Goal: Information Seeking & Learning: Compare options

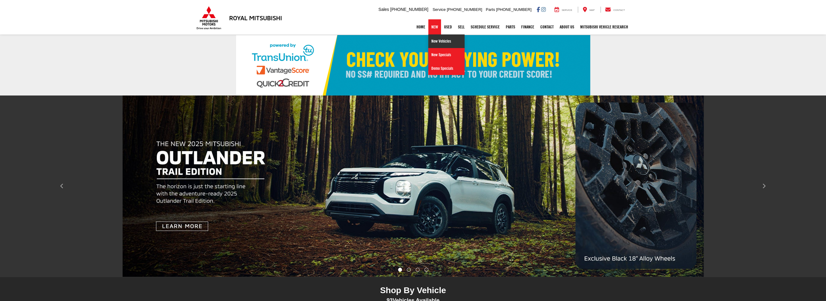
click at [428, 44] on link "New Vehicles" at bounding box center [446, 41] width 36 height 14
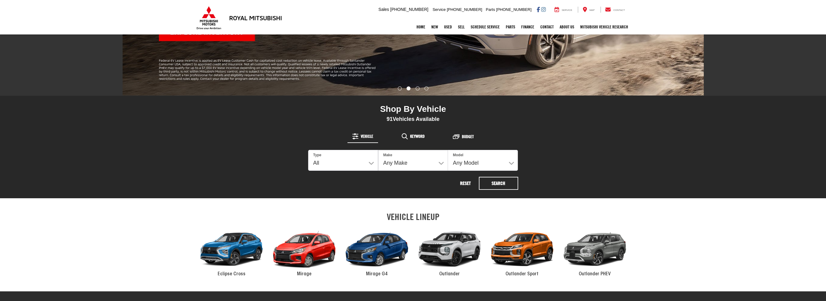
scroll to position [212, 0]
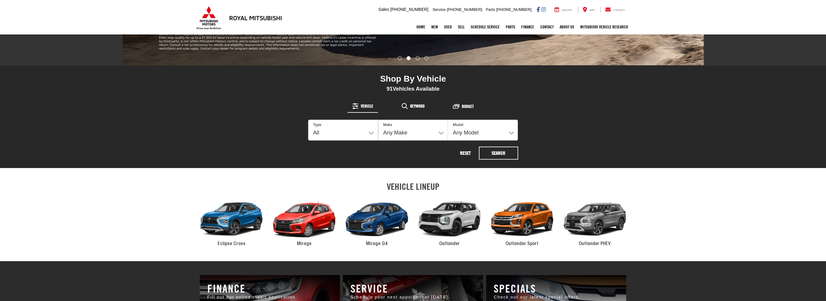
click at [227, 218] on div "2024 Mitsubishi Eclipse Cross" at bounding box center [231, 219] width 73 height 49
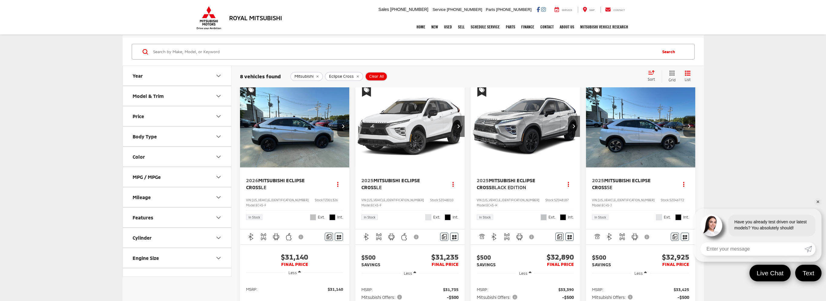
click at [431, 139] on img "2025 Mitsubishi Eclipse Cross LE 0" at bounding box center [410, 126] width 110 height 83
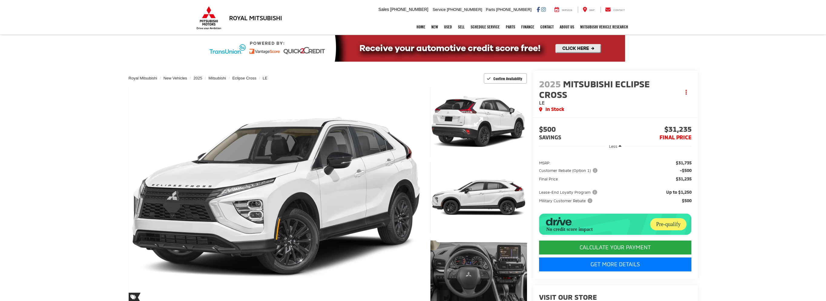
click at [491, 114] on link "Expand Photo 1" at bounding box center [478, 122] width 96 height 72
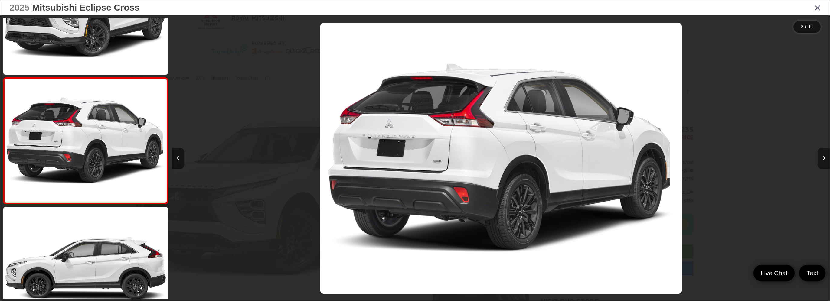
click at [826, 155] on button "Next image" at bounding box center [824, 158] width 12 height 21
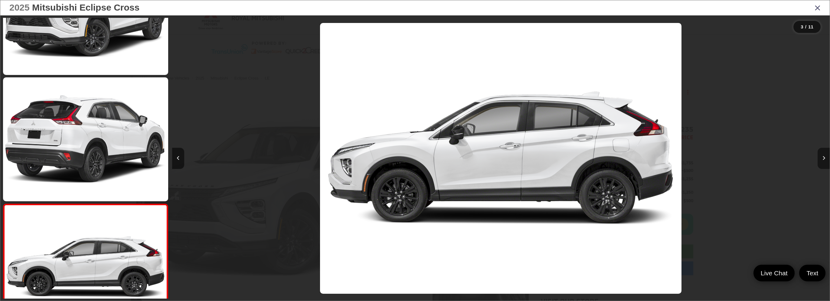
scroll to position [194, 0]
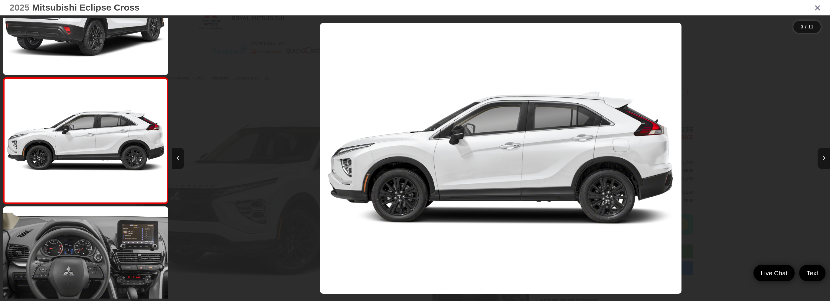
click at [826, 155] on button "Next image" at bounding box center [824, 158] width 12 height 21
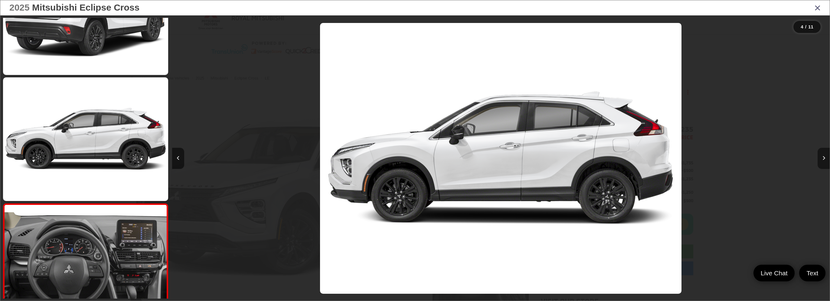
scroll to position [320, 0]
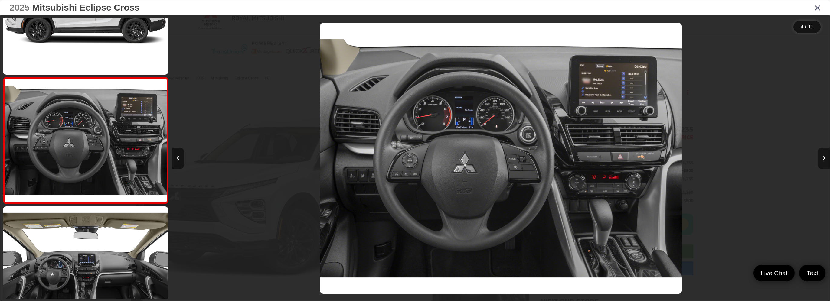
click at [826, 155] on button "Next image" at bounding box center [824, 158] width 12 height 21
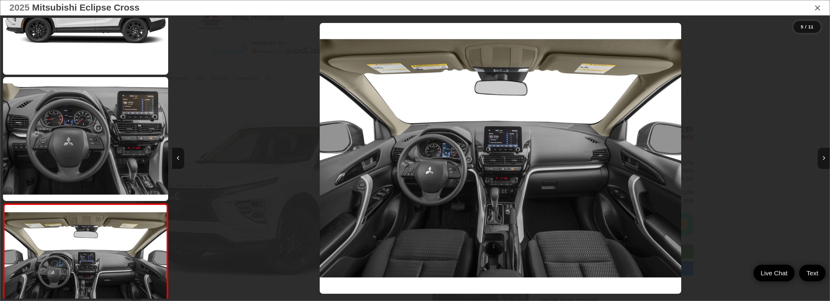
scroll to position [446, 0]
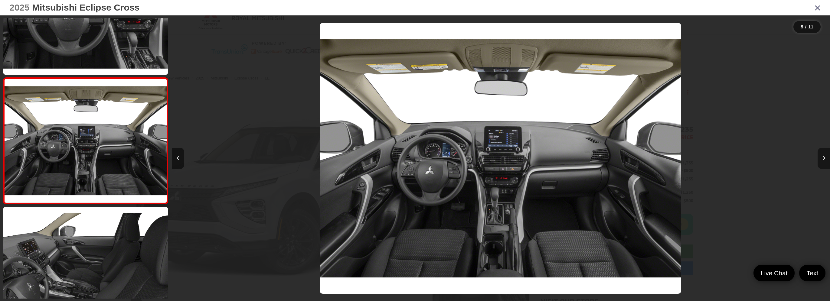
click at [826, 155] on button "Next image" at bounding box center [824, 158] width 12 height 21
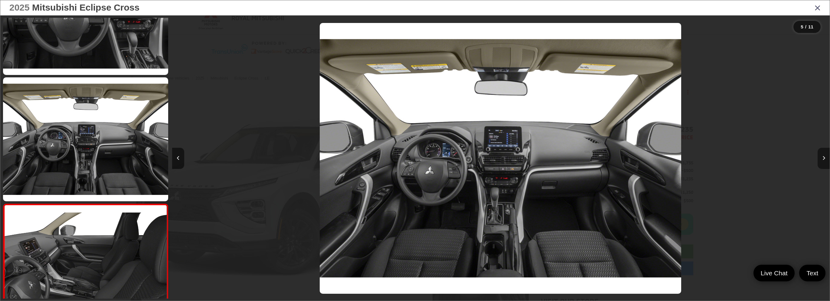
scroll to position [573, 0]
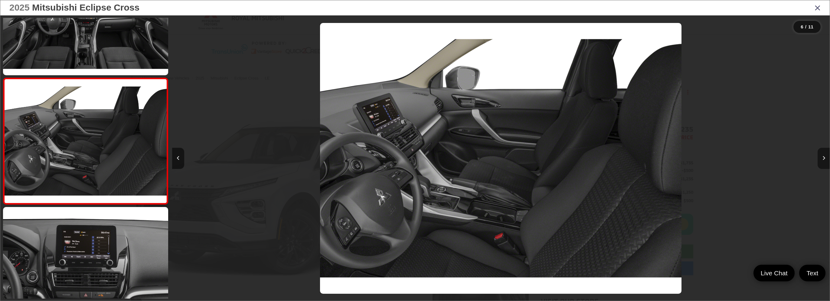
click at [826, 155] on button "Next image" at bounding box center [824, 158] width 12 height 21
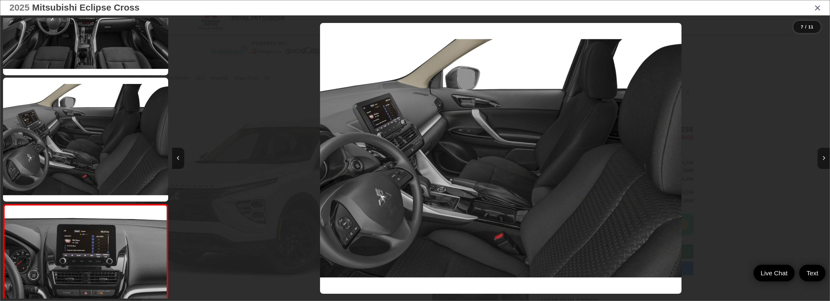
scroll to position [699, 0]
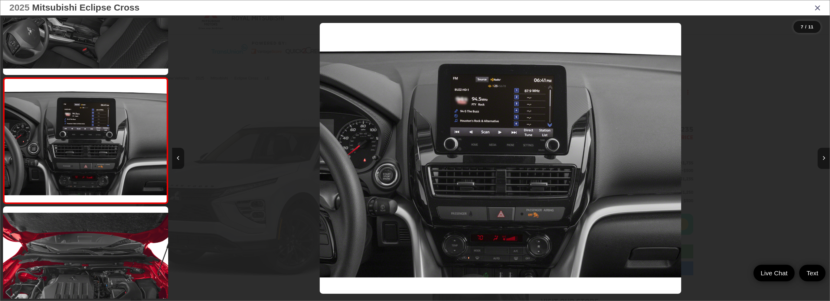
click at [826, 155] on button "Next image" at bounding box center [824, 158] width 12 height 21
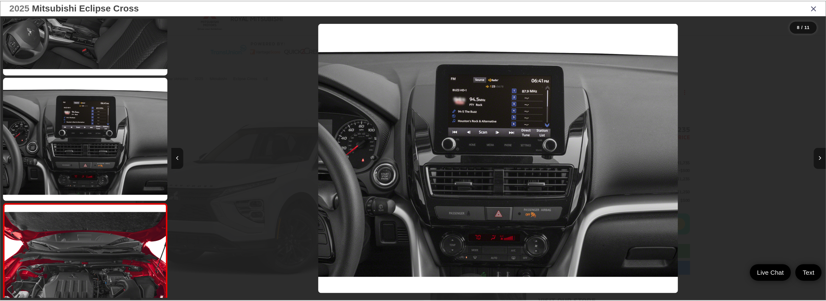
scroll to position [826, 0]
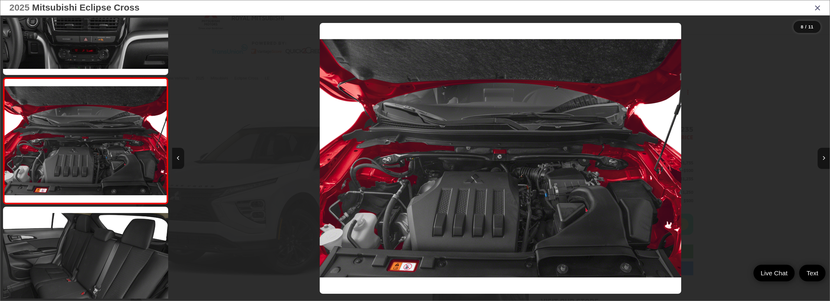
click at [818, 7] on icon "Close gallery" at bounding box center [818, 8] width 6 height 8
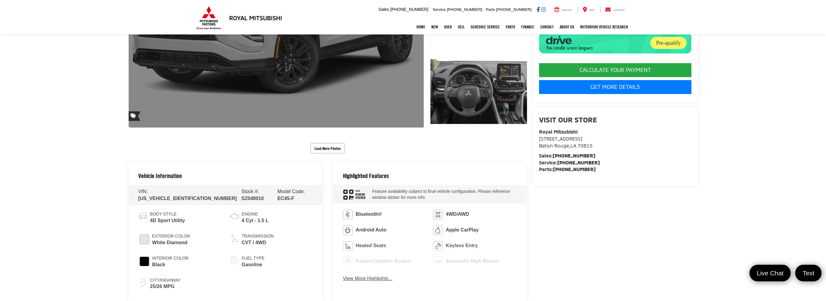
scroll to position [303, 0]
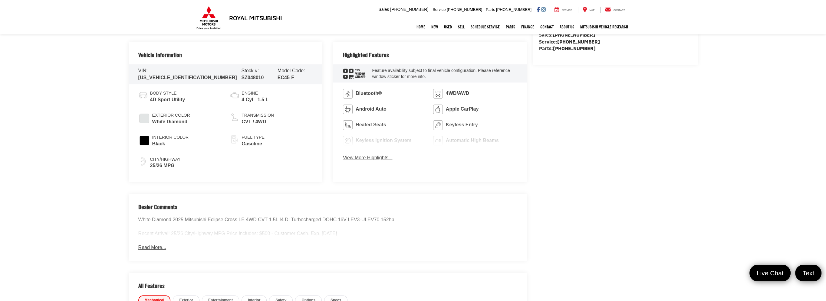
click at [378, 162] on button "View More Highlights..." at bounding box center [367, 158] width 49 height 7
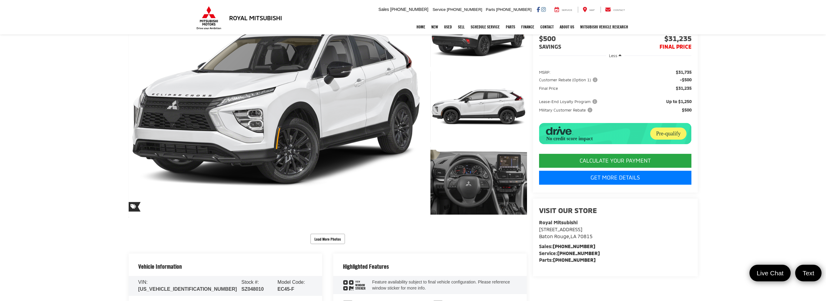
scroll to position [0, 0]
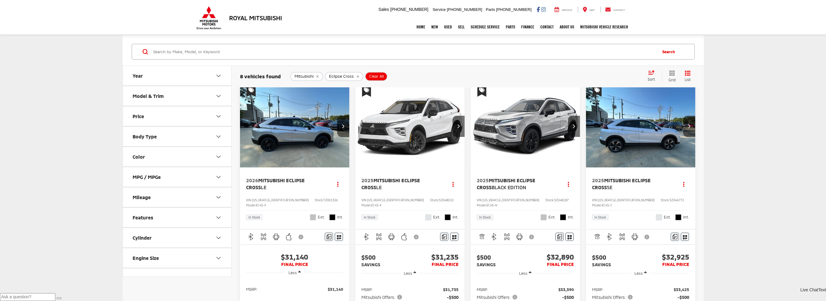
click at [618, 135] on img "2025 Mitsubishi Eclipse Cross SE 0" at bounding box center [641, 126] width 110 height 83
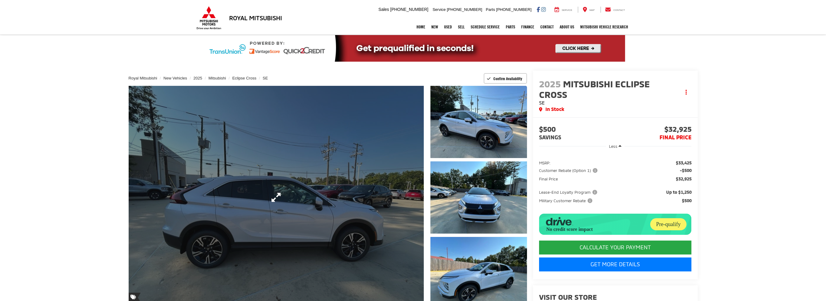
click at [362, 179] on link "Expand Photo 0" at bounding box center [276, 197] width 295 height 223
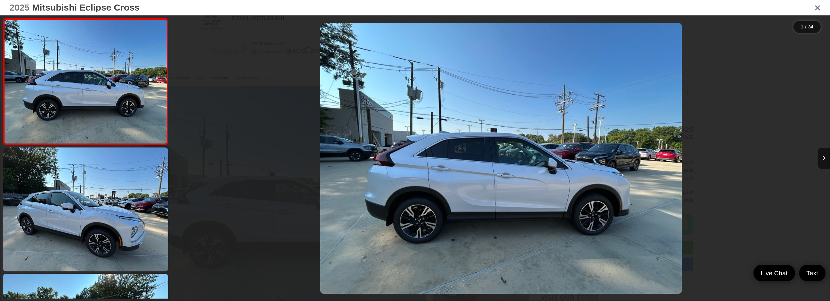
click at [550, 175] on img "2025 Mitsubishi Eclipse Cross SE 0" at bounding box center [501, 158] width 362 height 271
click at [824, 162] on button "Next image" at bounding box center [824, 158] width 12 height 21
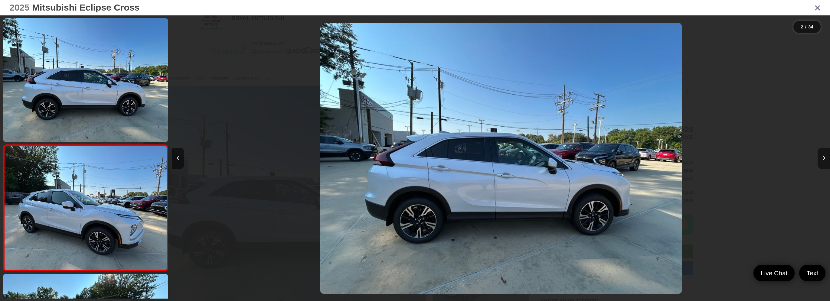
scroll to position [67, 0]
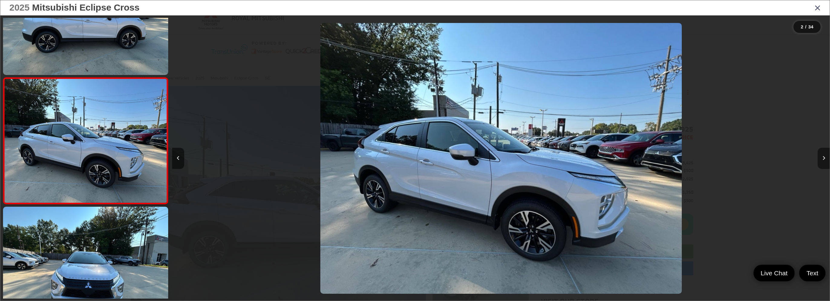
click at [824, 162] on button "Next image" at bounding box center [824, 158] width 12 height 21
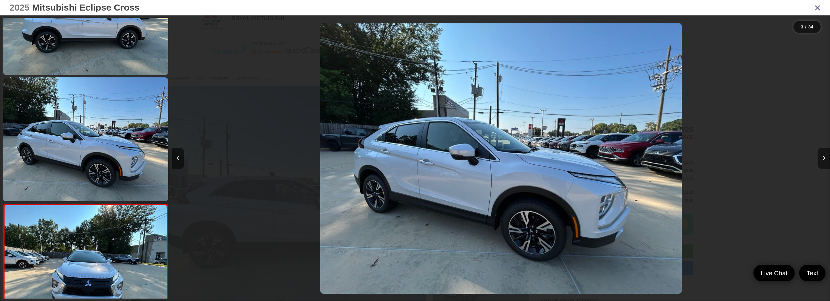
scroll to position [194, 0]
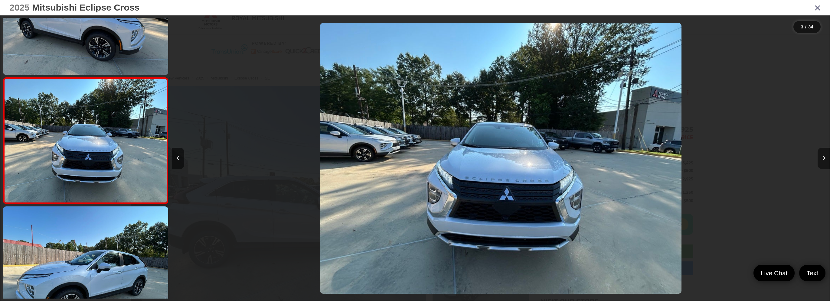
click at [824, 162] on button "Next image" at bounding box center [824, 158] width 12 height 21
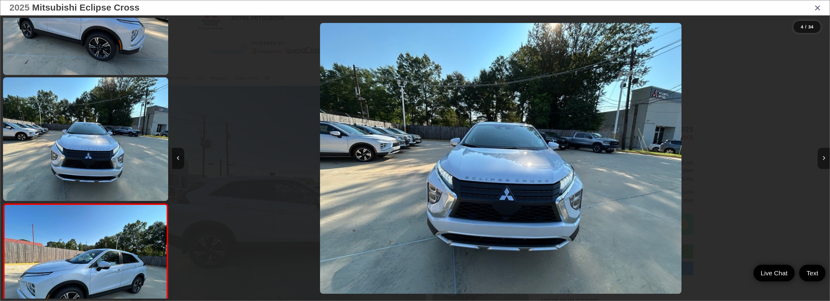
scroll to position [320, 0]
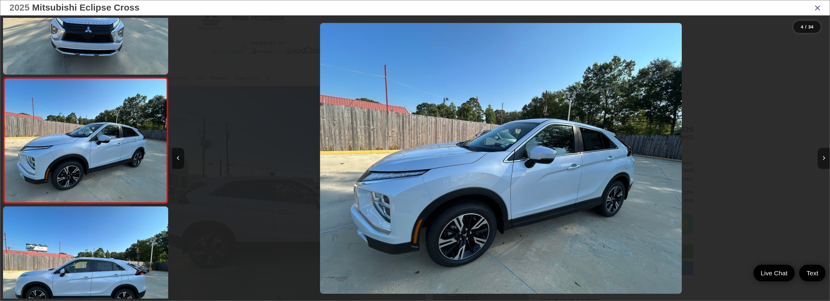
click at [824, 162] on button "Next image" at bounding box center [824, 158] width 12 height 21
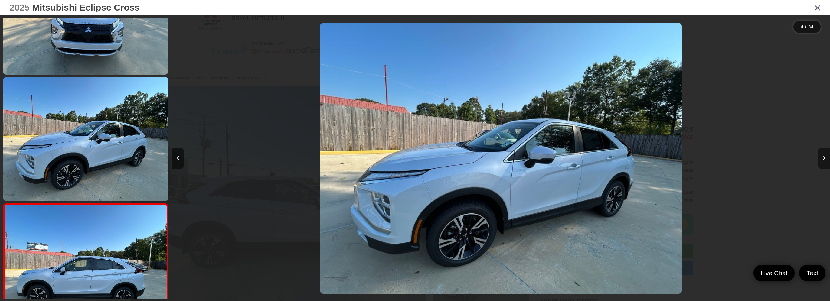
scroll to position [446, 0]
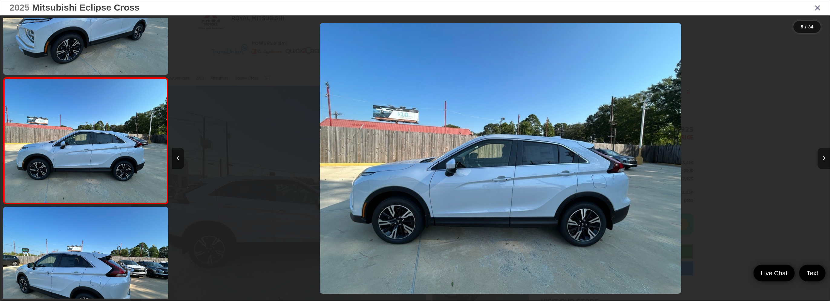
click at [824, 162] on button "Next image" at bounding box center [824, 158] width 12 height 21
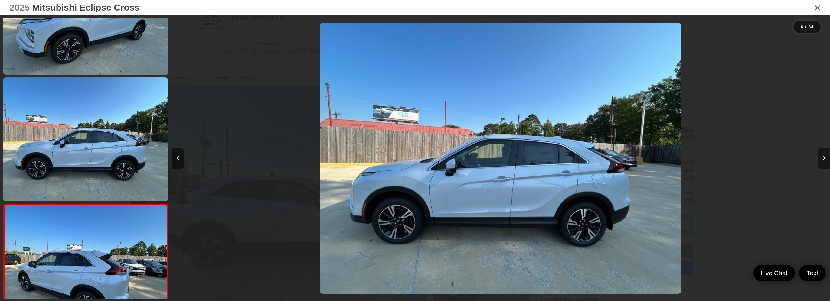
scroll to position [573, 0]
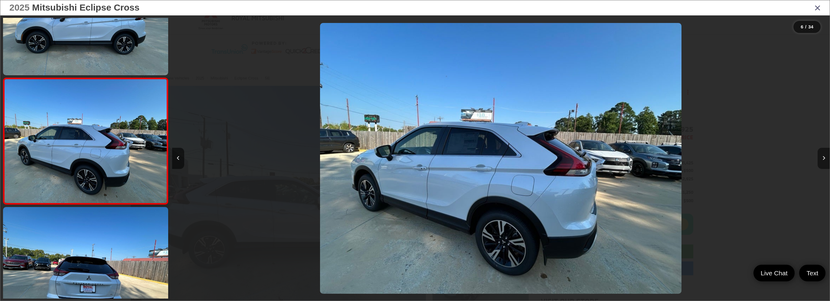
click at [824, 162] on button "Next image" at bounding box center [824, 158] width 12 height 21
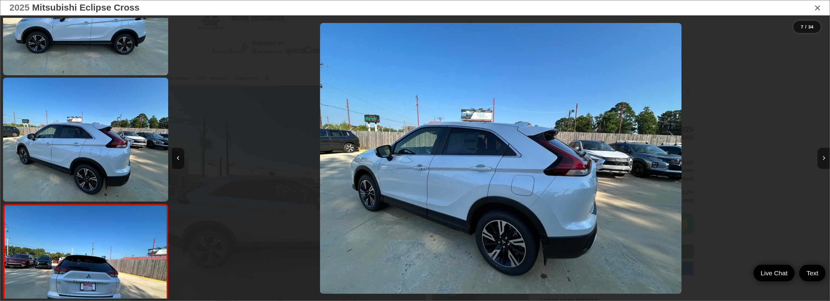
scroll to position [699, 0]
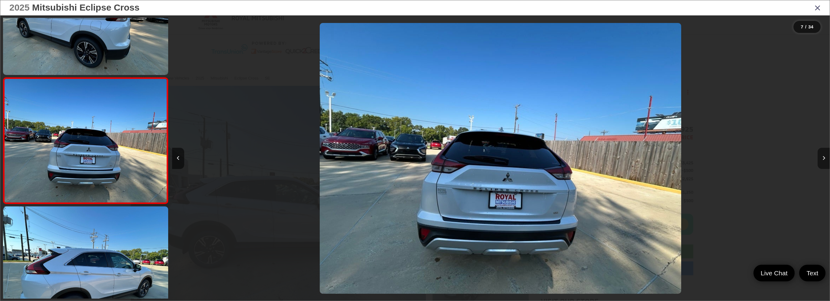
click at [824, 162] on button "Next image" at bounding box center [824, 158] width 12 height 21
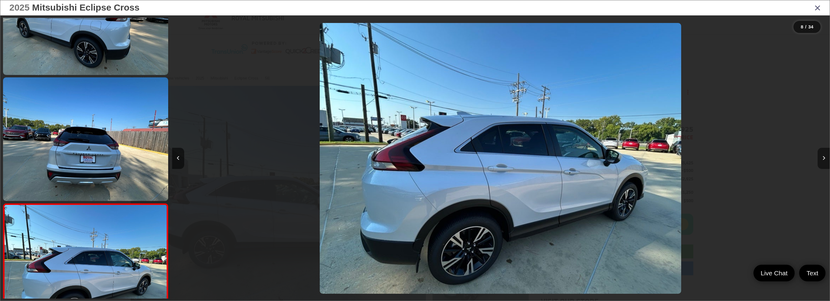
scroll to position [826, 0]
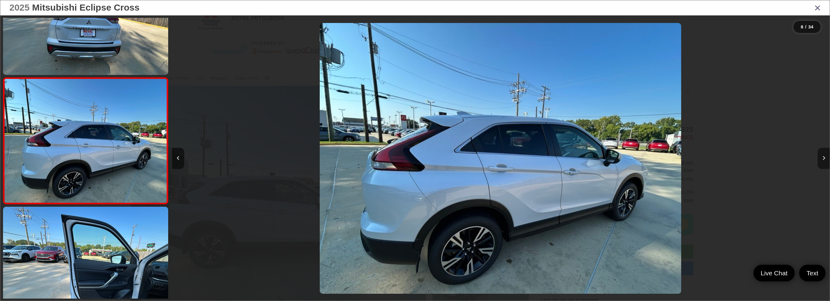
click at [824, 162] on button "Next image" at bounding box center [824, 158] width 12 height 21
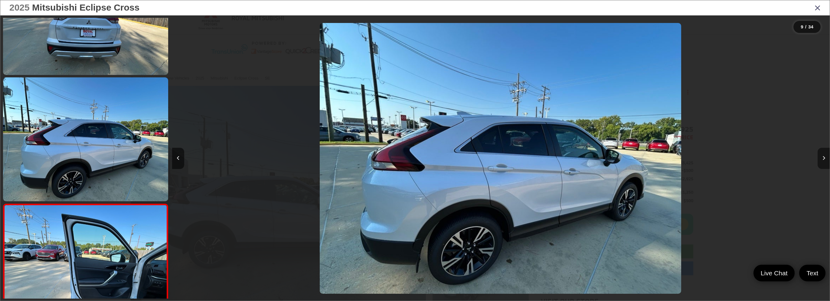
scroll to position [952, 0]
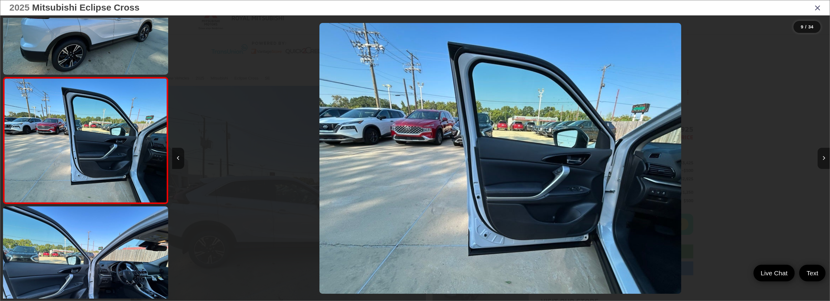
click at [824, 162] on button "Next image" at bounding box center [824, 158] width 12 height 21
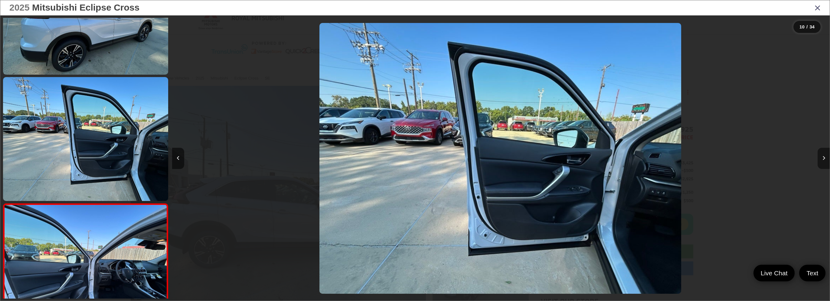
scroll to position [1078, 0]
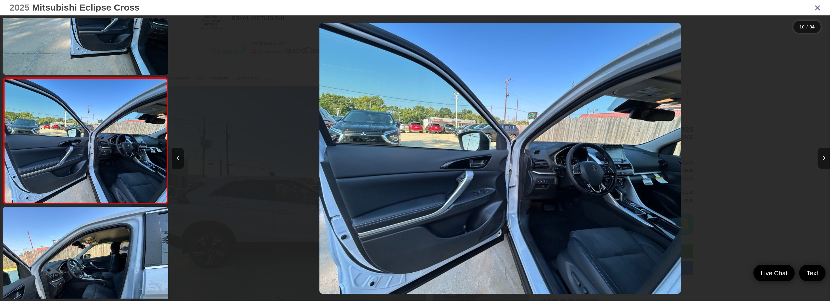
click at [824, 162] on button "Next image" at bounding box center [824, 158] width 12 height 21
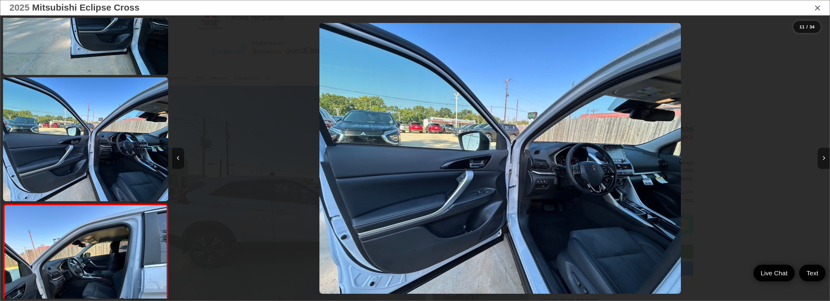
scroll to position [1205, 0]
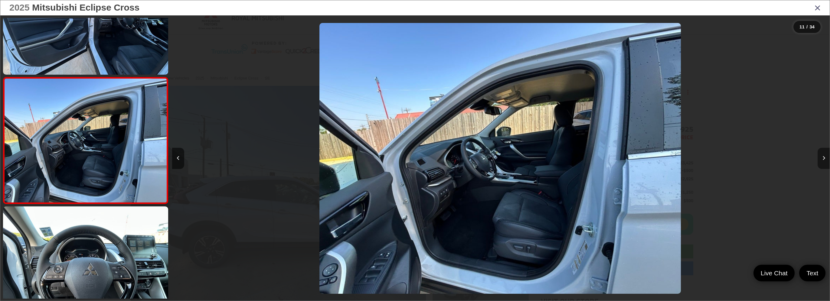
click at [822, 163] on button "Next image" at bounding box center [824, 158] width 12 height 21
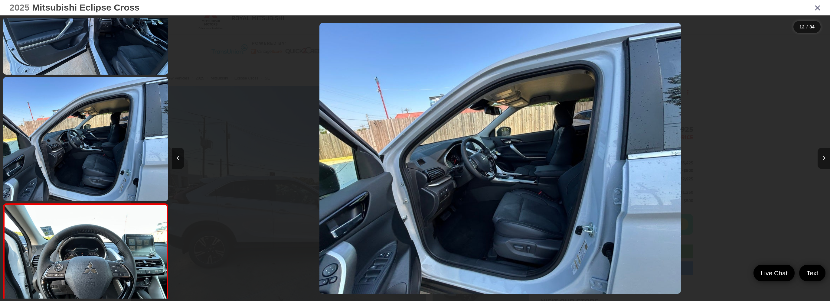
scroll to position [1331, 0]
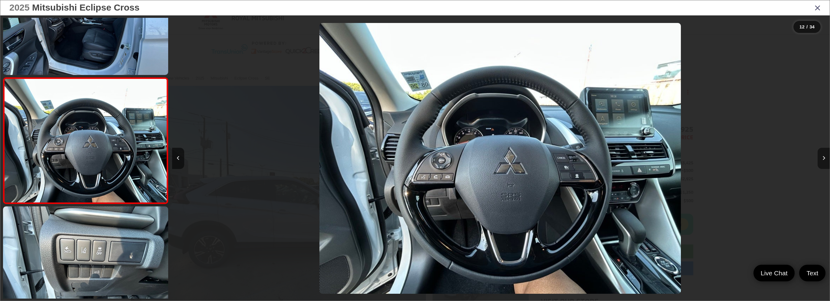
click at [825, 155] on button "Next image" at bounding box center [824, 158] width 12 height 21
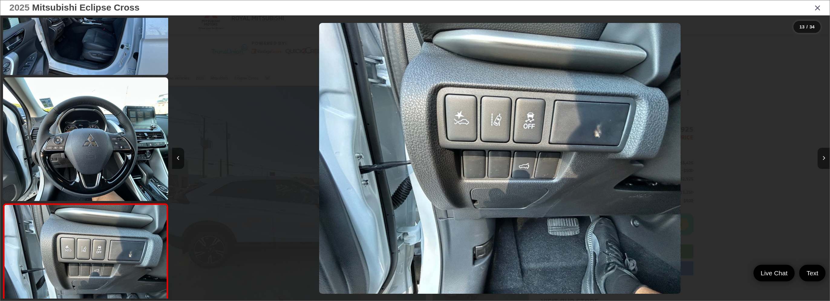
scroll to position [1458, 0]
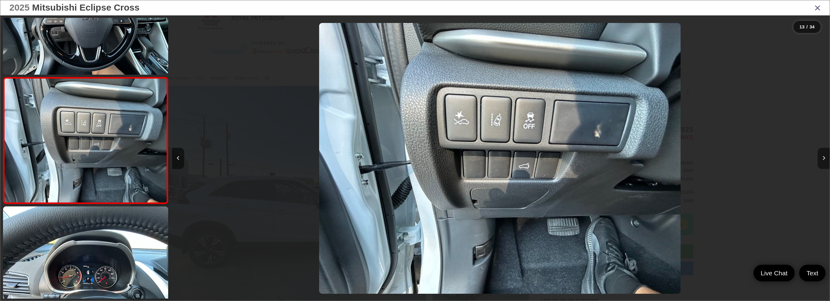
click at [825, 155] on button "Next image" at bounding box center [824, 158] width 12 height 21
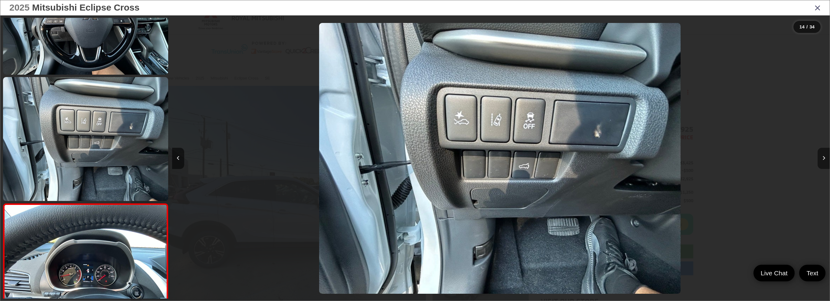
scroll to position [1584, 0]
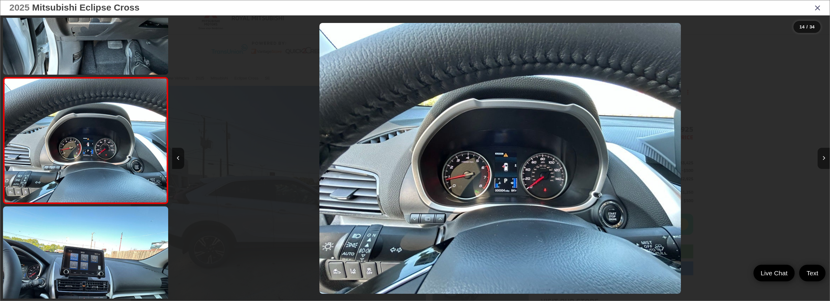
click at [826, 160] on button "Next image" at bounding box center [824, 158] width 12 height 21
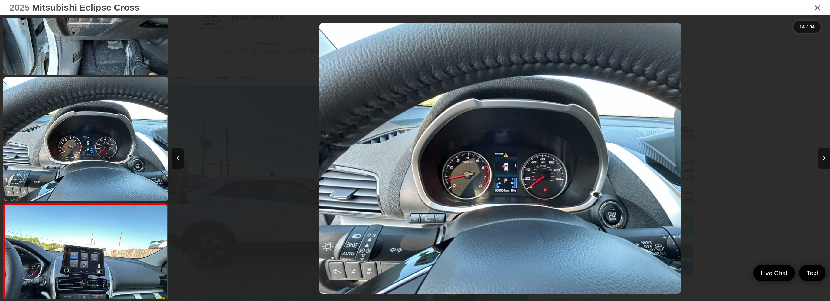
scroll to position [1711, 0]
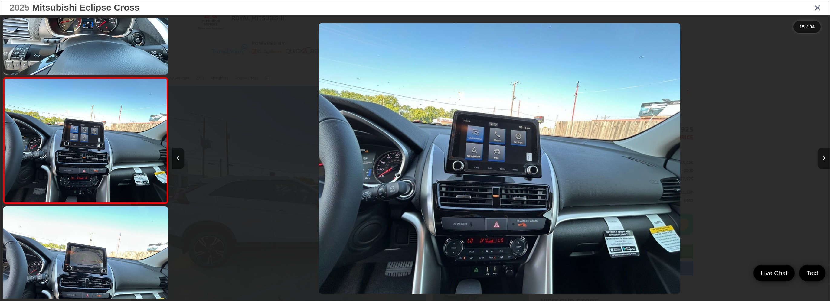
click at [826, 158] on button "Next image" at bounding box center [824, 158] width 12 height 21
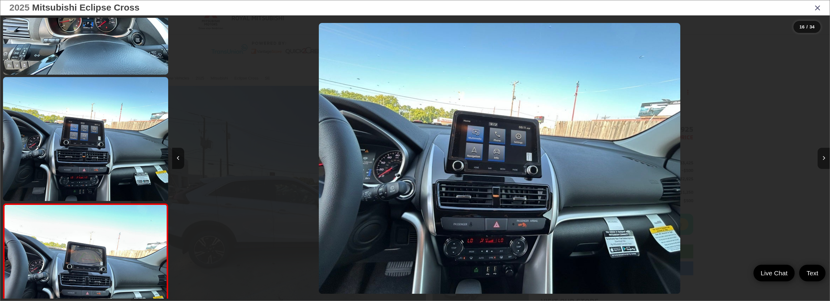
scroll to position [0, 0]
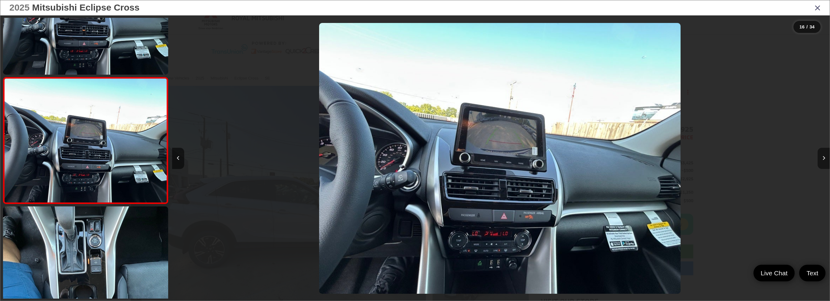
click at [826, 158] on button "Next image" at bounding box center [824, 158] width 12 height 21
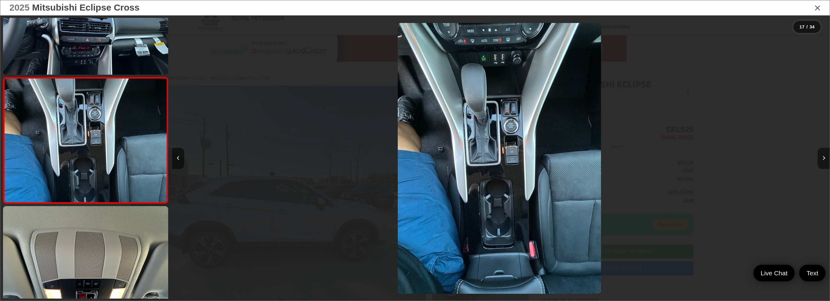
click at [824, 156] on icon "Next image" at bounding box center [824, 158] width 3 height 4
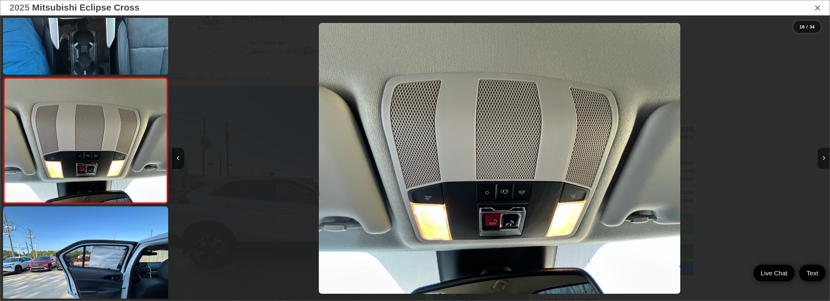
click at [824, 156] on icon "Next image" at bounding box center [824, 158] width 3 height 4
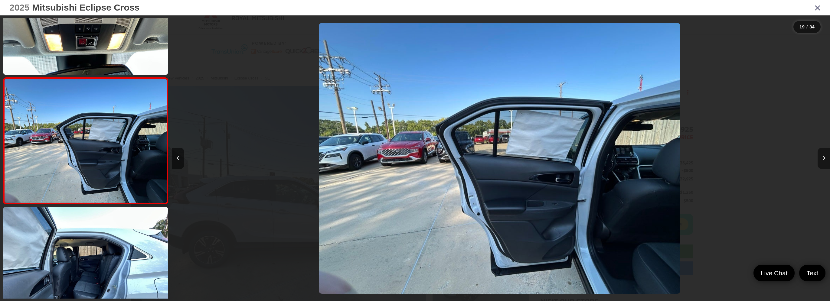
click at [824, 156] on icon "Next image" at bounding box center [824, 158] width 3 height 4
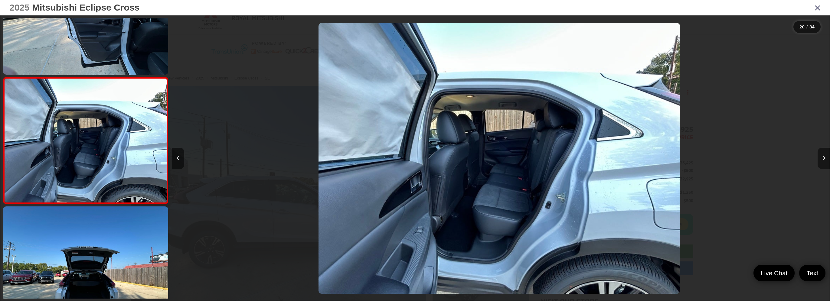
click at [824, 156] on icon "Next image" at bounding box center [824, 158] width 3 height 4
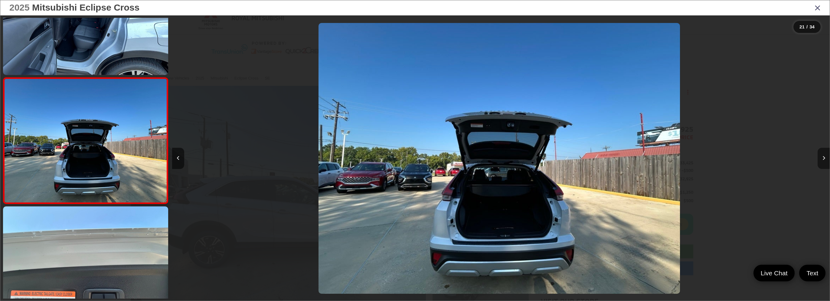
click at [824, 156] on icon "Next image" at bounding box center [824, 158] width 3 height 4
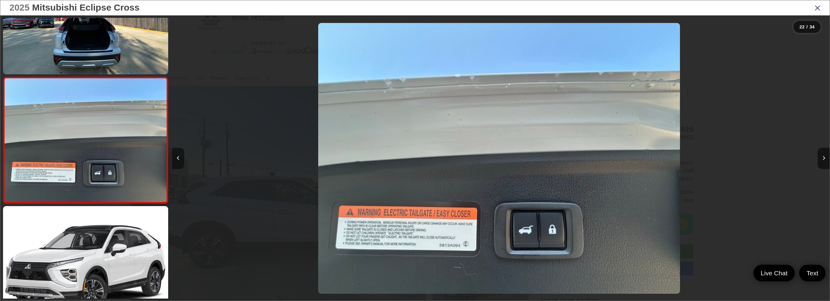
click at [180, 166] on button "Previous image" at bounding box center [178, 158] width 12 height 21
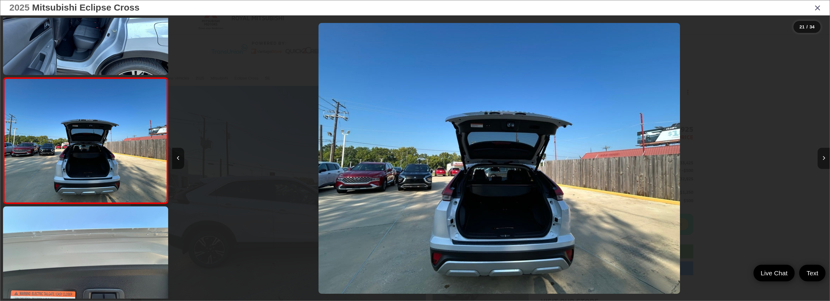
click at [826, 158] on button "Next image" at bounding box center [824, 158] width 12 height 21
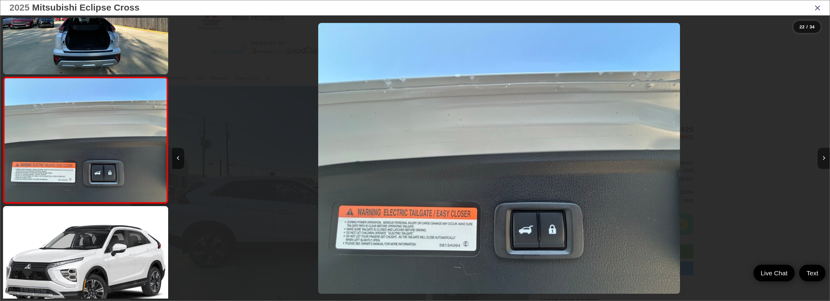
click at [826, 159] on icon "Next image" at bounding box center [824, 158] width 3 height 4
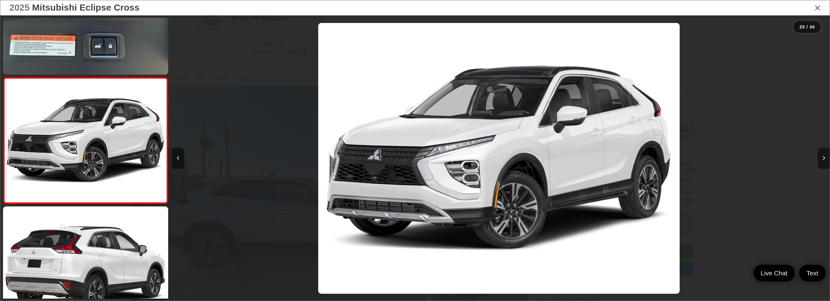
click at [821, 158] on button "Next image" at bounding box center [824, 158] width 12 height 21
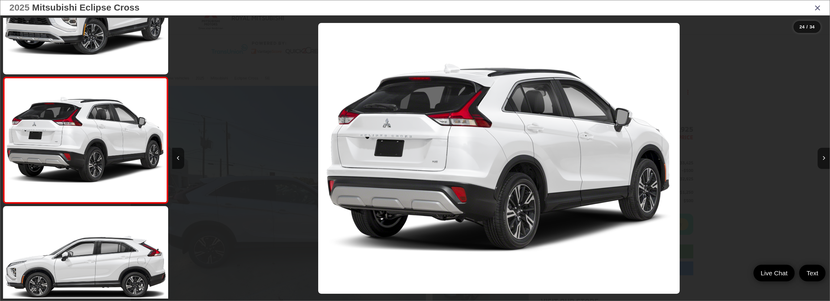
click at [817, 4] on icon "Close gallery" at bounding box center [818, 8] width 6 height 8
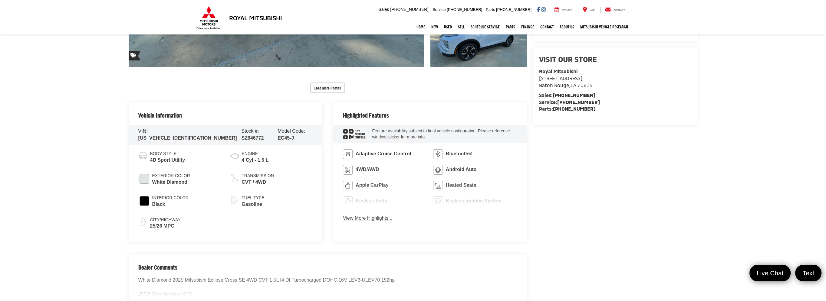
click at [392, 222] on button "View More Highlights..." at bounding box center [367, 218] width 49 height 7
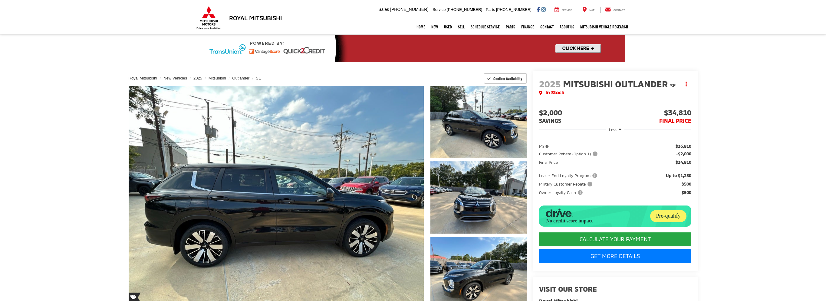
click at [320, 168] on link "Expand Photo 0" at bounding box center [276, 197] width 295 height 223
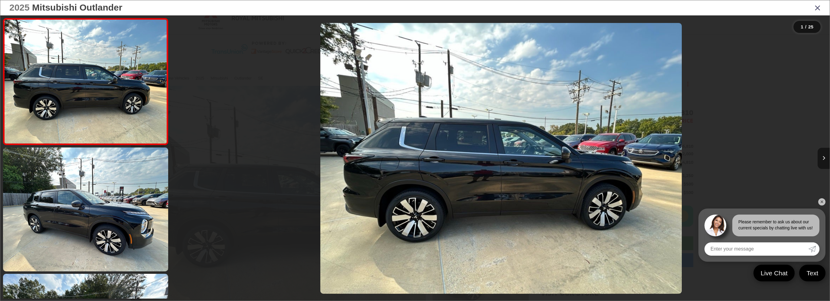
click at [825, 157] on icon "Next image" at bounding box center [824, 158] width 3 height 4
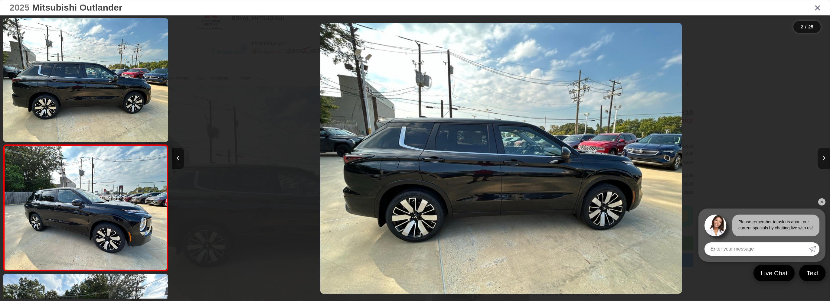
scroll to position [67, 0]
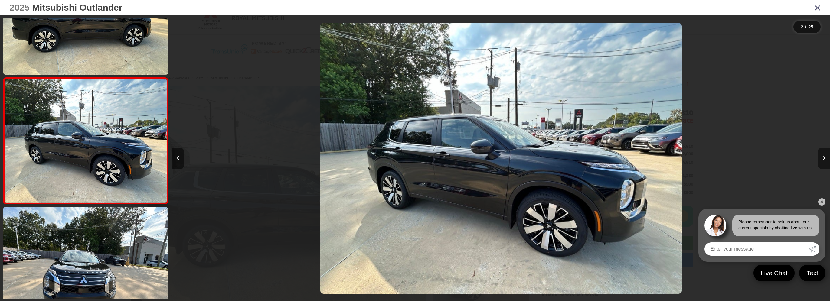
click at [825, 157] on icon "Next image" at bounding box center [824, 158] width 3 height 4
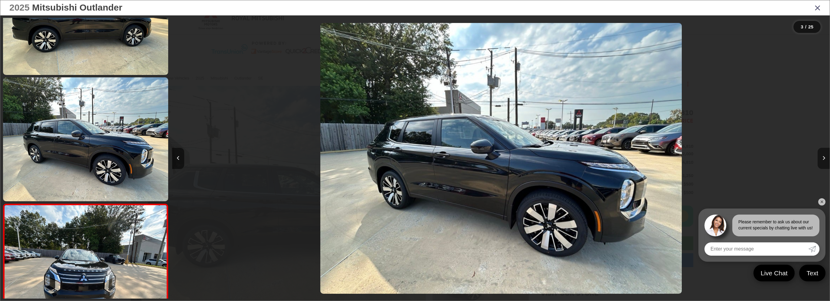
scroll to position [194, 0]
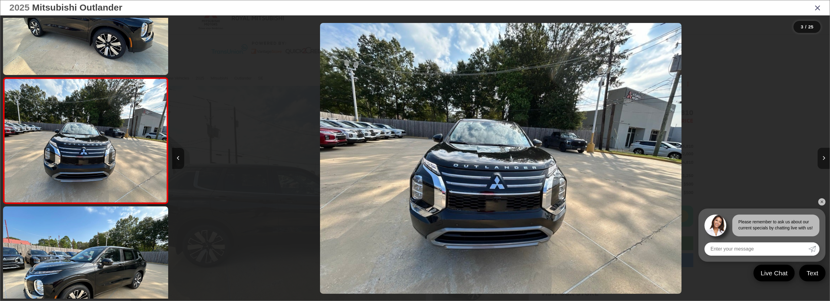
click at [825, 157] on icon "Next image" at bounding box center [824, 158] width 3 height 4
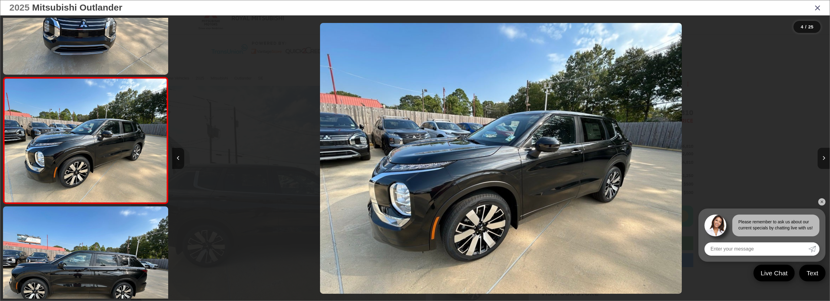
click at [825, 157] on icon "Next image" at bounding box center [824, 158] width 3 height 4
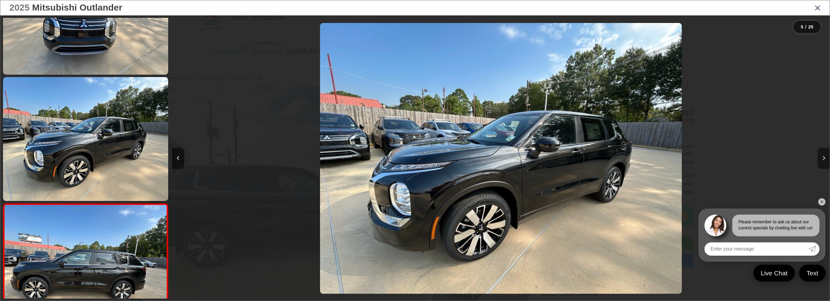
scroll to position [446, 0]
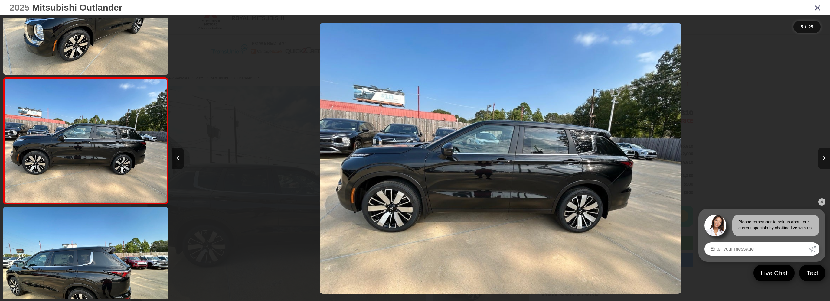
click at [825, 157] on icon "Next image" at bounding box center [824, 158] width 3 height 4
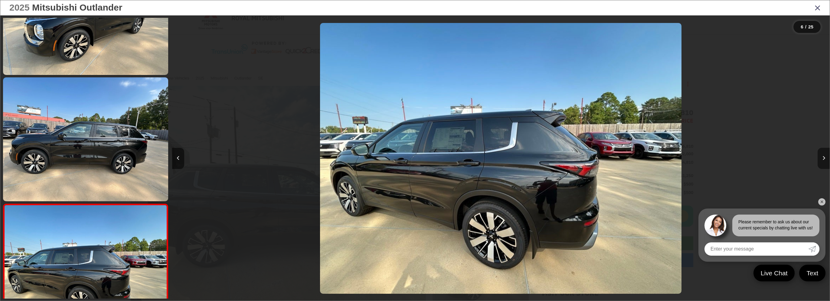
scroll to position [573, 0]
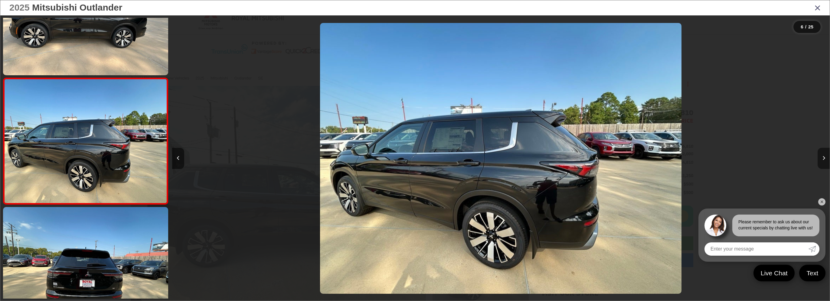
click at [825, 157] on icon "Next image" at bounding box center [824, 158] width 3 height 4
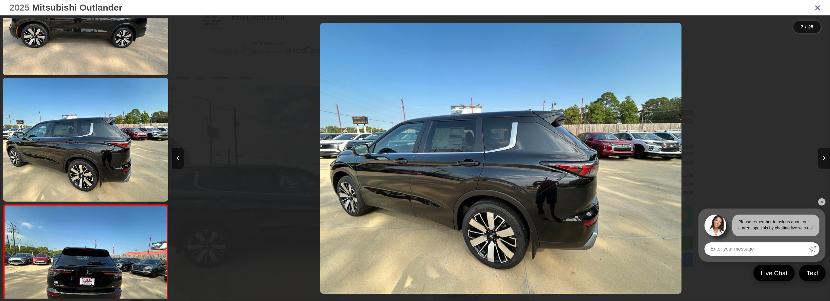
scroll to position [699, 0]
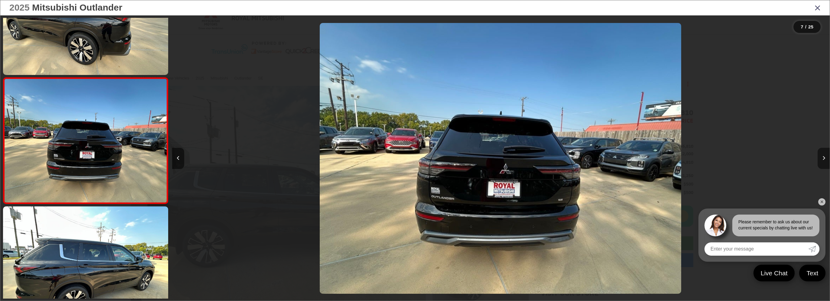
click at [825, 157] on icon "Next image" at bounding box center [824, 158] width 3 height 4
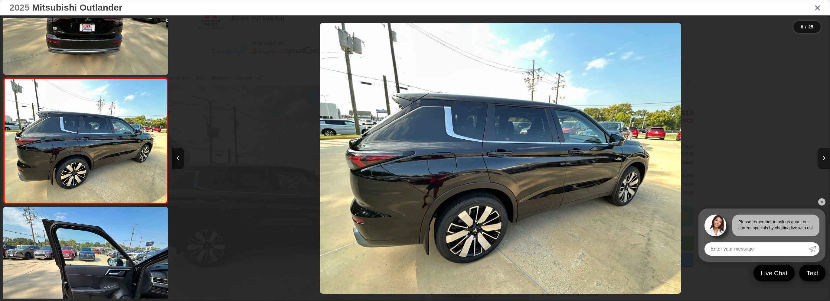
click at [825, 157] on icon "Next image" at bounding box center [824, 158] width 3 height 4
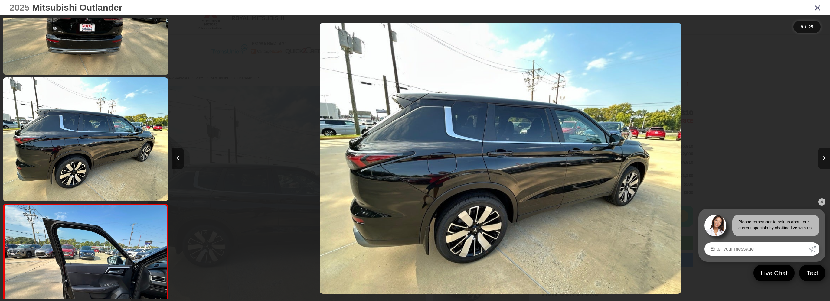
scroll to position [952, 0]
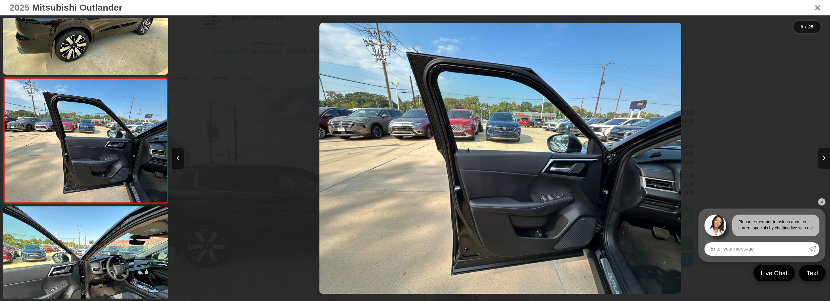
click at [825, 157] on icon "Next image" at bounding box center [824, 158] width 3 height 4
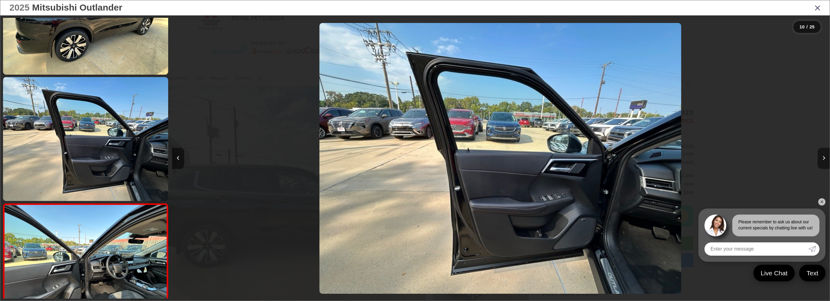
scroll to position [1078, 0]
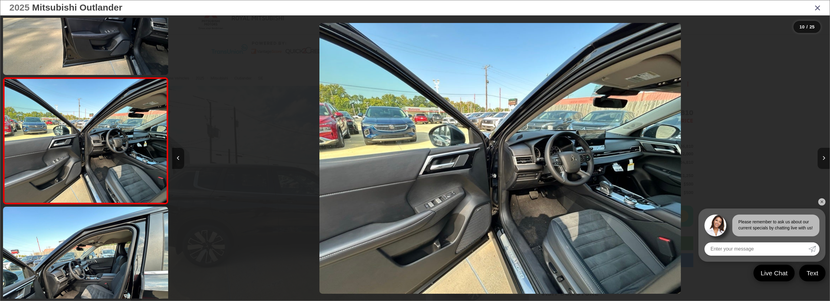
click at [825, 157] on icon "Next image" at bounding box center [824, 158] width 3 height 4
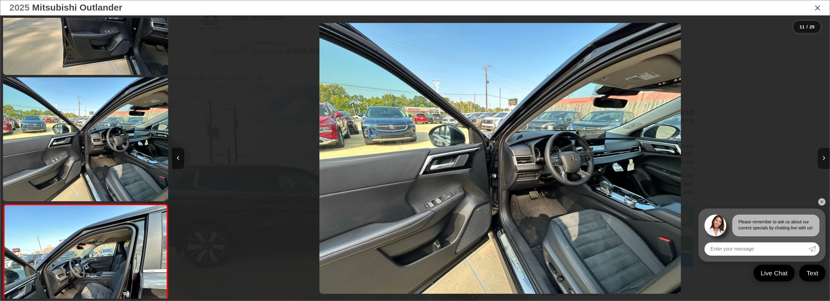
scroll to position [1205, 0]
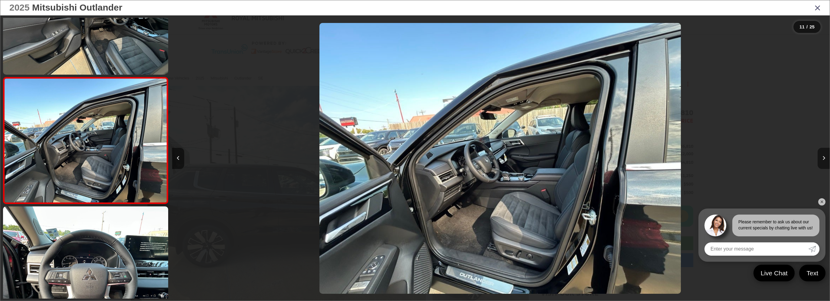
click at [825, 157] on icon "Next image" at bounding box center [824, 158] width 3 height 4
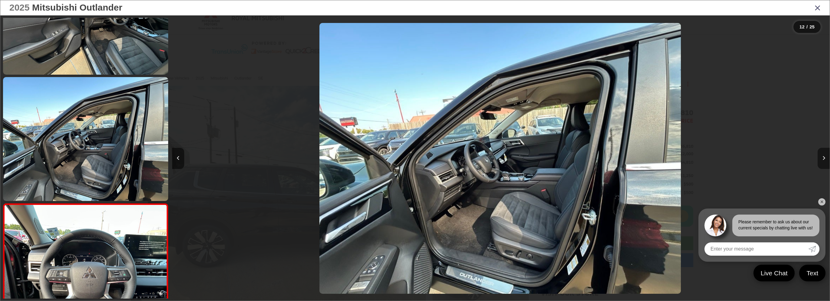
scroll to position [1331, 0]
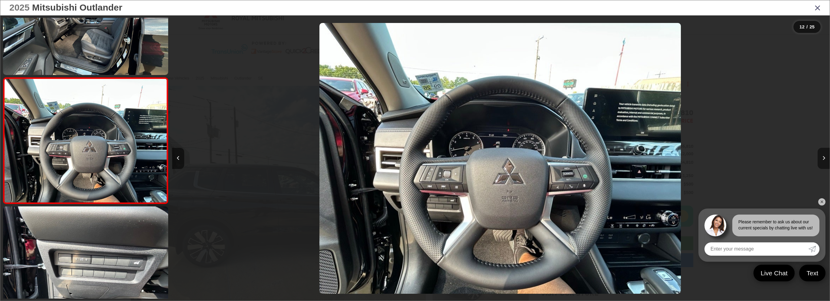
click at [825, 157] on icon "Next image" at bounding box center [824, 158] width 3 height 4
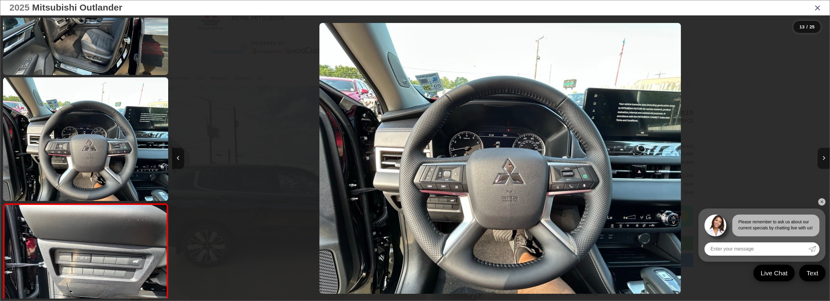
scroll to position [1458, 0]
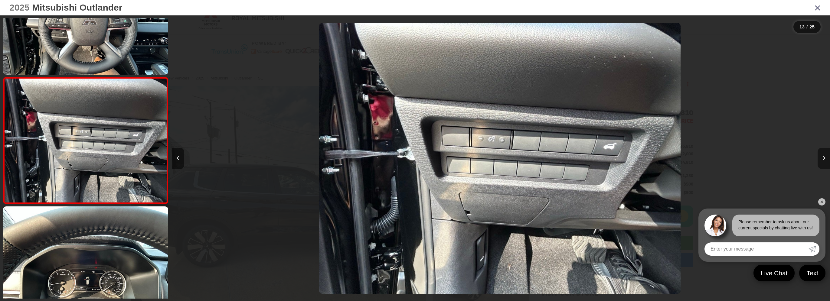
click at [825, 157] on icon "Next image" at bounding box center [824, 158] width 3 height 4
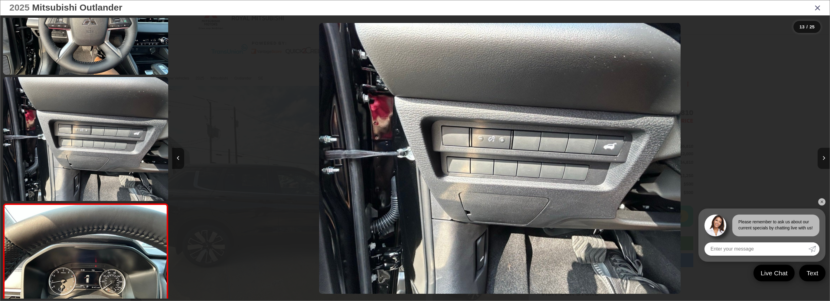
scroll to position [1584, 0]
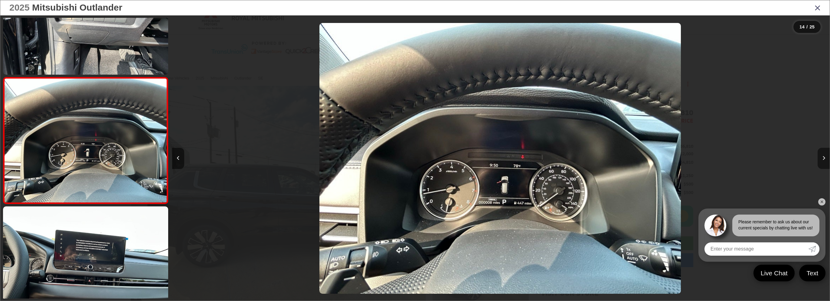
click at [825, 157] on icon "Next image" at bounding box center [824, 158] width 3 height 4
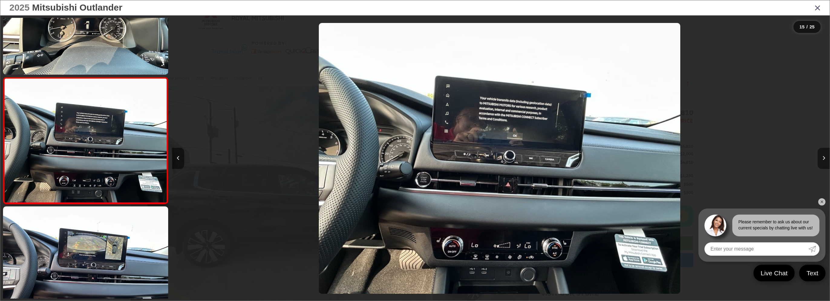
click at [825, 157] on icon "Next image" at bounding box center [824, 158] width 3 height 4
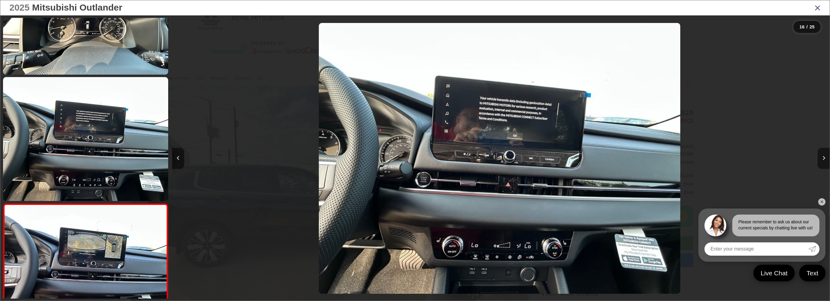
scroll to position [0, 0]
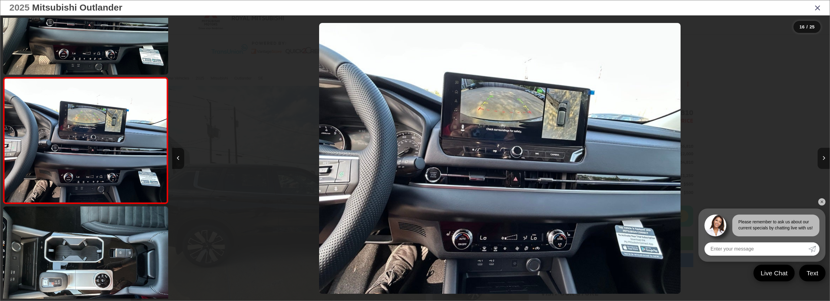
click at [825, 157] on icon "Next image" at bounding box center [824, 158] width 3 height 4
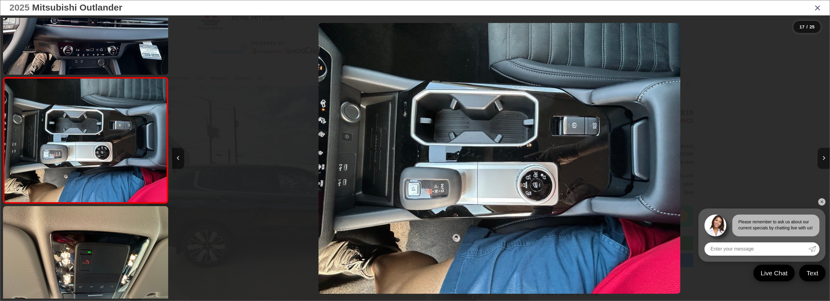
click at [825, 157] on icon "Next image" at bounding box center [824, 158] width 3 height 4
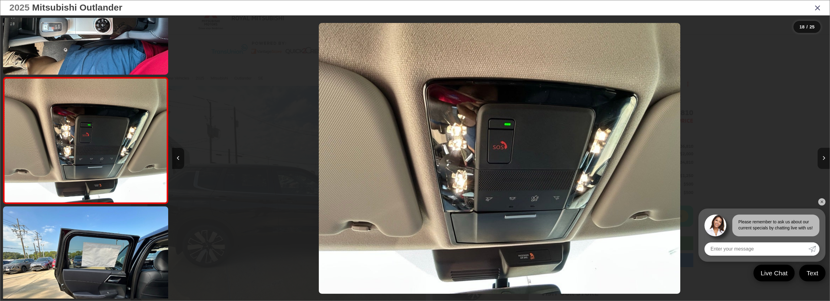
click at [825, 157] on icon "Next image" at bounding box center [824, 158] width 3 height 4
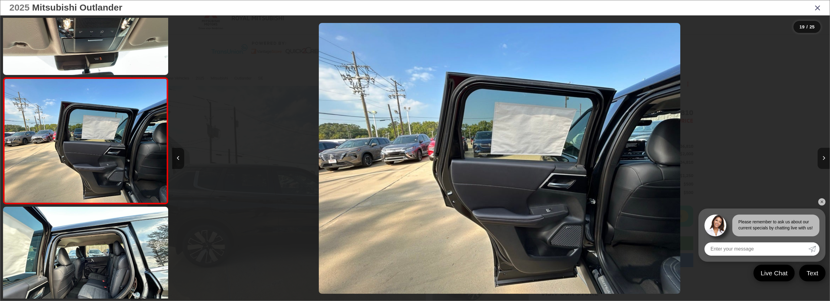
click at [825, 157] on icon "Next image" at bounding box center [824, 158] width 3 height 4
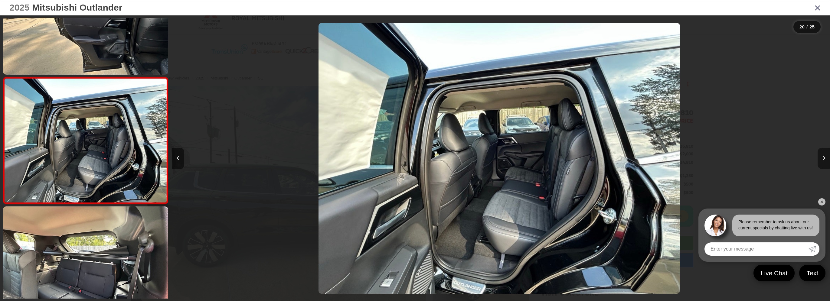
click at [825, 157] on icon "Next image" at bounding box center [824, 158] width 3 height 4
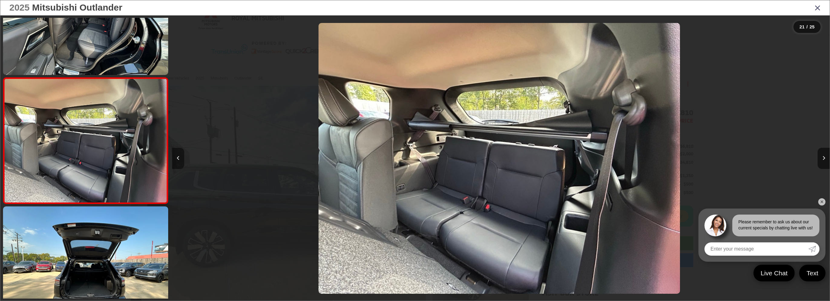
click at [176, 156] on button "Previous image" at bounding box center [178, 158] width 12 height 21
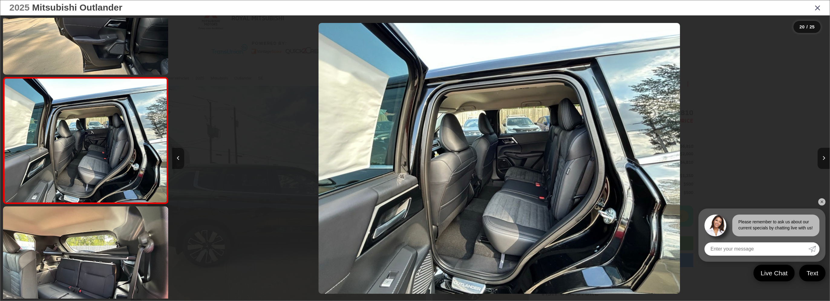
click at [176, 156] on button "Previous image" at bounding box center [178, 158] width 12 height 21
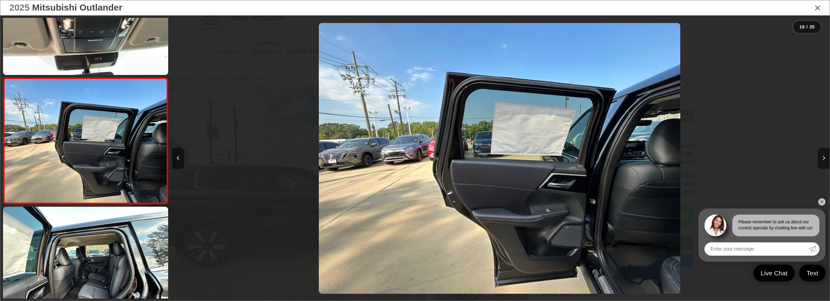
click at [825, 157] on icon "Next image" at bounding box center [824, 158] width 3 height 4
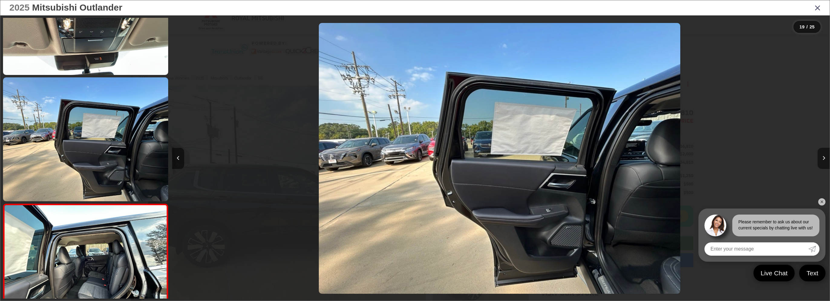
click at [825, 157] on icon "Next image" at bounding box center [824, 158] width 3 height 4
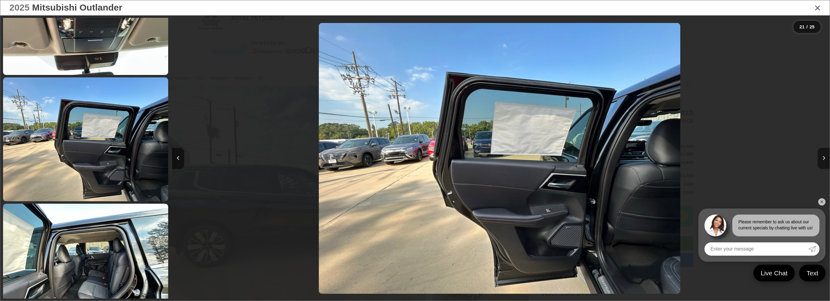
click at [825, 157] on icon "Next image" at bounding box center [824, 158] width 3 height 4
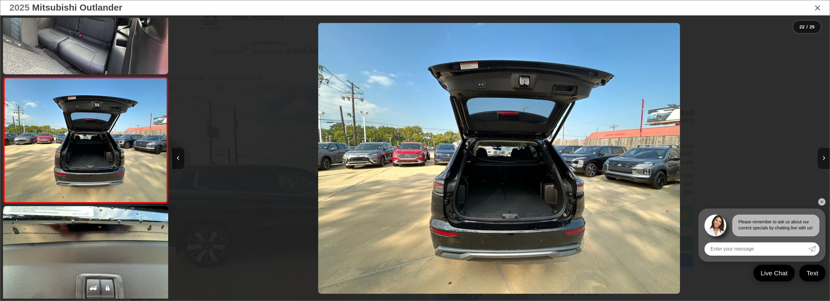
click at [825, 157] on icon "Next image" at bounding box center [824, 158] width 3 height 4
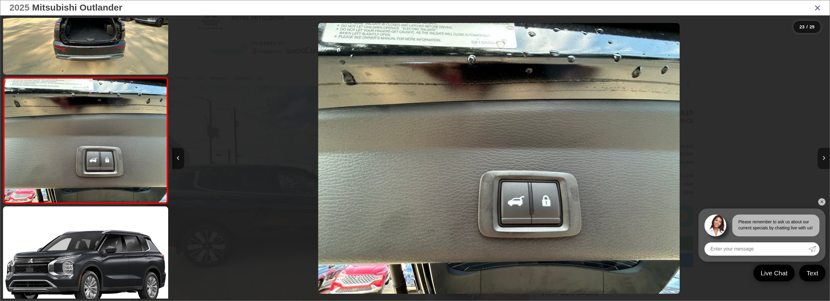
click at [825, 157] on icon "Next image" at bounding box center [824, 158] width 3 height 4
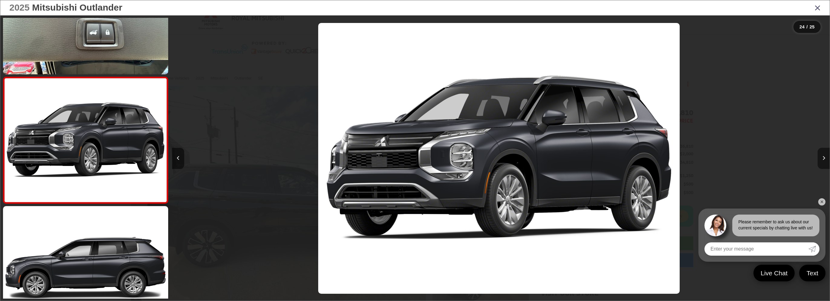
click at [825, 157] on icon "Next image" at bounding box center [824, 158] width 3 height 4
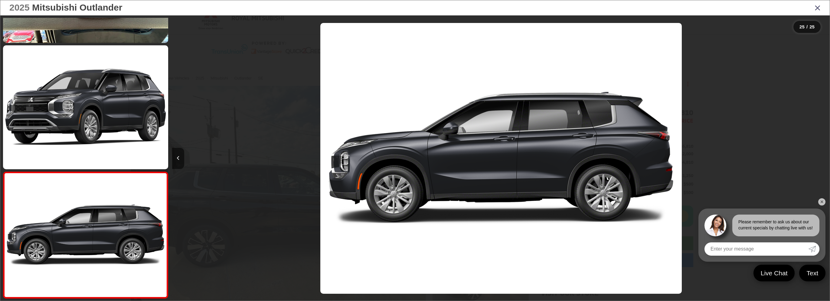
click at [825, 157] on div at bounding box center [748, 158] width 164 height 286
click at [815, 8] on icon "Close gallery" at bounding box center [818, 8] width 6 height 8
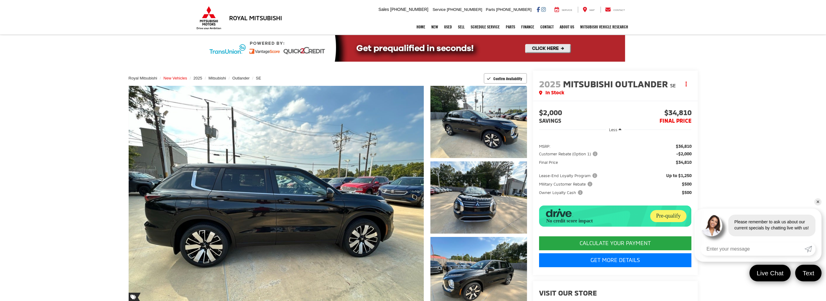
click at [187, 79] on span "New Vehicles" at bounding box center [175, 78] width 24 height 5
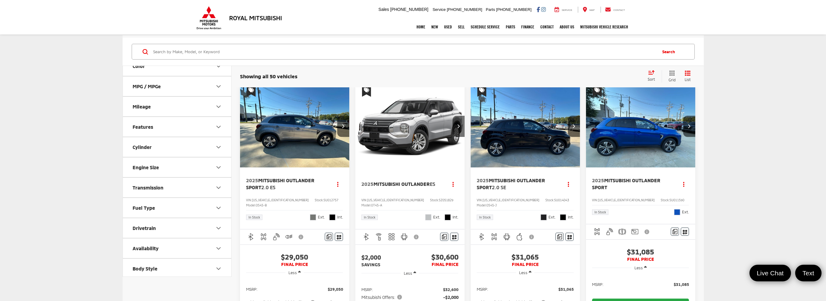
scroll to position [61, 0]
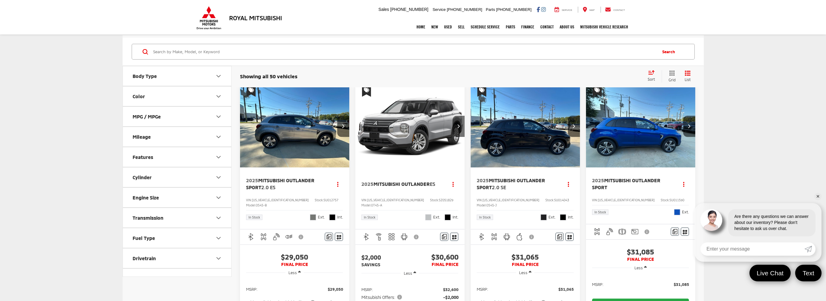
click at [218, 95] on icon "Color" at bounding box center [218, 96] width 7 height 7
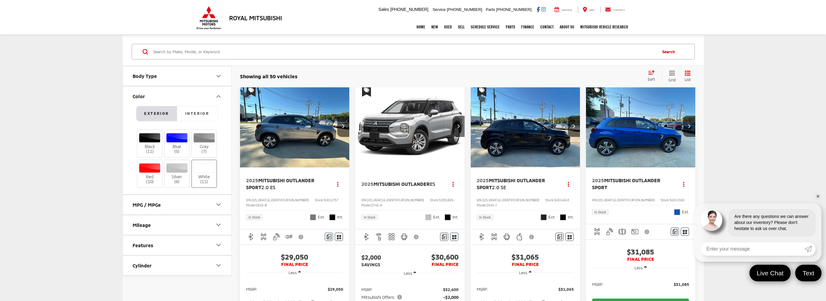
click at [207, 168] on div at bounding box center [203, 168] width 21 height 10
click at [0, 0] on input "White (11)" at bounding box center [0, 0] width 0 height 0
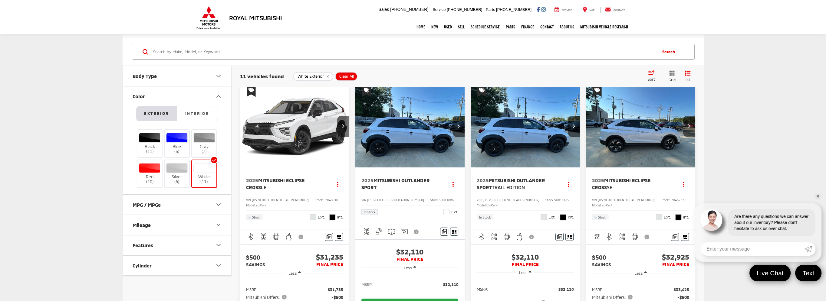
click at [819, 193] on link "✕" at bounding box center [817, 196] width 7 height 7
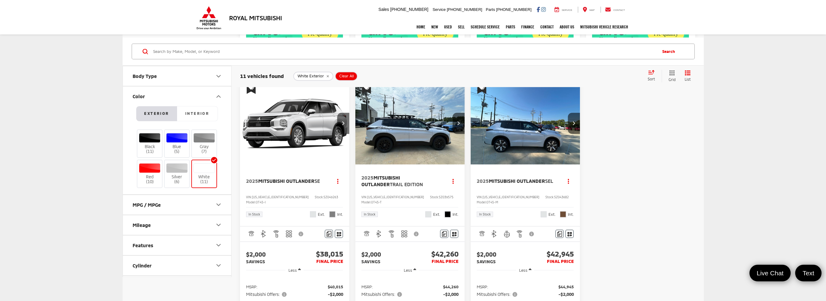
scroll to position [817, 0]
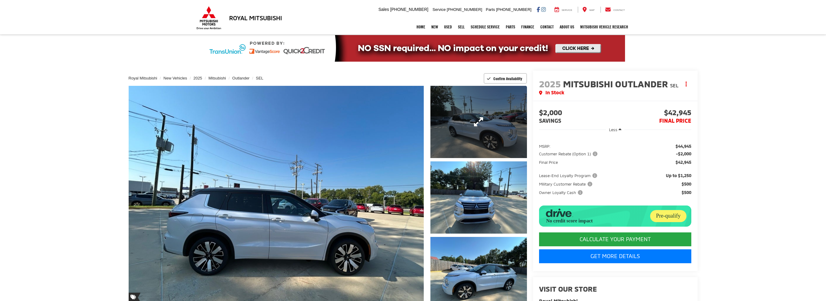
click at [473, 127] on link "Expand Photo 1" at bounding box center [478, 122] width 96 height 72
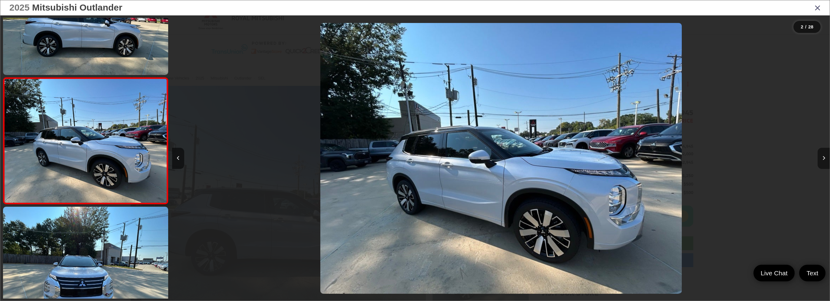
click at [824, 158] on icon "Next image" at bounding box center [824, 158] width 3 height 4
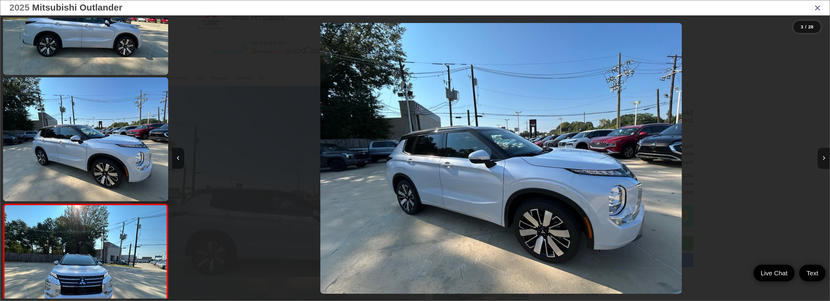
scroll to position [194, 0]
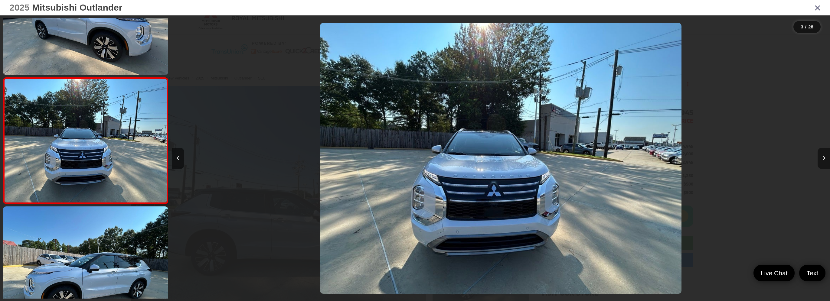
click at [824, 158] on icon "Next image" at bounding box center [824, 158] width 3 height 4
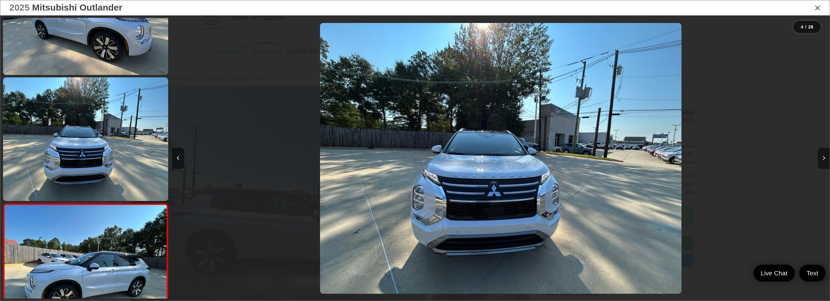
scroll to position [320, 0]
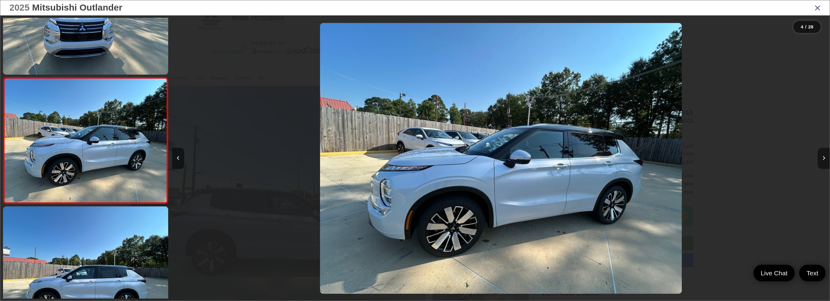
click at [824, 158] on icon "Next image" at bounding box center [824, 158] width 3 height 4
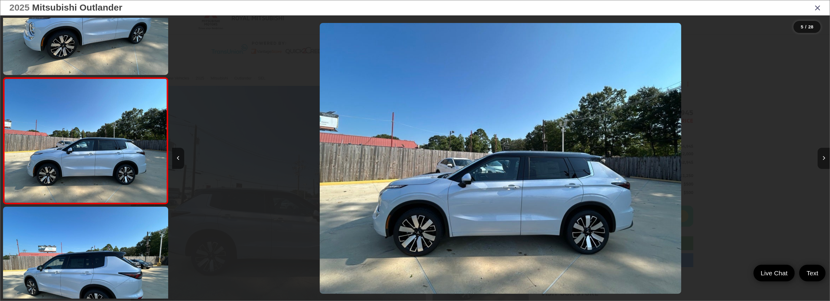
click at [824, 158] on icon "Next image" at bounding box center [824, 158] width 3 height 4
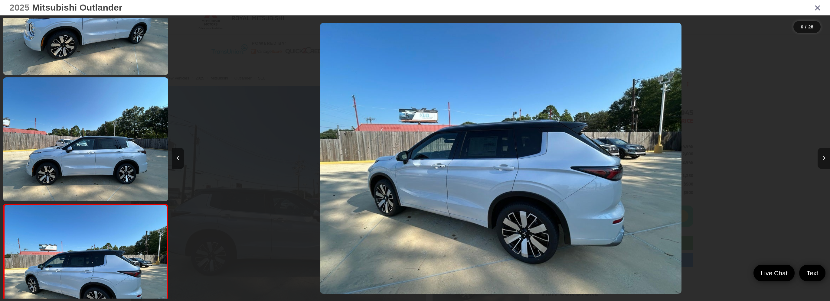
scroll to position [573, 0]
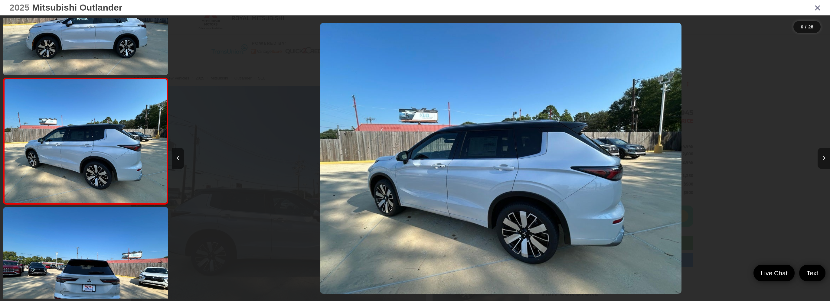
click at [824, 158] on icon "Next image" at bounding box center [824, 158] width 3 height 4
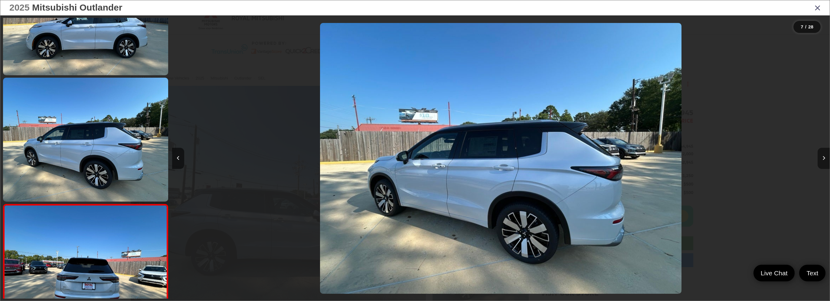
scroll to position [699, 0]
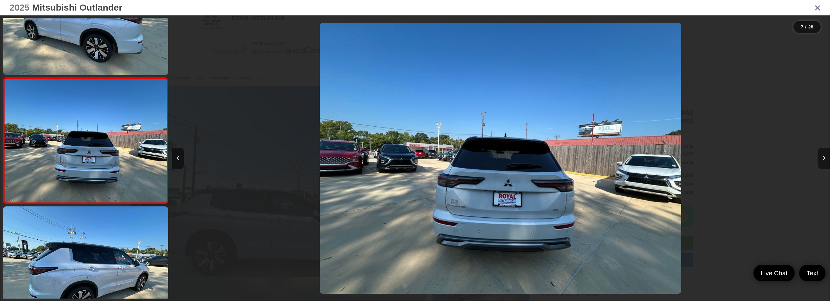
click at [824, 158] on icon "Next image" at bounding box center [824, 158] width 3 height 4
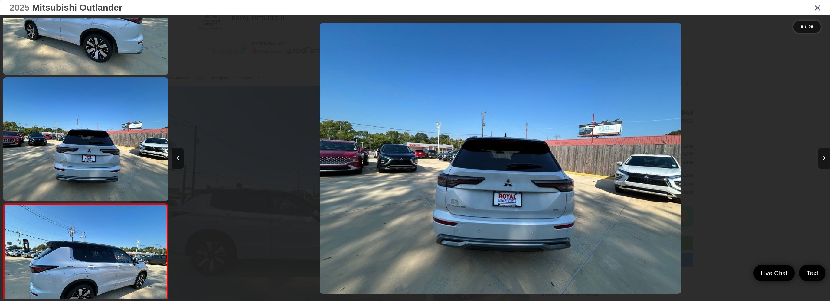
scroll to position [826, 0]
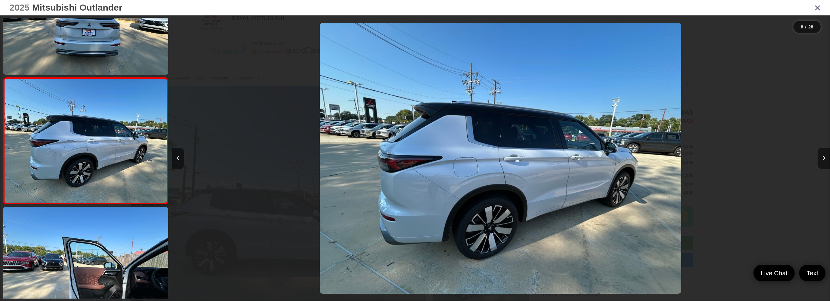
click at [824, 158] on icon "Next image" at bounding box center [824, 158] width 3 height 4
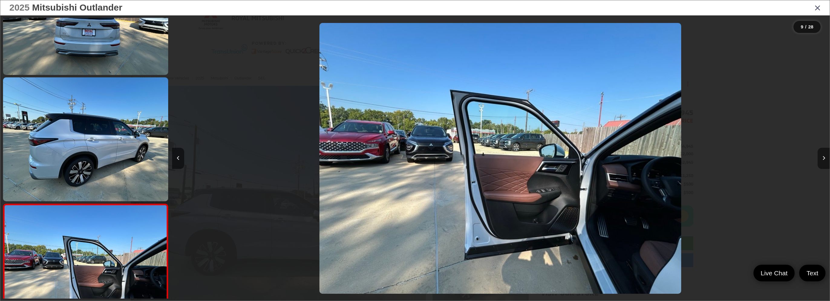
scroll to position [952, 0]
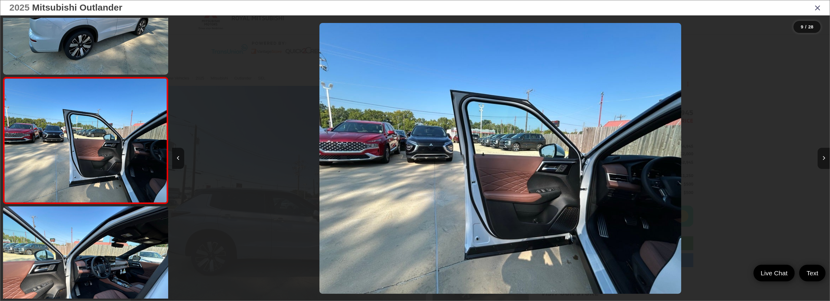
click at [824, 158] on icon "Next image" at bounding box center [824, 158] width 3 height 4
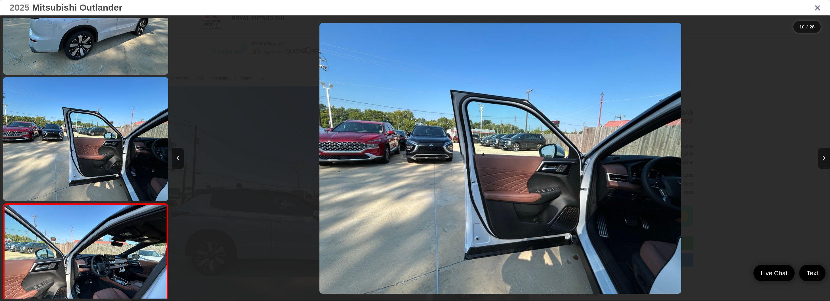
scroll to position [1078, 0]
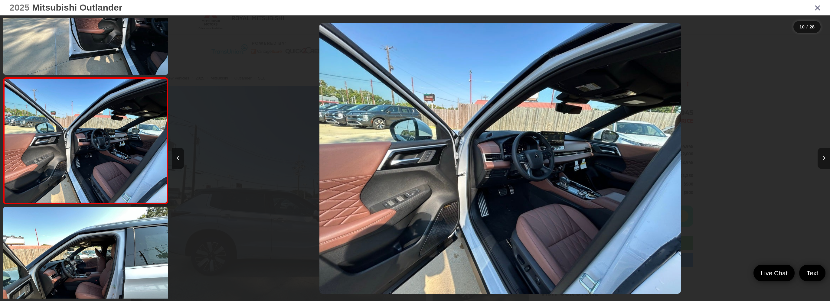
click at [824, 158] on icon "Next image" at bounding box center [824, 158] width 3 height 4
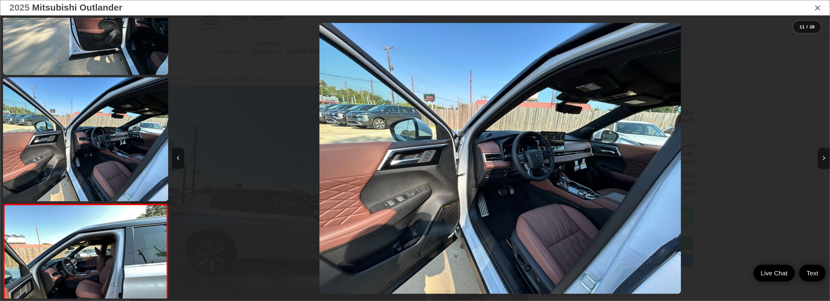
scroll to position [1205, 0]
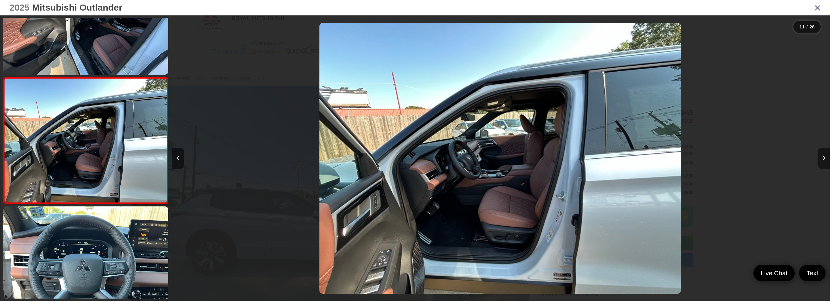
click at [824, 158] on icon "Next image" at bounding box center [824, 158] width 3 height 4
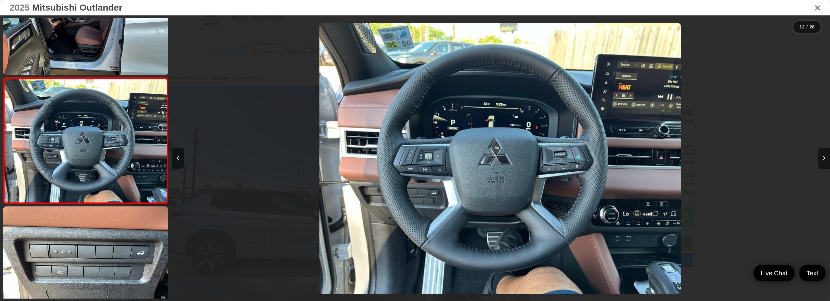
click at [826, 160] on icon "Next image" at bounding box center [824, 158] width 3 height 4
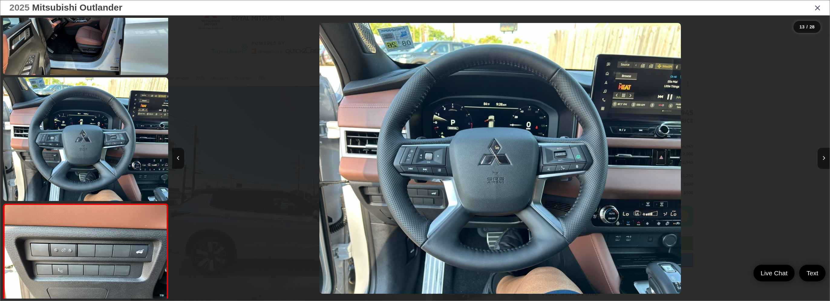
scroll to position [1458, 0]
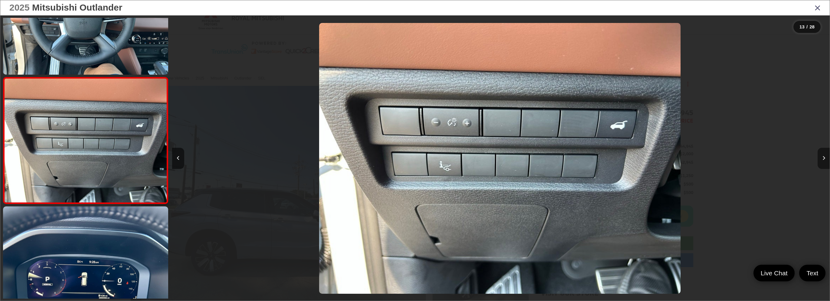
click at [826, 160] on icon "Next image" at bounding box center [824, 158] width 3 height 4
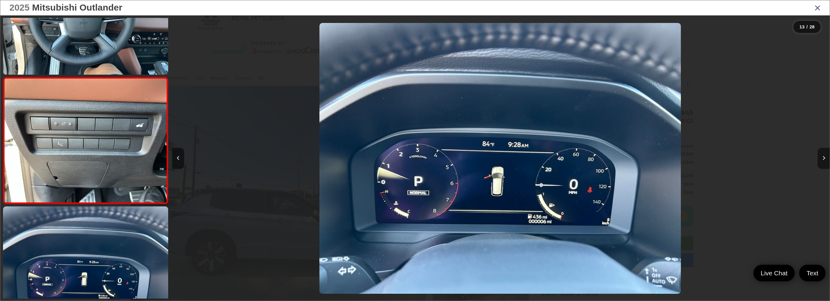
scroll to position [1584, 0]
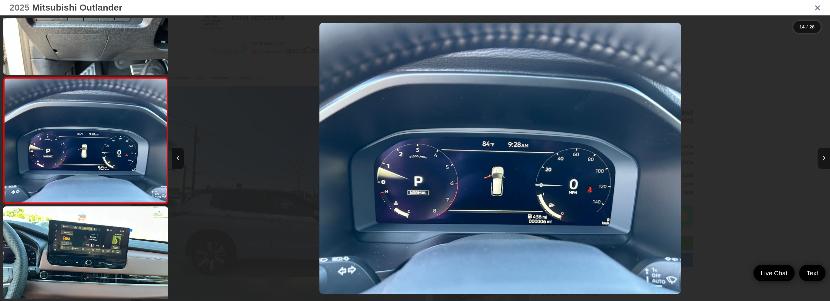
click at [826, 160] on icon "Next image" at bounding box center [824, 158] width 3 height 4
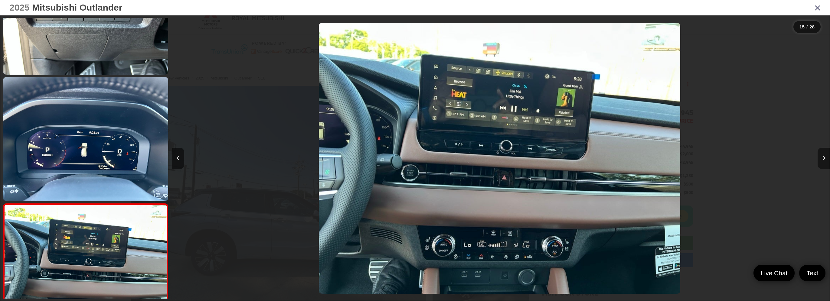
scroll to position [1711, 0]
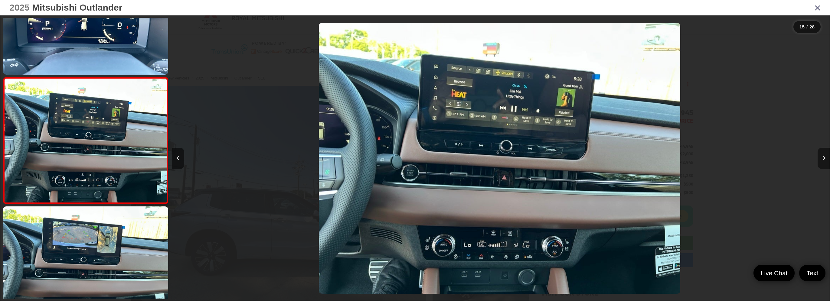
click at [826, 160] on icon "Next image" at bounding box center [824, 158] width 3 height 4
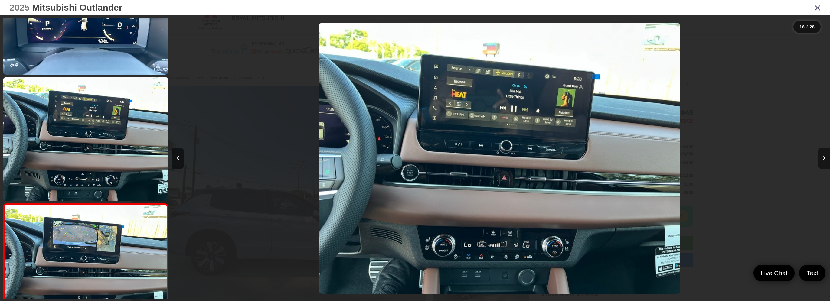
scroll to position [0, 0]
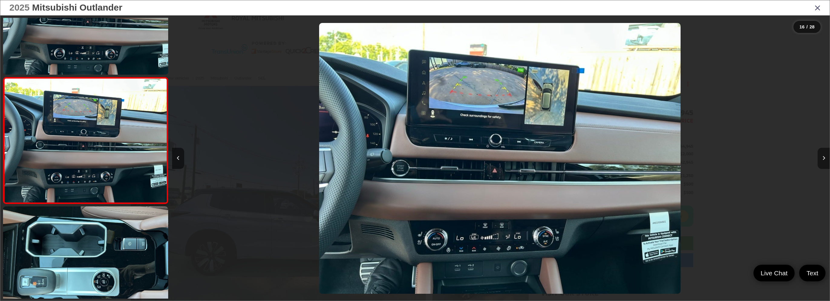
click at [826, 160] on icon "Next image" at bounding box center [824, 158] width 3 height 4
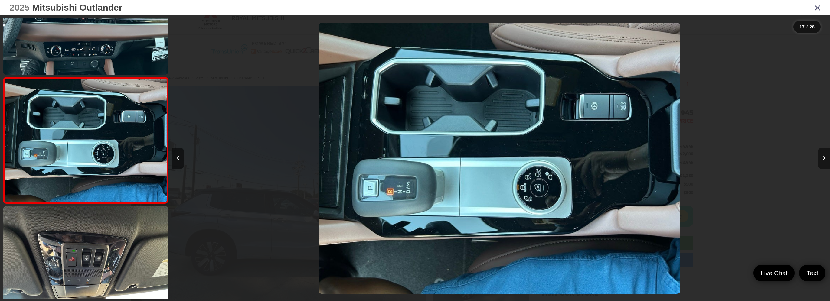
click at [826, 160] on icon "Next image" at bounding box center [824, 158] width 3 height 4
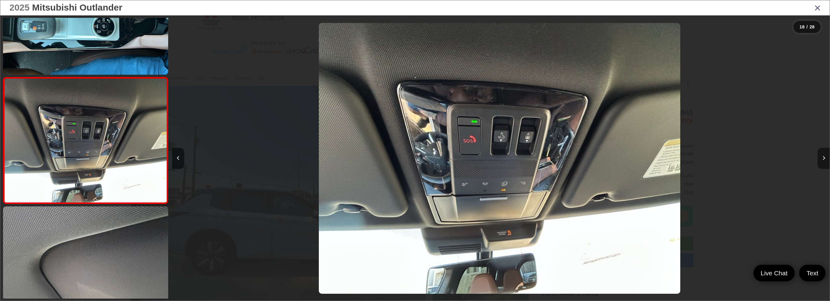
click at [826, 160] on icon "Next image" at bounding box center [824, 158] width 3 height 4
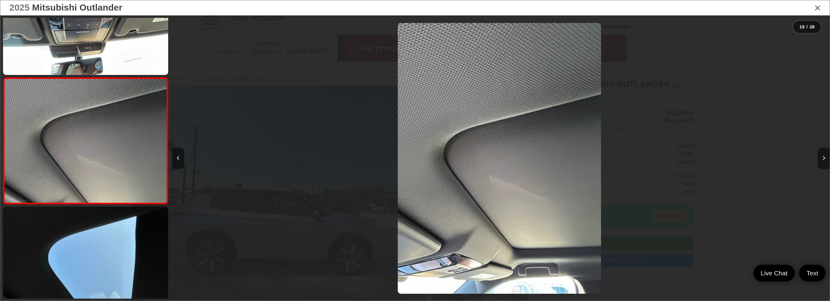
click at [826, 160] on icon "Next image" at bounding box center [824, 158] width 3 height 4
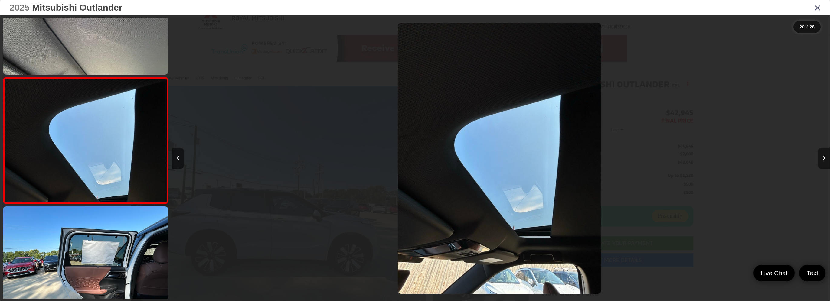
click at [826, 160] on icon "Next image" at bounding box center [824, 158] width 3 height 4
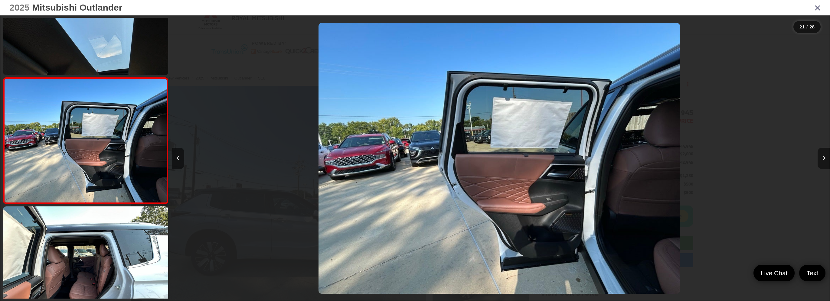
click at [826, 160] on icon "Next image" at bounding box center [824, 158] width 3 height 4
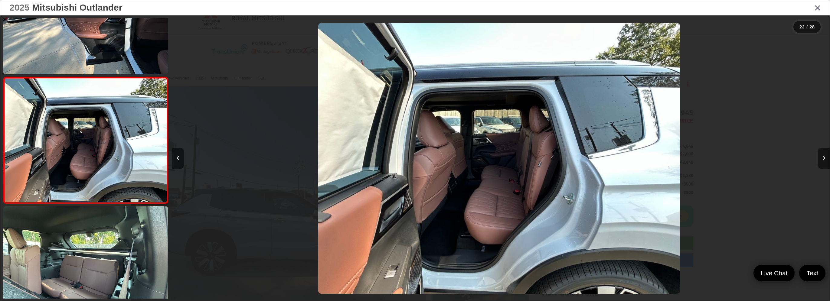
click at [820, 6] on icon "Close gallery" at bounding box center [818, 8] width 6 height 8
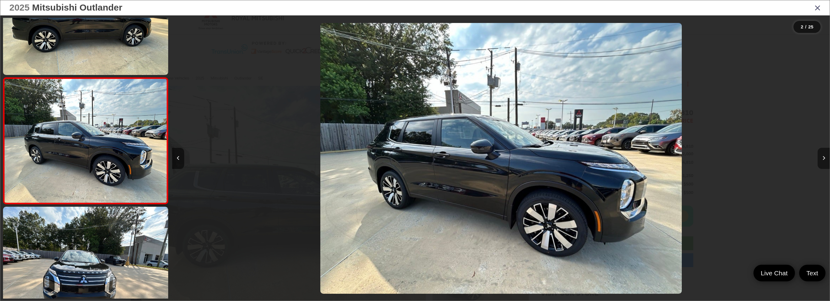
click at [825, 159] on icon "Next image" at bounding box center [824, 158] width 3 height 4
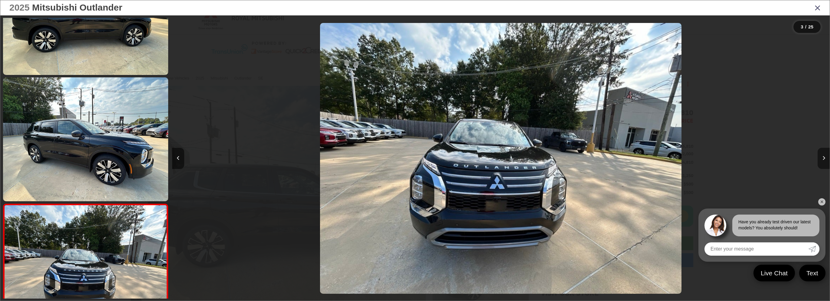
scroll to position [194, 0]
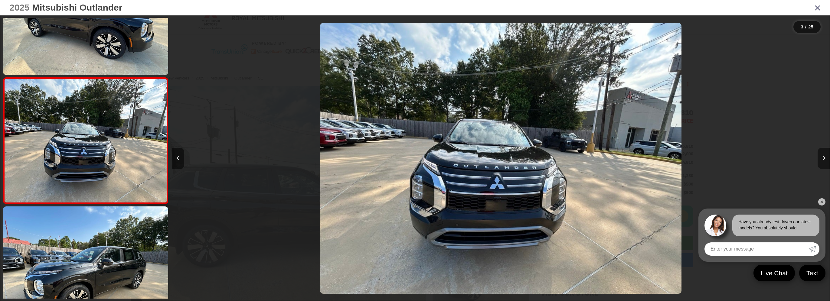
click at [825, 159] on icon "Next image" at bounding box center [824, 158] width 3 height 4
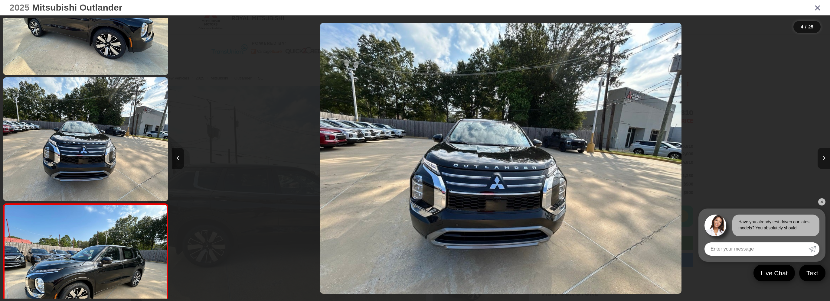
scroll to position [320, 0]
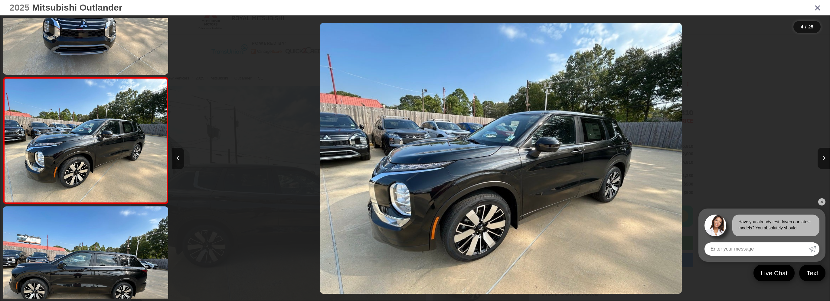
click at [824, 199] on link "✕" at bounding box center [822, 202] width 7 height 7
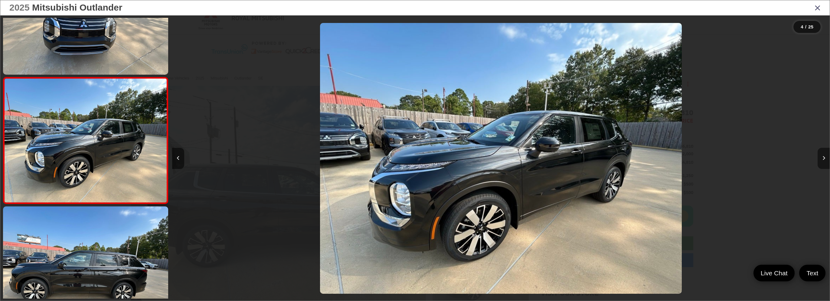
click at [823, 162] on button "Next image" at bounding box center [824, 158] width 12 height 21
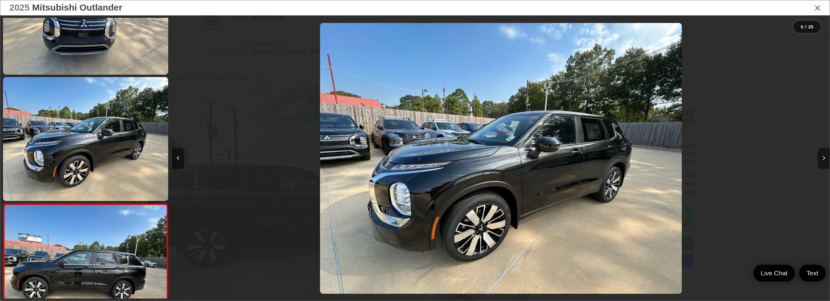
scroll to position [446, 0]
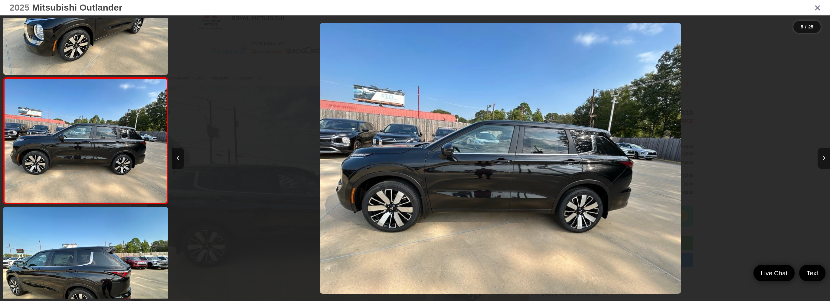
click at [823, 162] on button "Next image" at bounding box center [824, 158] width 12 height 21
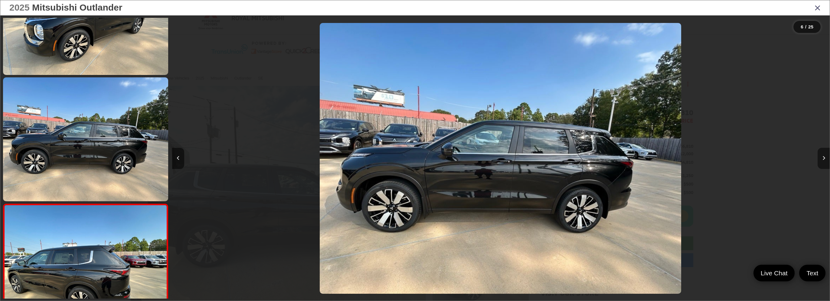
scroll to position [573, 0]
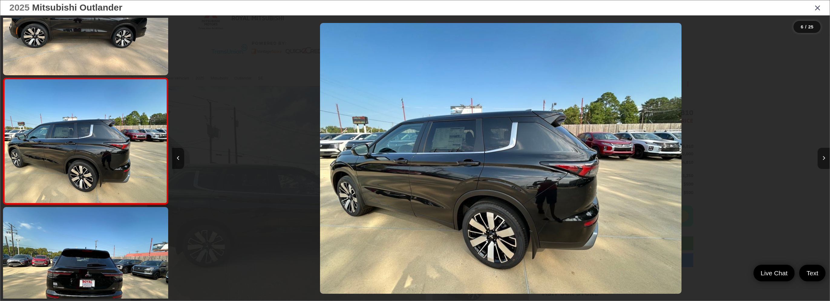
click at [822, 160] on button "Next image" at bounding box center [824, 158] width 12 height 21
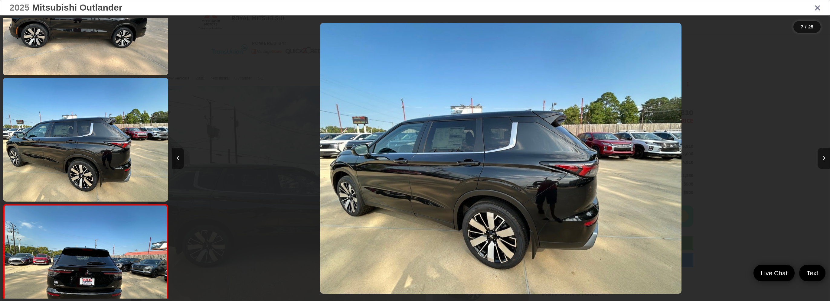
scroll to position [699, 0]
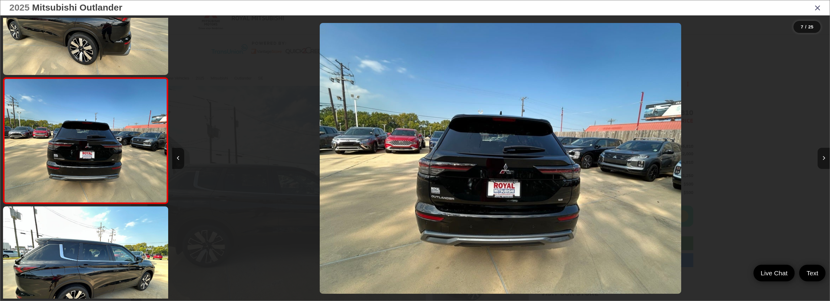
click at [822, 160] on button "Next image" at bounding box center [824, 158] width 12 height 21
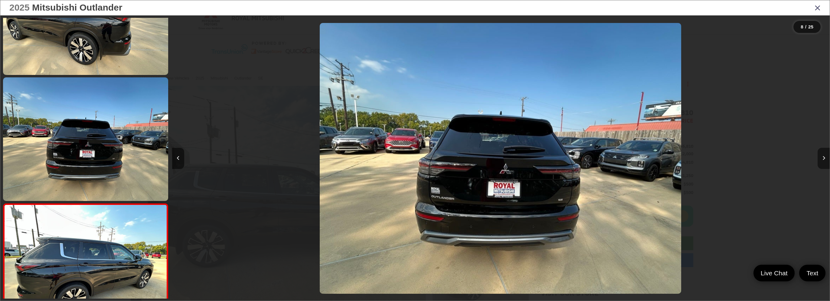
scroll to position [826, 0]
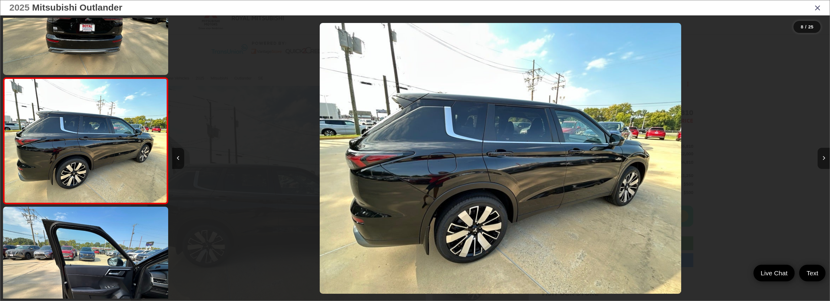
click at [822, 160] on button "Next image" at bounding box center [824, 158] width 12 height 21
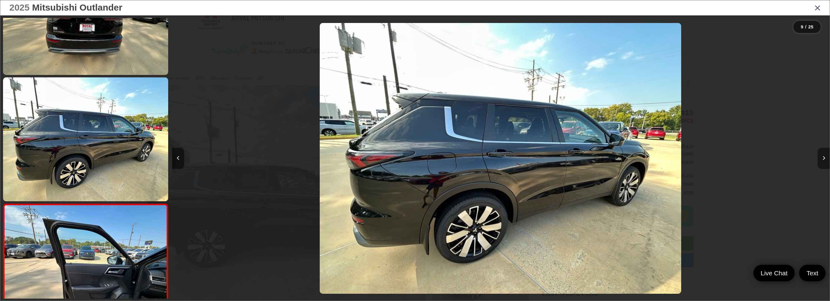
scroll to position [952, 0]
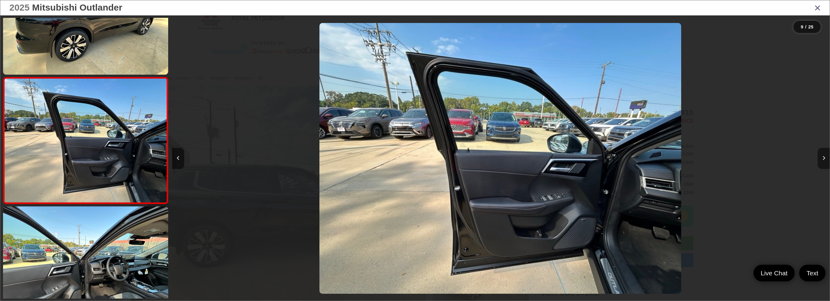
click at [822, 160] on button "Next image" at bounding box center [824, 158] width 12 height 21
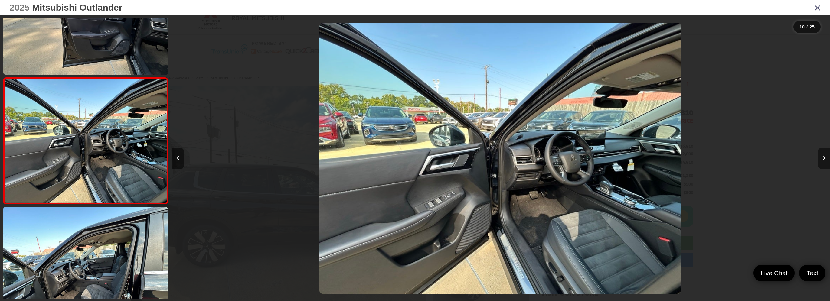
click at [822, 160] on button "Next image" at bounding box center [824, 158] width 12 height 21
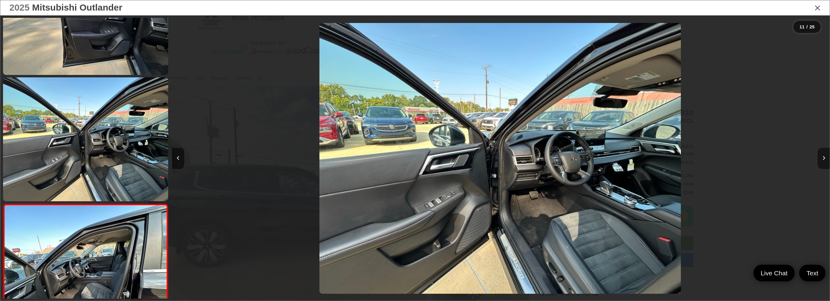
scroll to position [1205, 0]
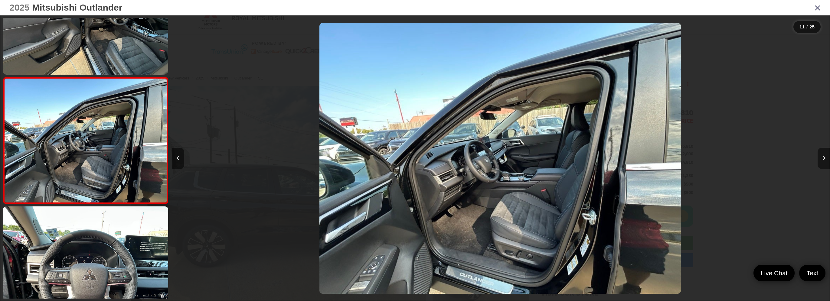
click at [822, 160] on button "Next image" at bounding box center [824, 158] width 12 height 21
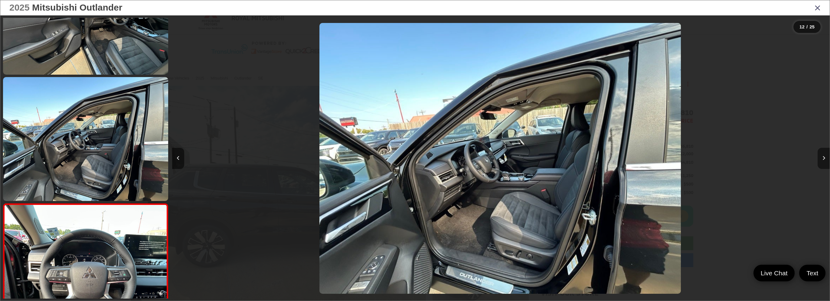
scroll to position [1331, 0]
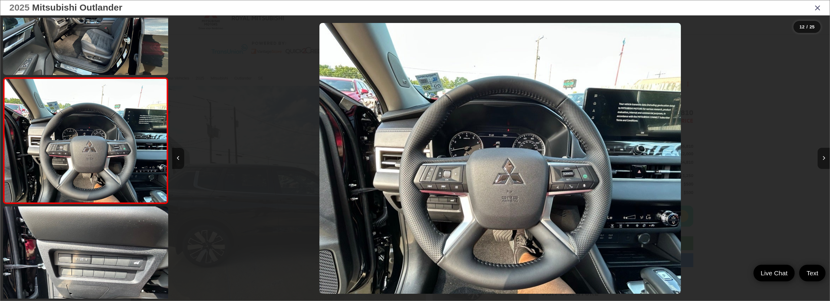
click at [822, 160] on button "Next image" at bounding box center [824, 158] width 12 height 21
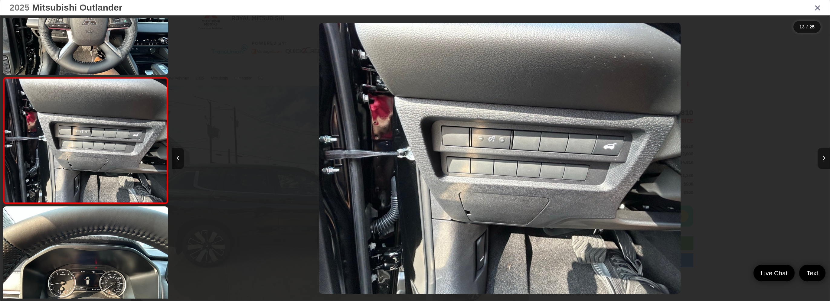
click at [822, 160] on button "Next image" at bounding box center [824, 158] width 12 height 21
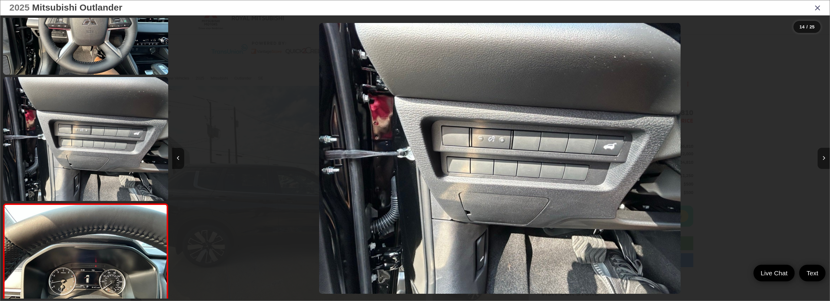
scroll to position [1584, 0]
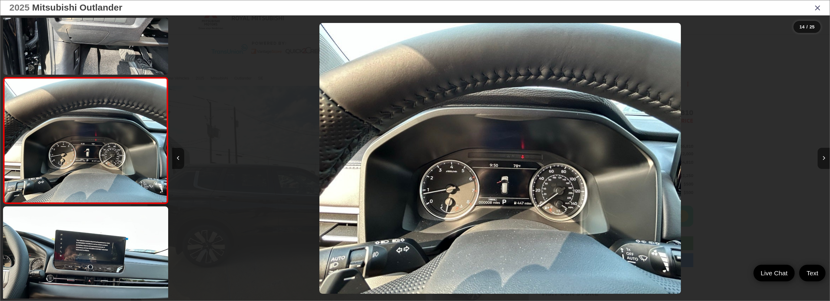
click at [822, 160] on button "Next image" at bounding box center [824, 158] width 12 height 21
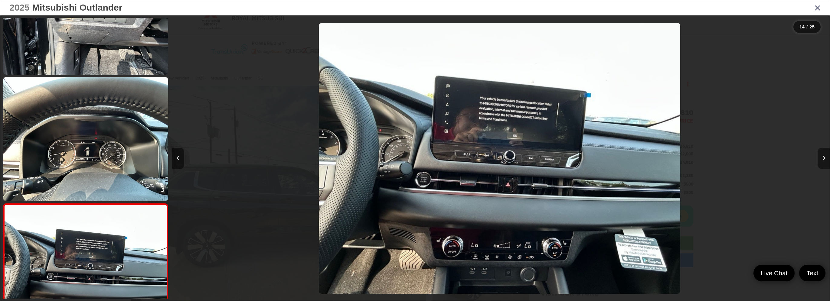
scroll to position [1711, 0]
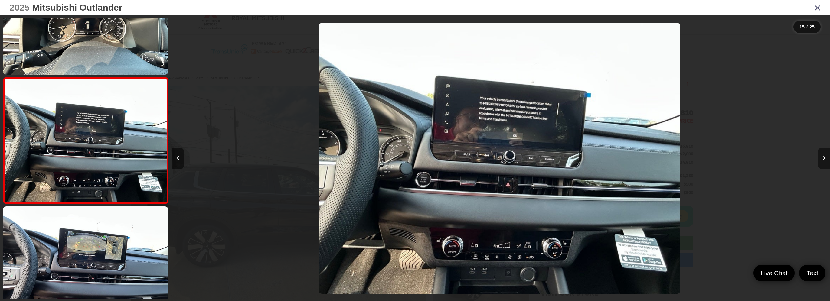
click at [822, 164] on button "Next image" at bounding box center [824, 158] width 12 height 21
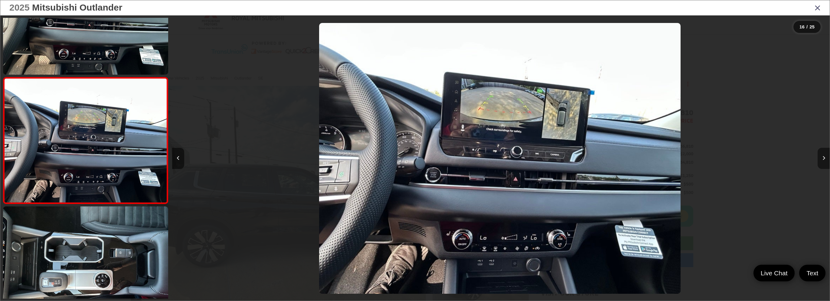
click at [822, 164] on button "Next image" at bounding box center [824, 158] width 12 height 21
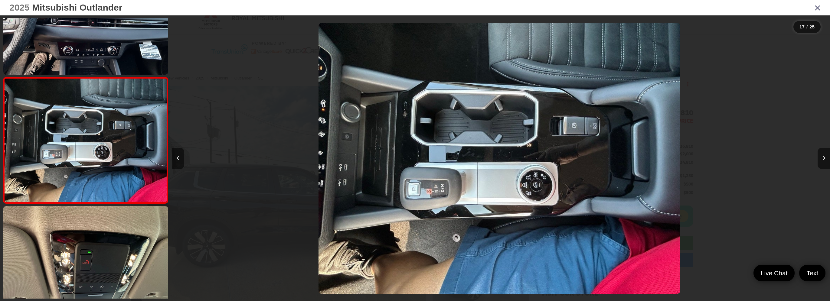
click at [817, 6] on icon "Close gallery" at bounding box center [818, 8] width 6 height 8
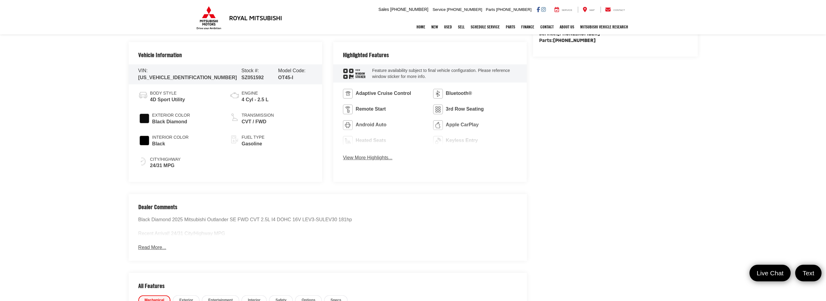
click at [161, 251] on button "Read More..." at bounding box center [152, 248] width 28 height 7
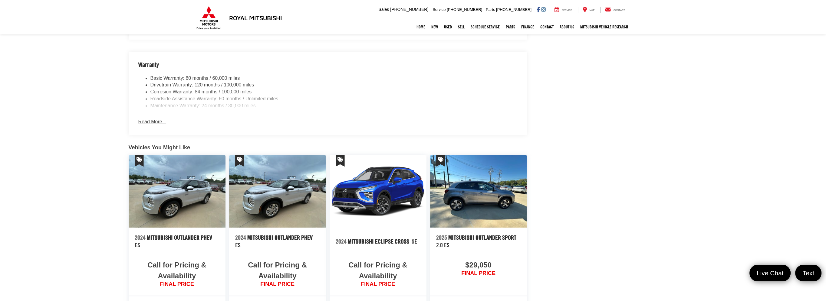
click at [156, 126] on button "Read More..." at bounding box center [152, 122] width 28 height 7
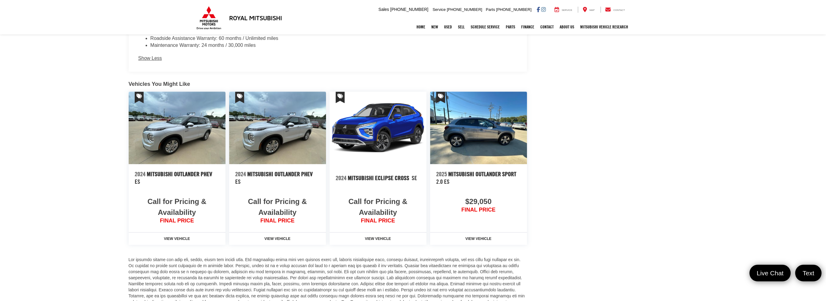
click at [495, 164] on img at bounding box center [478, 128] width 97 height 73
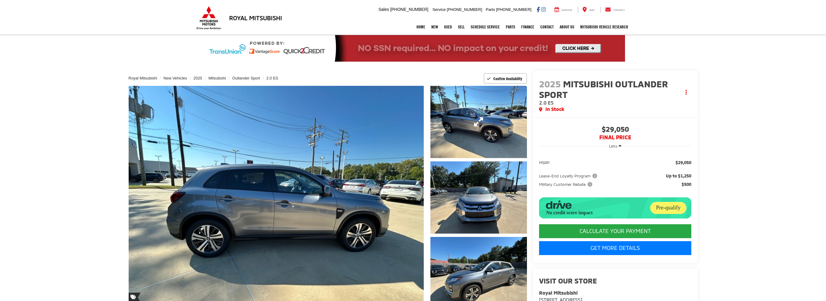
click at [493, 143] on link "Expand Photo 1" at bounding box center [478, 122] width 96 height 72
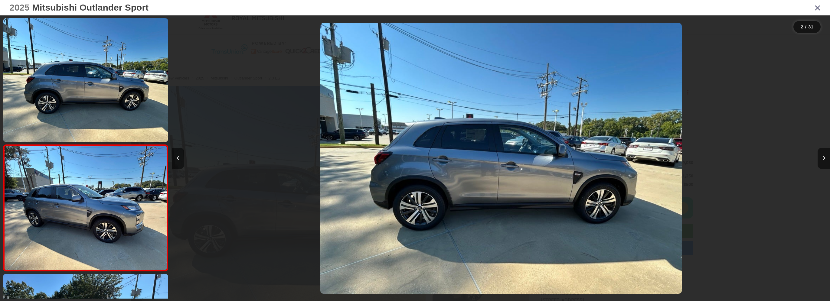
scroll to position [67, 0]
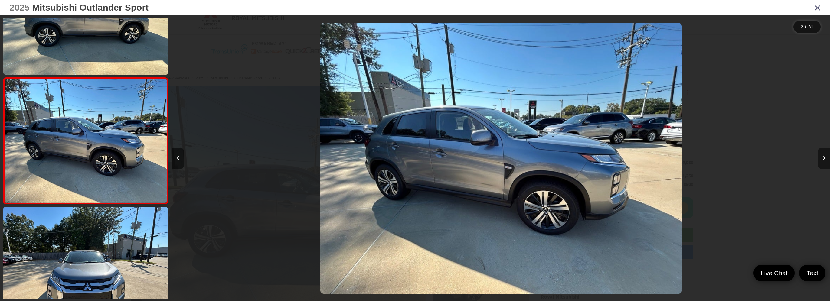
click at [824, 157] on icon "Next image" at bounding box center [824, 158] width 3 height 4
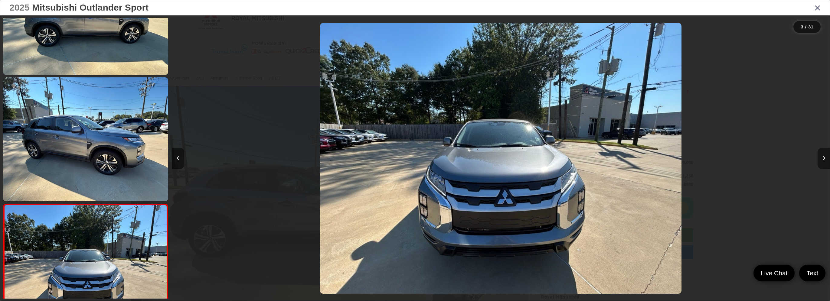
scroll to position [194, 0]
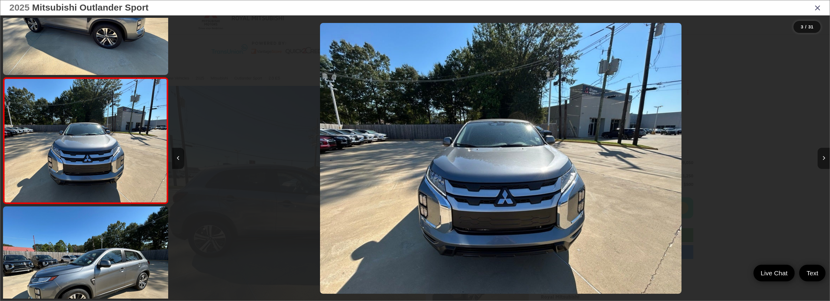
click at [824, 157] on icon "Next image" at bounding box center [824, 158] width 3 height 4
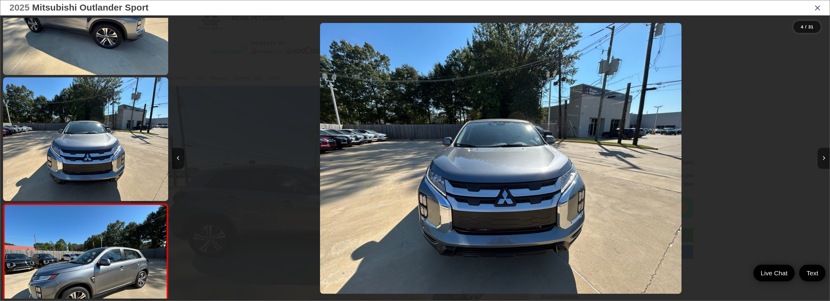
scroll to position [320, 0]
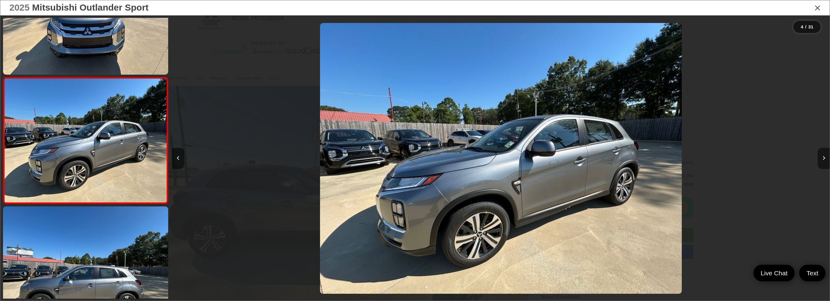
click at [824, 157] on icon "Next image" at bounding box center [824, 158] width 3 height 4
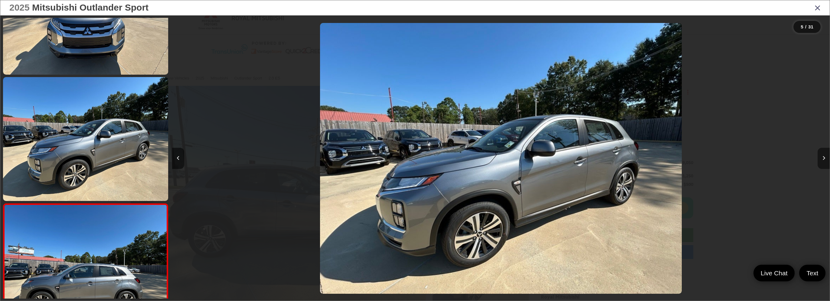
scroll to position [446, 0]
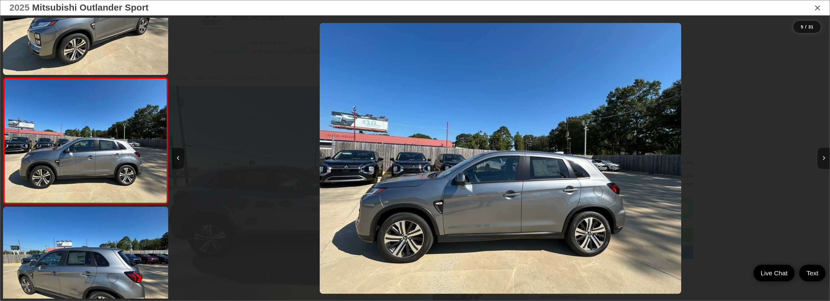
click at [824, 157] on icon "Next image" at bounding box center [824, 158] width 3 height 4
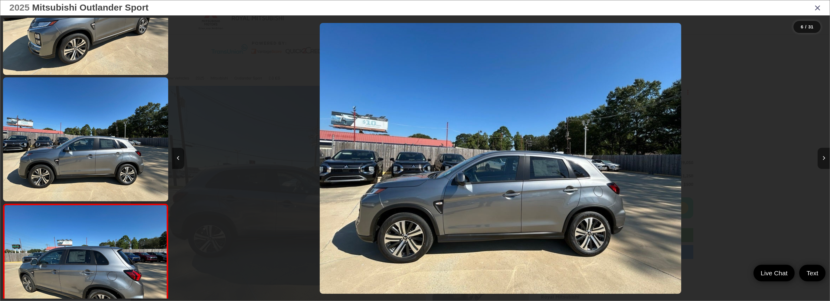
scroll to position [573, 0]
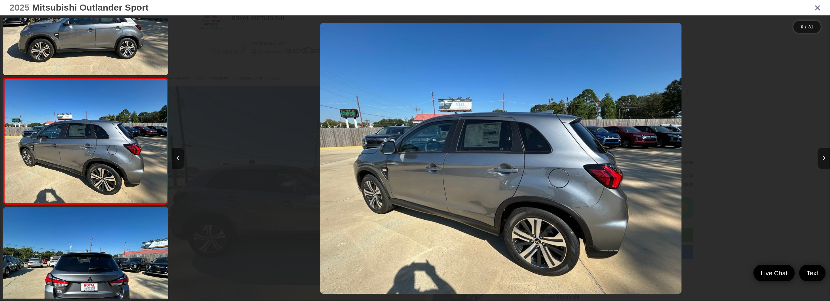
click at [824, 157] on icon "Next image" at bounding box center [824, 158] width 3 height 4
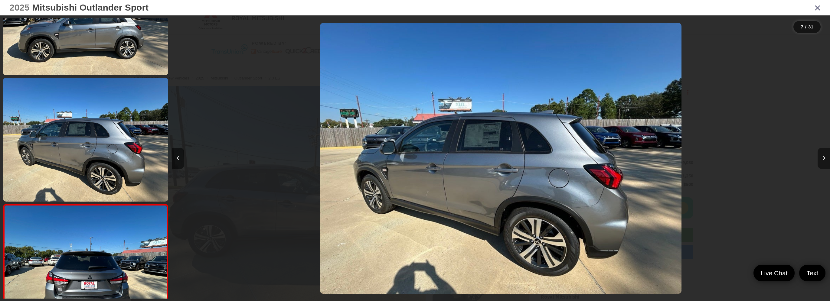
scroll to position [699, 0]
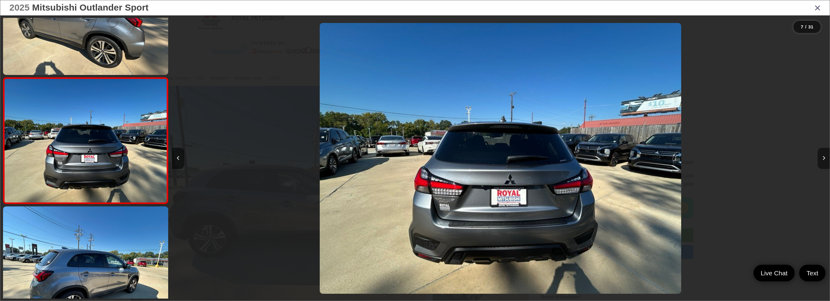
click at [824, 157] on icon "Next image" at bounding box center [824, 158] width 3 height 4
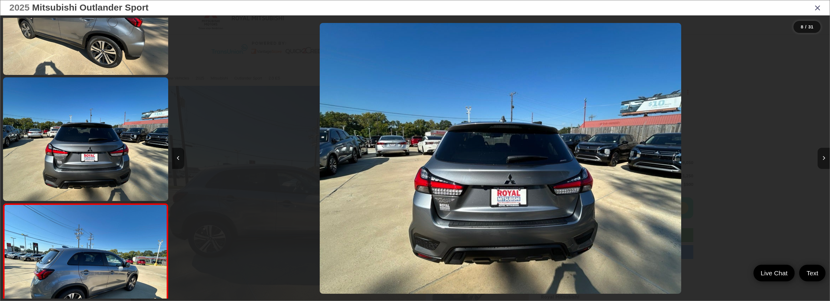
scroll to position [826, 0]
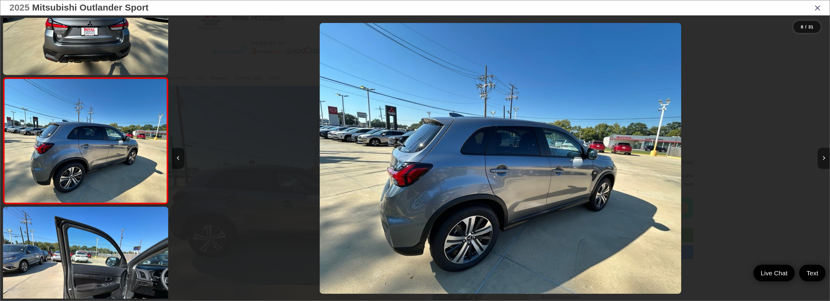
click at [824, 157] on icon "Next image" at bounding box center [824, 158] width 3 height 4
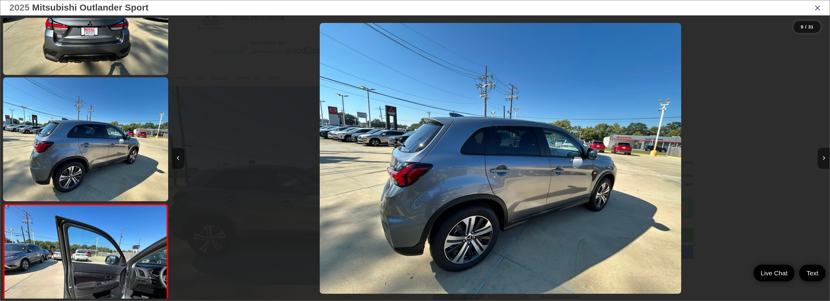
scroll to position [952, 0]
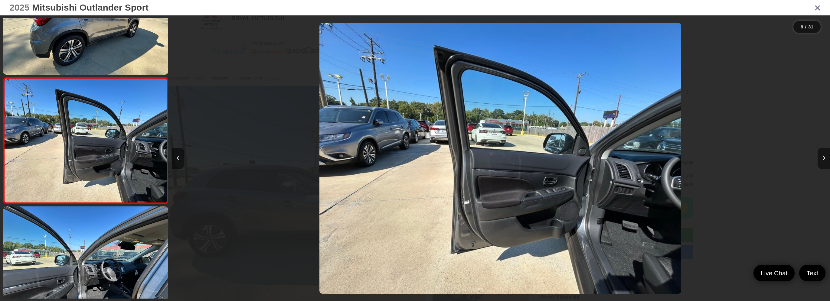
click at [824, 157] on icon "Next image" at bounding box center [824, 158] width 3 height 4
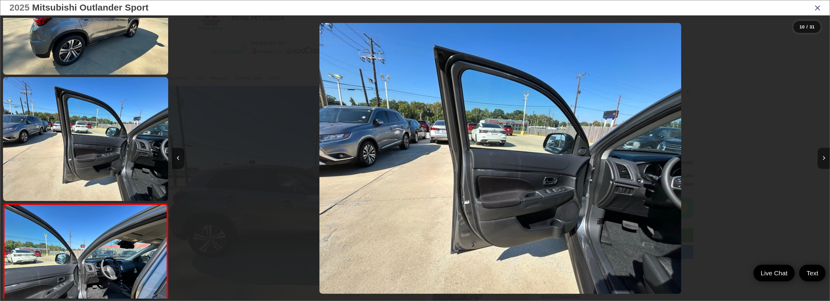
scroll to position [1078, 0]
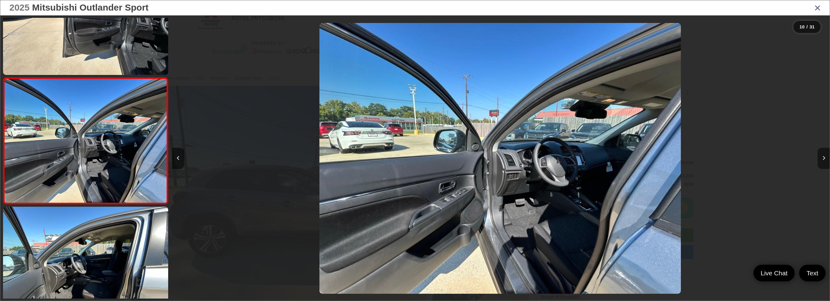
click at [824, 157] on icon "Next image" at bounding box center [824, 158] width 3 height 4
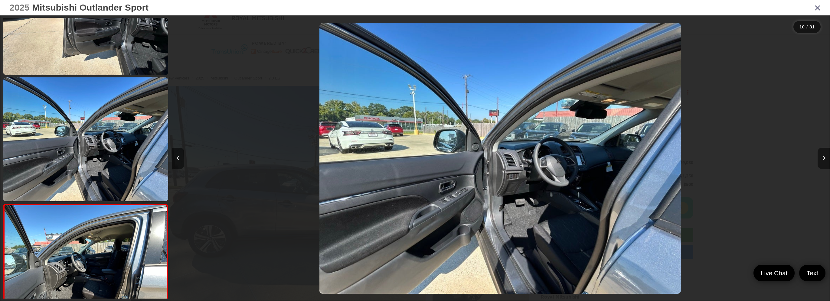
scroll to position [1205, 0]
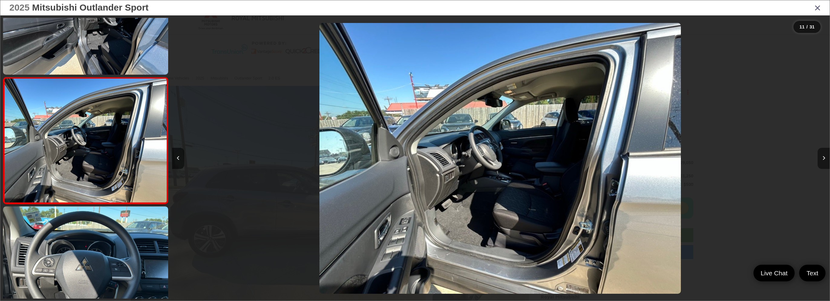
click at [824, 157] on icon "Next image" at bounding box center [824, 158] width 3 height 4
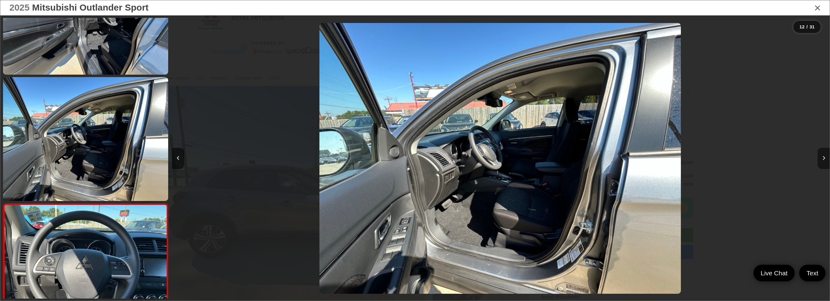
scroll to position [1331, 0]
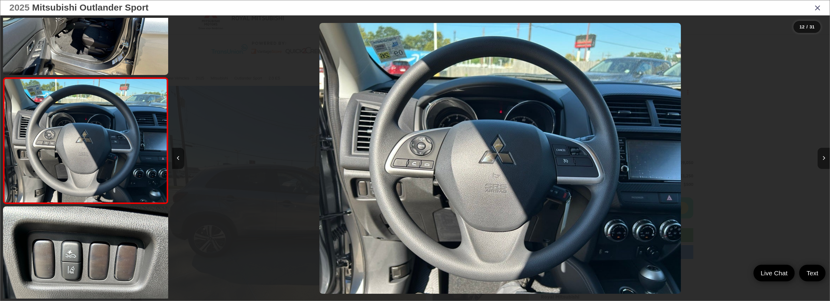
click at [825, 151] on button "Next image" at bounding box center [824, 158] width 12 height 21
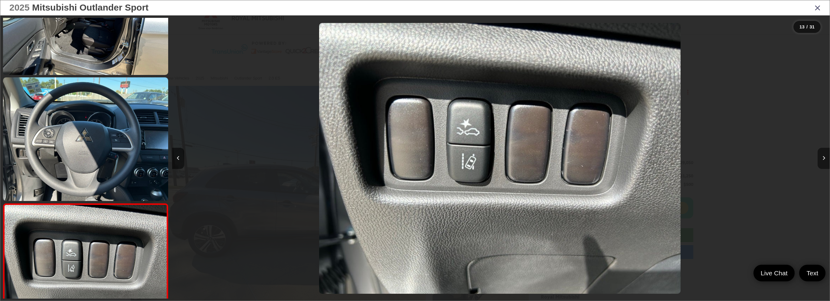
scroll to position [1458, 0]
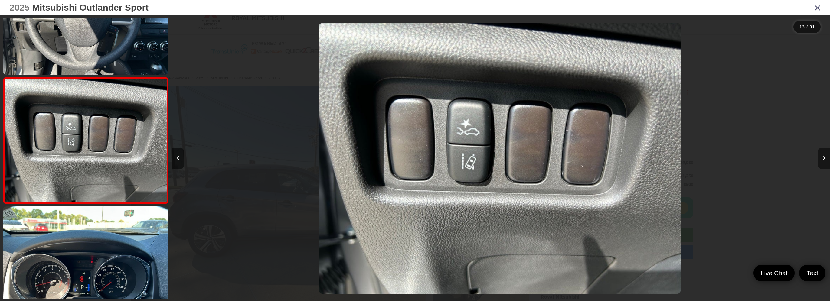
click at [823, 152] on button "Next image" at bounding box center [824, 158] width 12 height 21
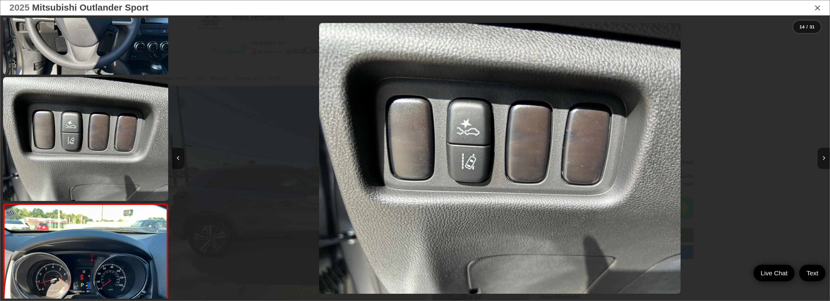
scroll to position [1584, 0]
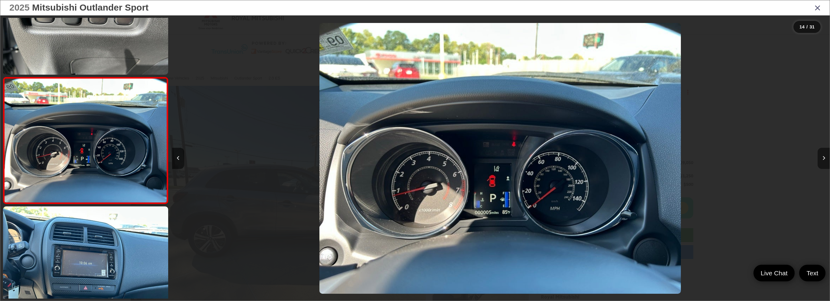
click at [823, 152] on button "Next image" at bounding box center [824, 158] width 12 height 21
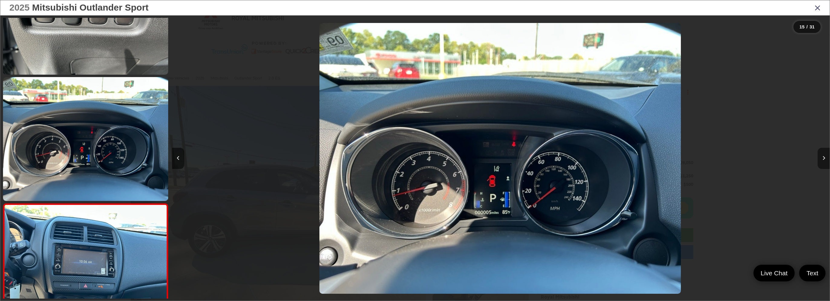
scroll to position [1711, 0]
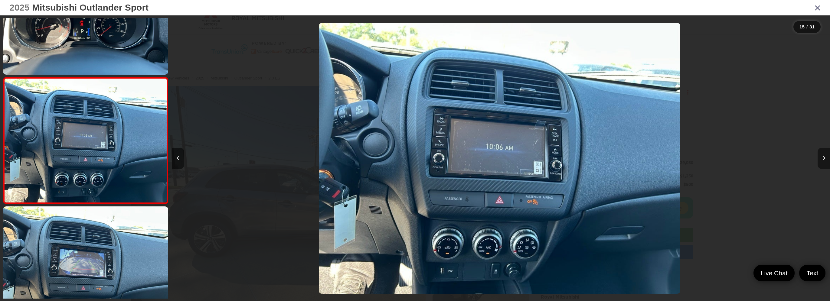
click at [823, 152] on button "Next image" at bounding box center [824, 158] width 12 height 21
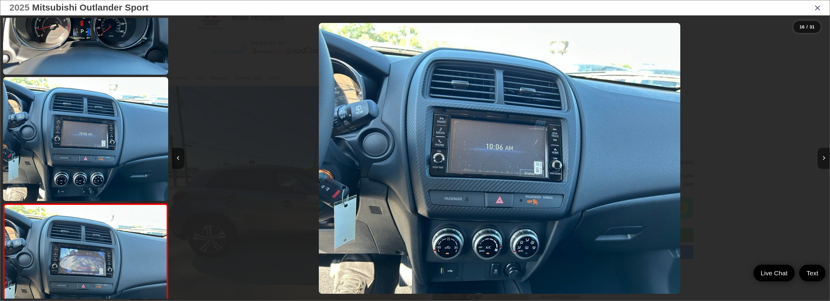
scroll to position [0, 0]
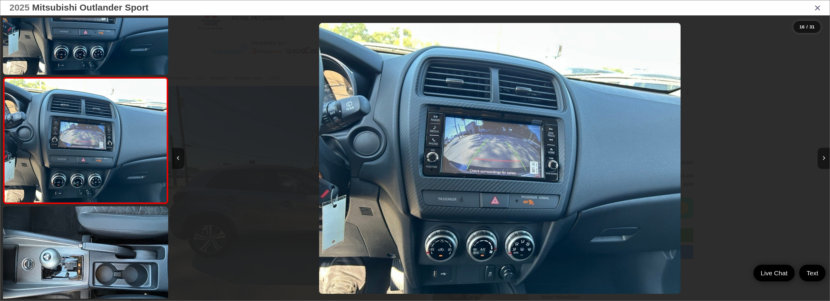
click at [823, 152] on button "Next image" at bounding box center [824, 158] width 12 height 21
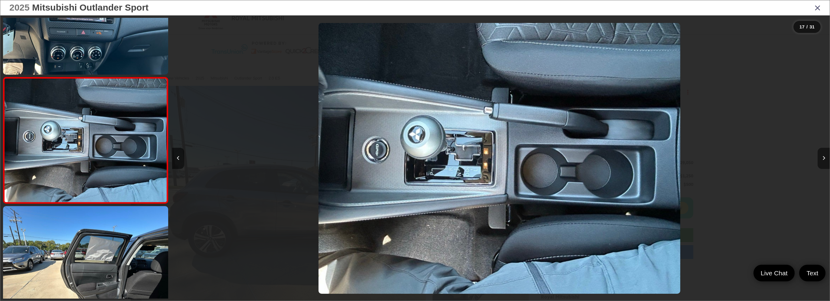
click at [823, 152] on button "Next image" at bounding box center [824, 158] width 12 height 21
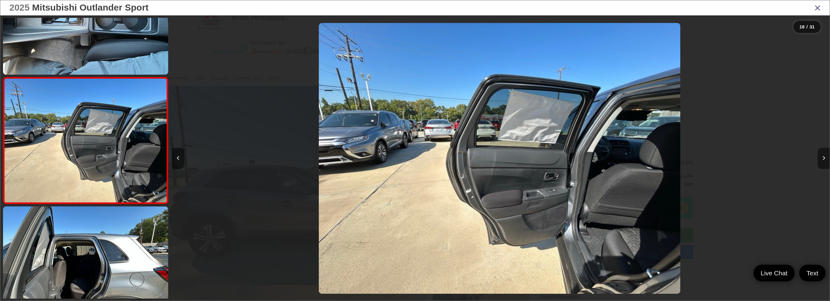
click at [823, 152] on button "Next image" at bounding box center [824, 158] width 12 height 21
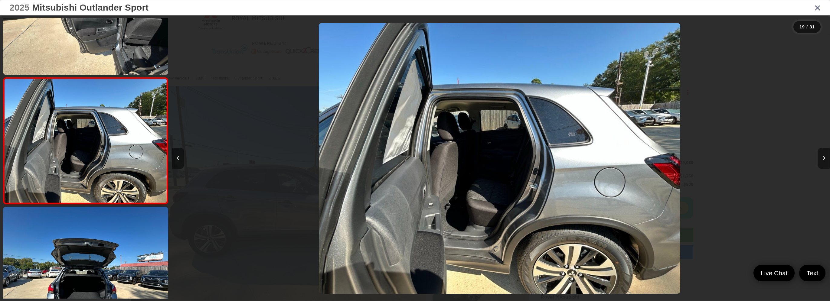
click at [823, 152] on button "Next image" at bounding box center [824, 158] width 12 height 21
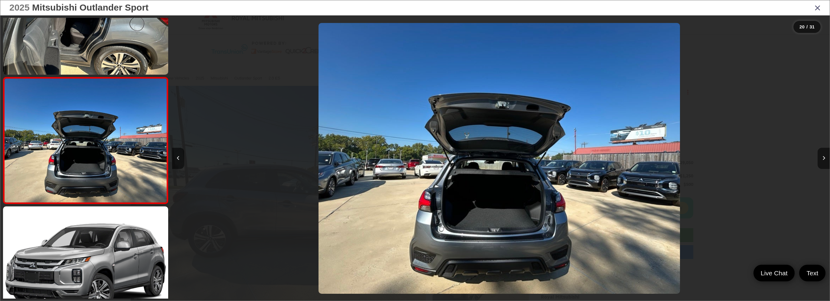
click at [818, 7] on icon "Close gallery" at bounding box center [818, 8] width 6 height 8
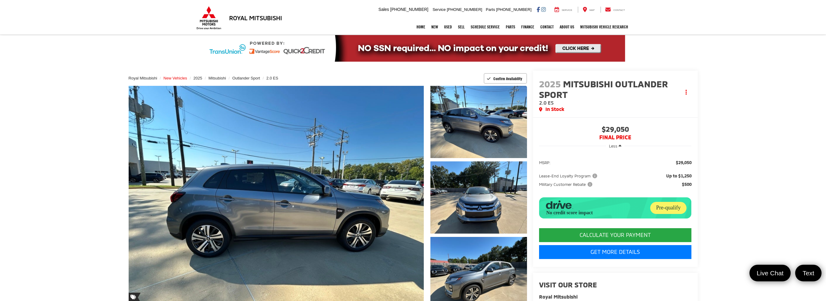
click at [187, 77] on span "New Vehicles" at bounding box center [175, 78] width 24 height 5
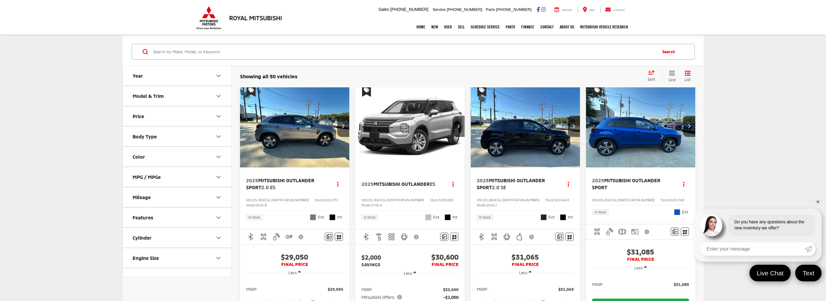
click at [817, 199] on link "✕" at bounding box center [817, 202] width 7 height 7
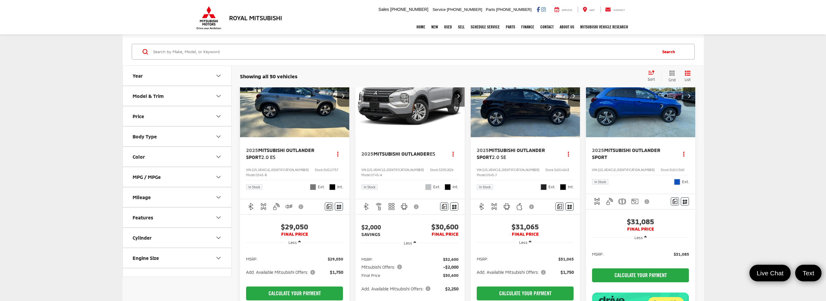
scroll to position [61, 0]
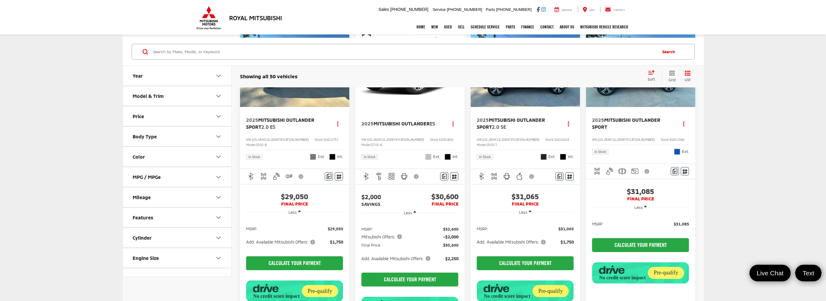
click at [696, 107] on img "2025 Mitsubishi Outlander Sport Base 0" at bounding box center [641, 66] width 110 height 83
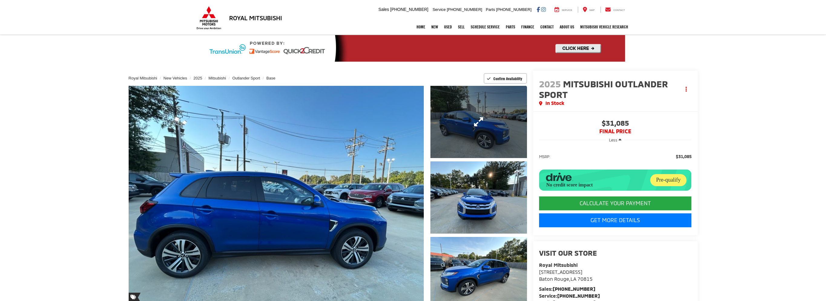
click at [464, 130] on link "Expand Photo 1" at bounding box center [478, 122] width 96 height 72
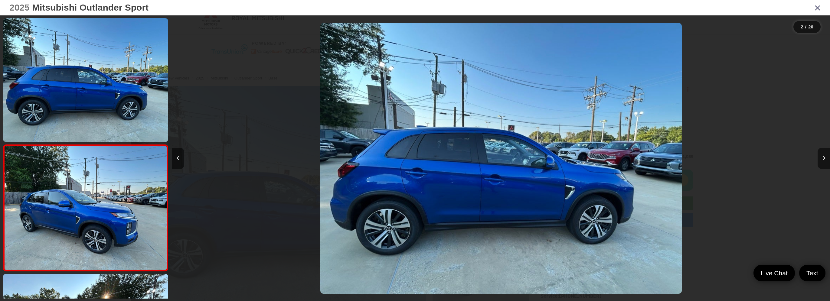
scroll to position [67, 0]
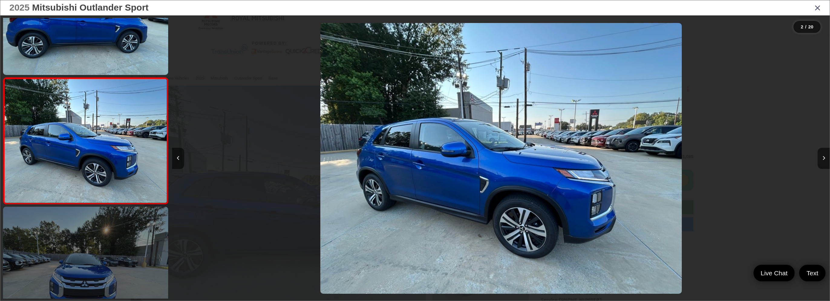
click at [110, 246] on link at bounding box center [85, 269] width 165 height 124
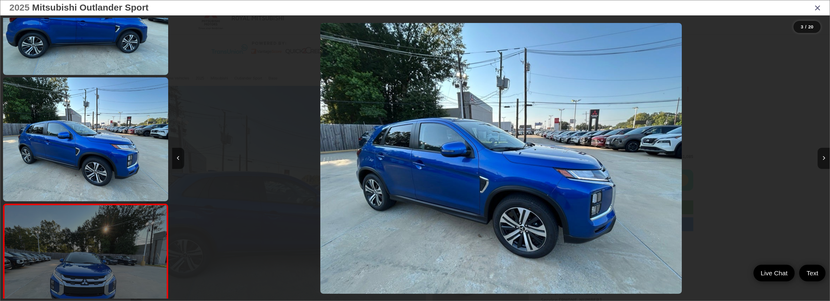
scroll to position [194, 0]
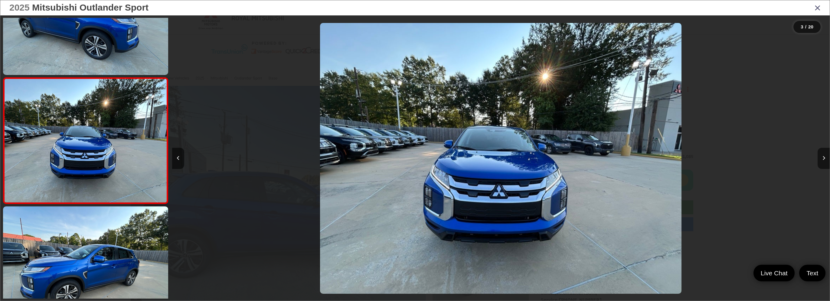
click at [817, 8] on icon "Close gallery" at bounding box center [818, 8] width 6 height 8
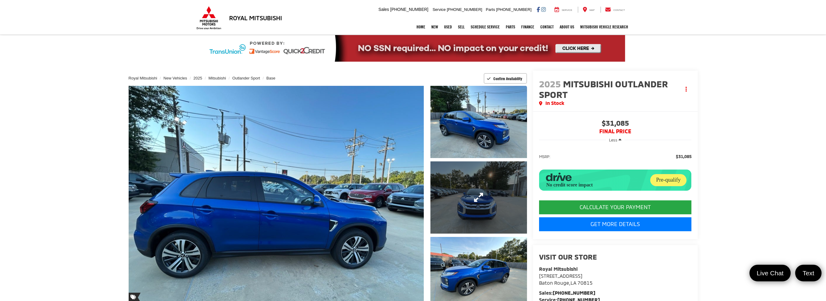
click at [478, 212] on link "Expand Photo 2" at bounding box center [478, 198] width 96 height 72
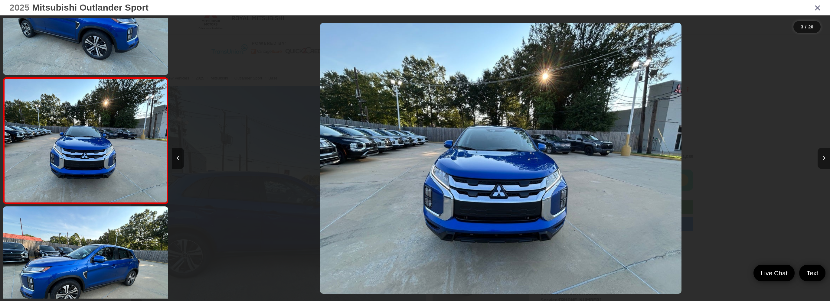
click at [823, 160] on icon "Next image" at bounding box center [824, 158] width 3 height 4
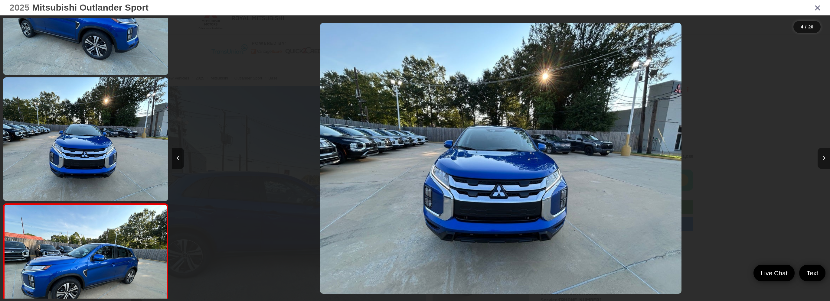
scroll to position [320, 0]
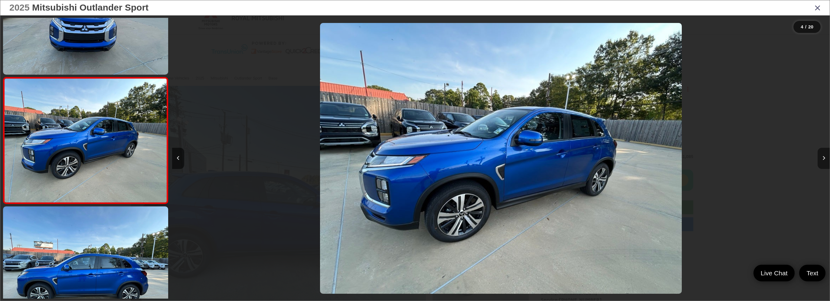
click at [823, 160] on icon "Next image" at bounding box center [824, 158] width 3 height 4
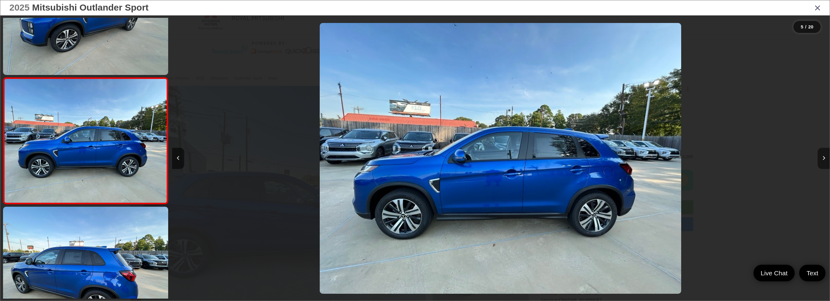
click at [823, 160] on icon "Next image" at bounding box center [824, 158] width 3 height 4
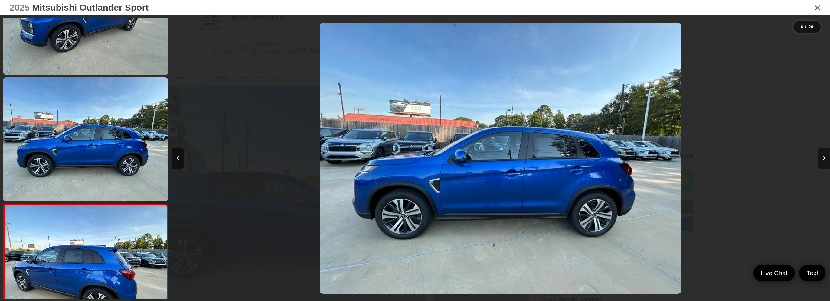
scroll to position [573, 0]
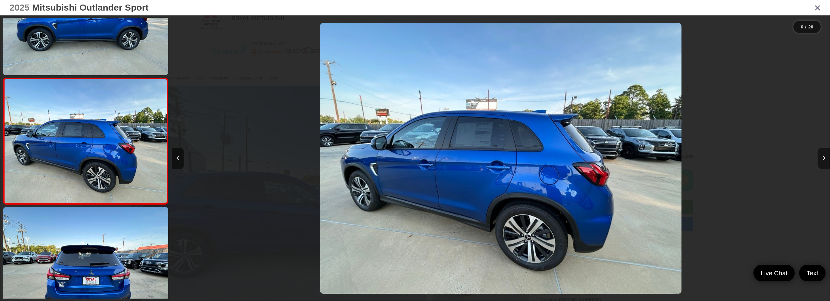
click at [823, 160] on icon "Next image" at bounding box center [824, 158] width 3 height 4
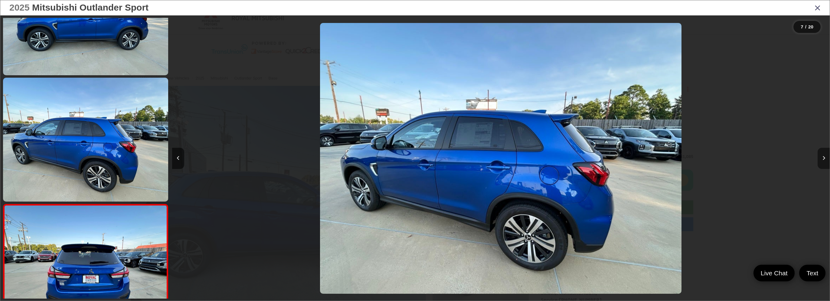
scroll to position [699, 0]
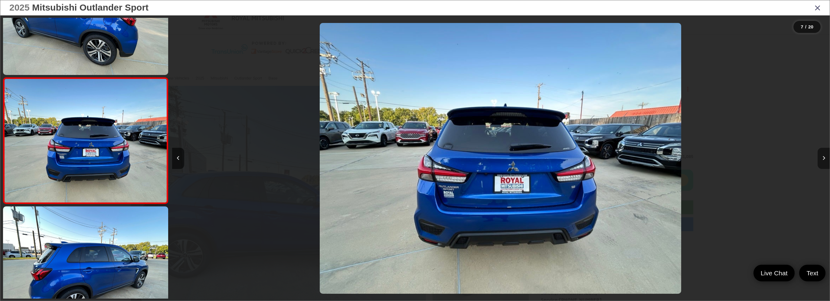
click at [823, 160] on icon "Next image" at bounding box center [824, 158] width 3 height 4
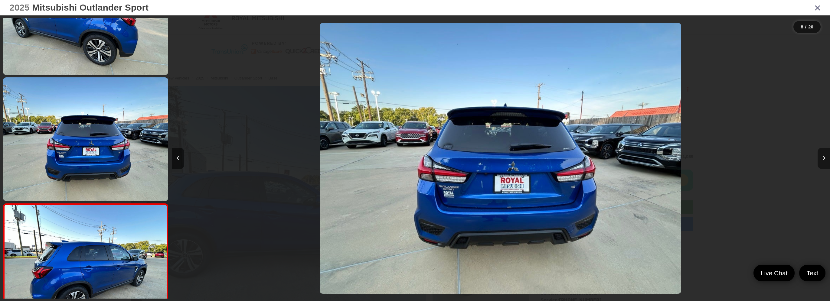
scroll to position [826, 0]
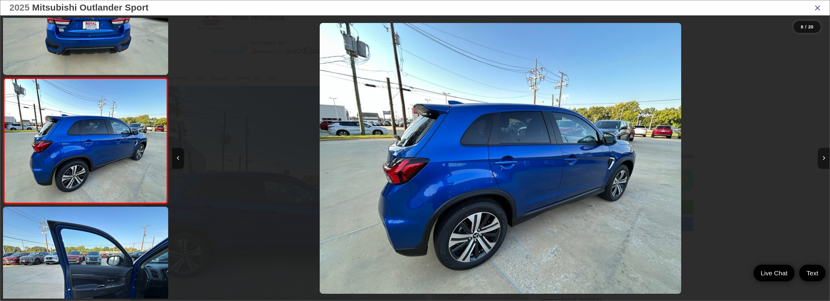
click at [823, 160] on icon "Next image" at bounding box center [824, 158] width 3 height 4
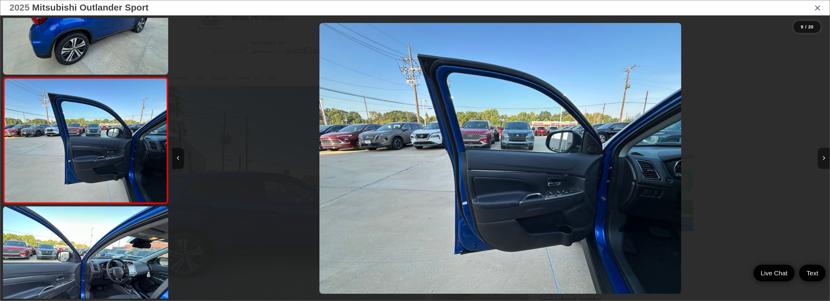
click at [823, 160] on icon "Next image" at bounding box center [824, 158] width 3 height 4
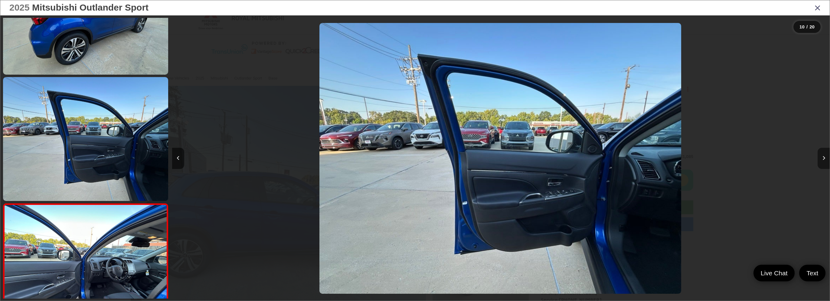
scroll to position [1078, 0]
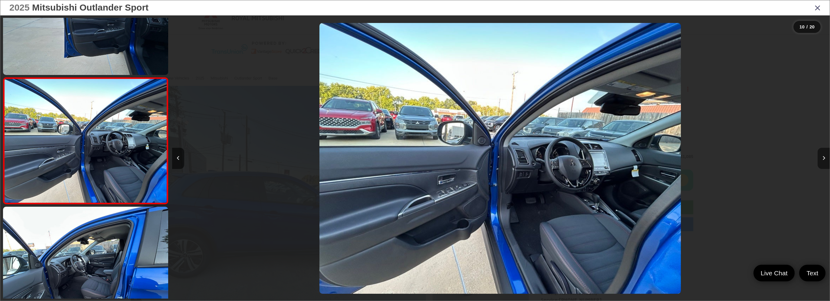
click at [823, 160] on icon "Next image" at bounding box center [824, 158] width 3 height 4
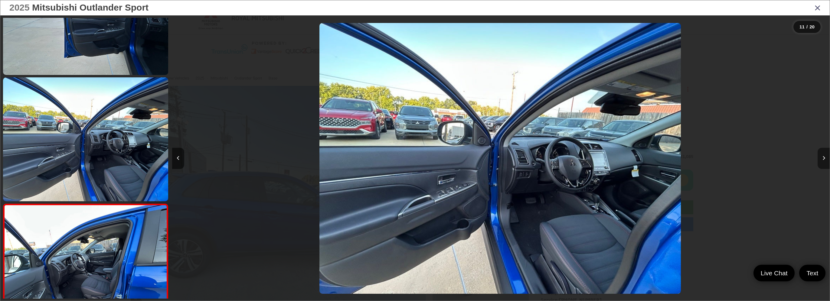
scroll to position [1205, 0]
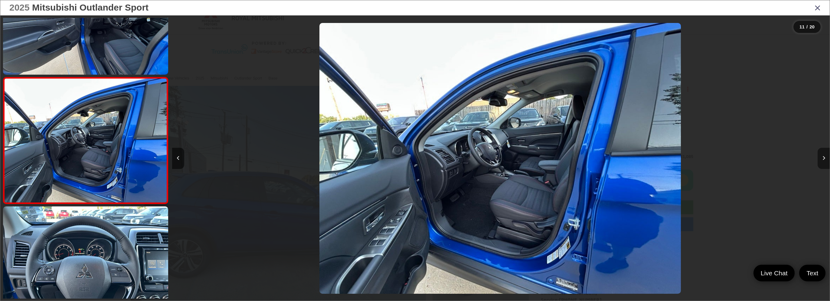
click at [823, 160] on icon "Next image" at bounding box center [824, 158] width 3 height 4
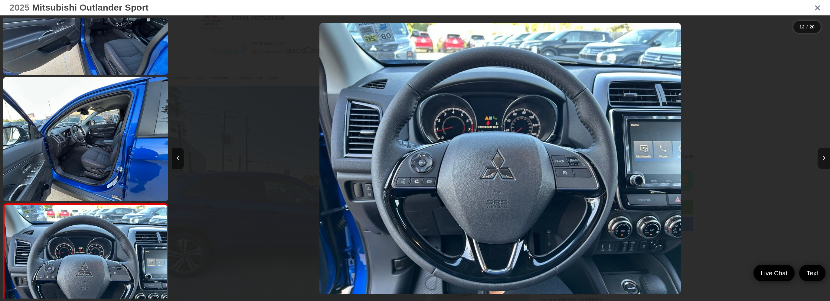
scroll to position [1331, 0]
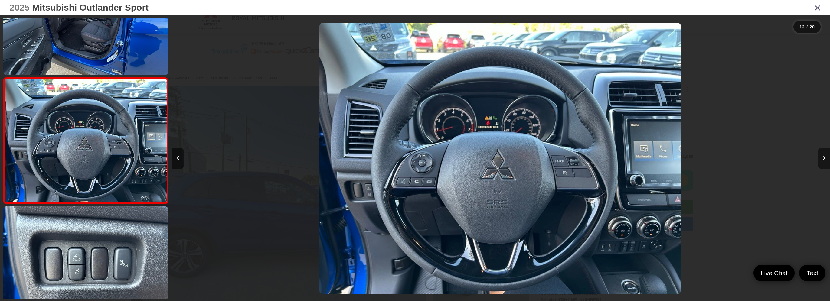
click at [823, 160] on icon "Next image" at bounding box center [824, 158] width 3 height 4
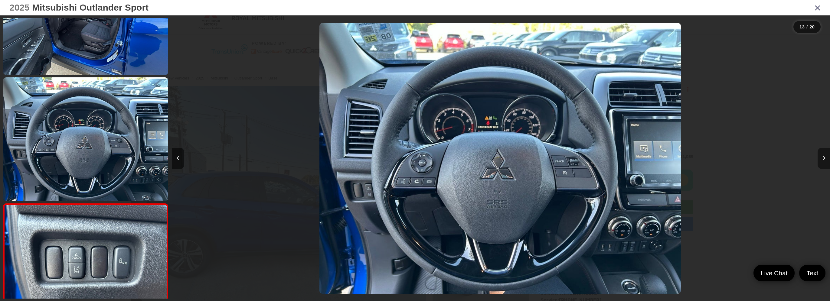
scroll to position [1458, 0]
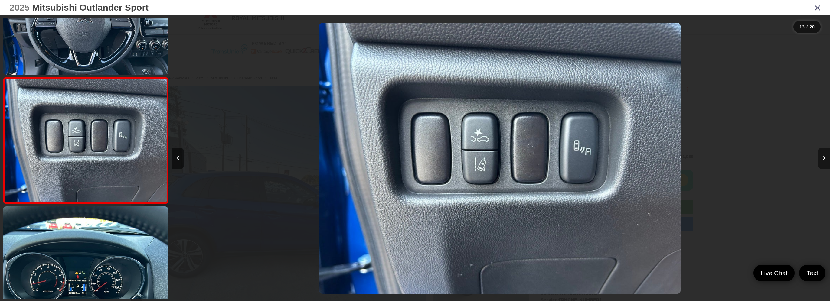
click at [823, 160] on icon "Next image" at bounding box center [824, 158] width 3 height 4
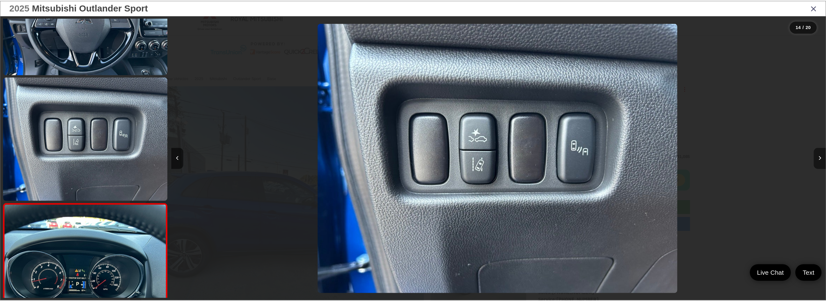
scroll to position [1584, 0]
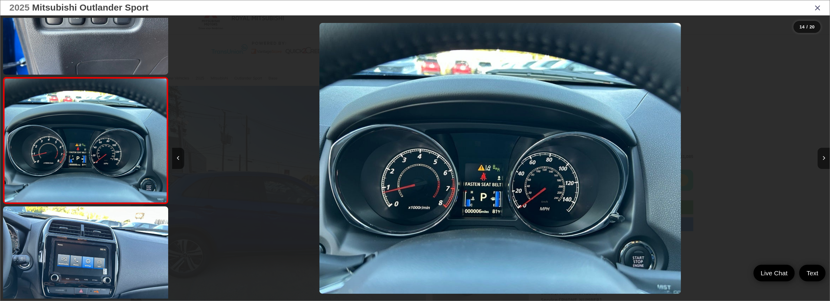
click at [817, 8] on icon "Close gallery" at bounding box center [818, 8] width 6 height 8
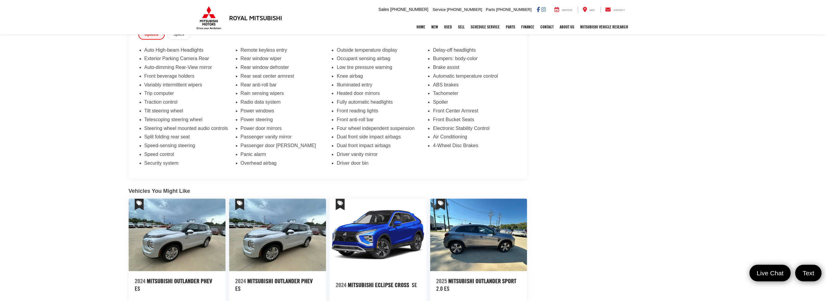
scroll to position [393, 0]
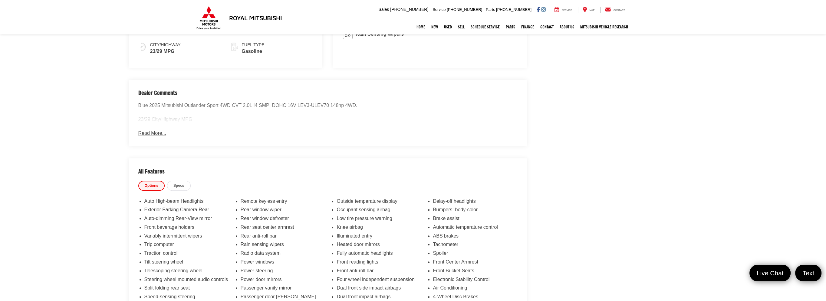
click at [156, 137] on button "Read More..." at bounding box center [152, 133] width 28 height 7
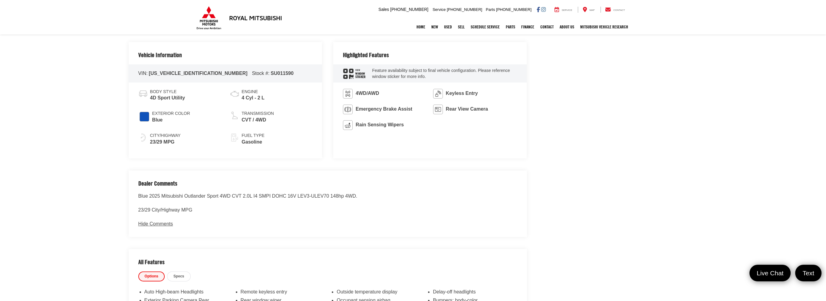
scroll to position [0, 0]
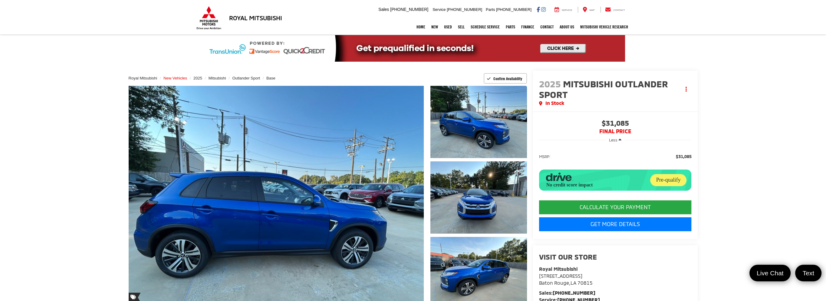
click at [187, 77] on span "New Vehicles" at bounding box center [175, 78] width 24 height 5
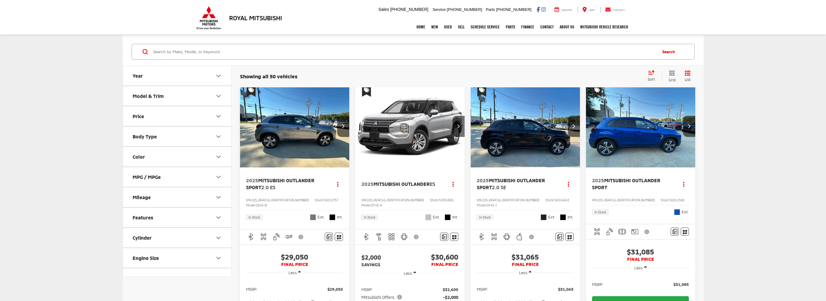
click at [190, 158] on button "Color" at bounding box center [177, 157] width 109 height 20
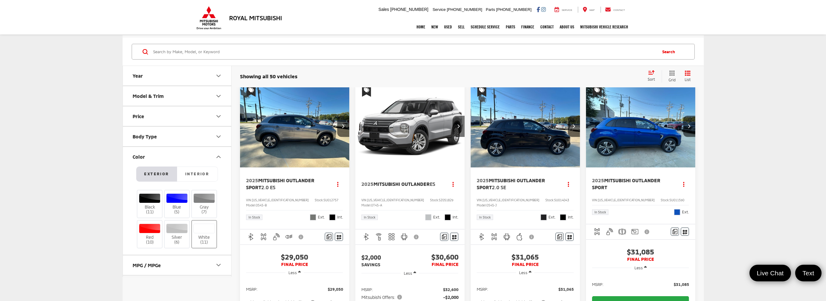
click at [203, 234] on div at bounding box center [203, 229] width 21 height 10
click at [0, 0] on input "White (11)" at bounding box center [0, 0] width 0 height 0
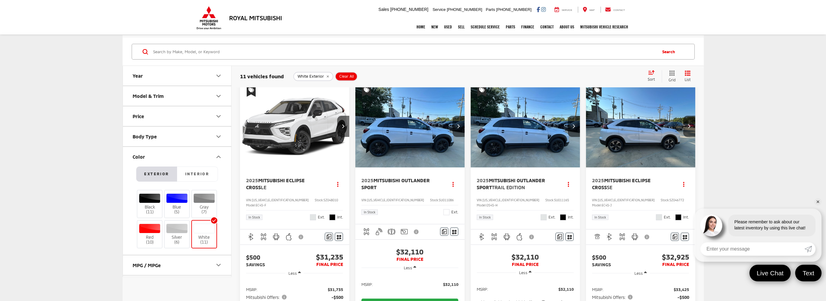
click at [821, 199] on link "✕" at bounding box center [817, 202] width 7 height 7
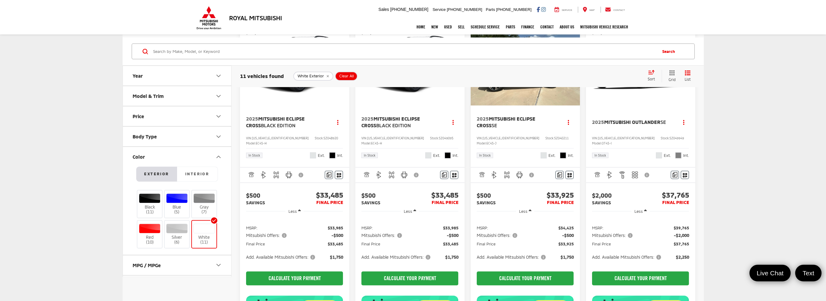
scroll to position [333, 0]
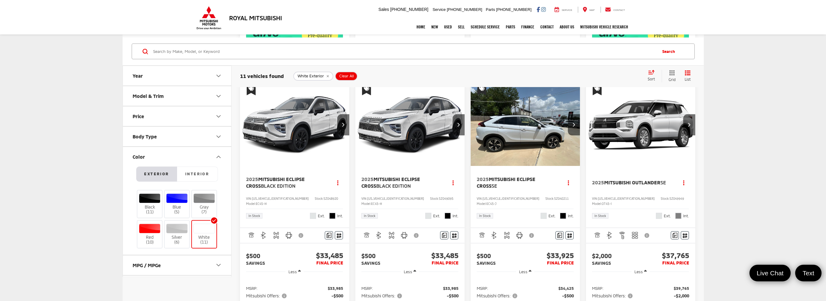
click at [422, 166] on img "2025 Mitsubishi Eclipse Cross Black Edition 0" at bounding box center [410, 125] width 110 height 83
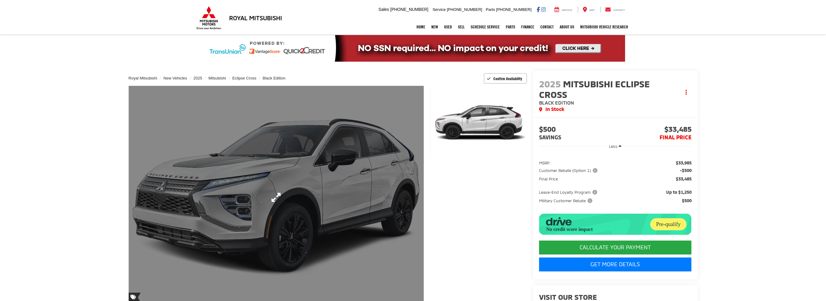
click at [323, 183] on link "Expand Photo 0" at bounding box center [276, 197] width 295 height 223
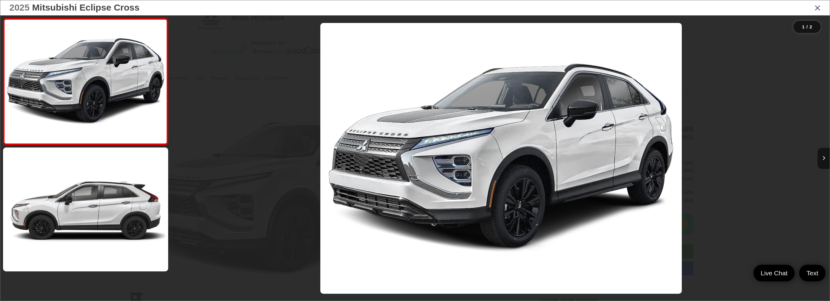
click at [820, 199] on link "✕" at bounding box center [822, 202] width 7 height 7
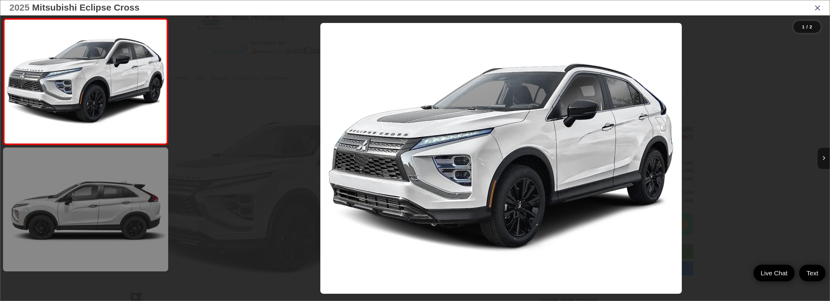
click at [107, 234] on link at bounding box center [85, 210] width 165 height 124
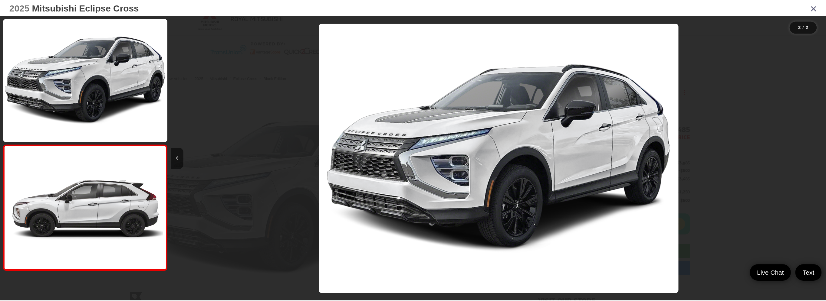
scroll to position [0, 658]
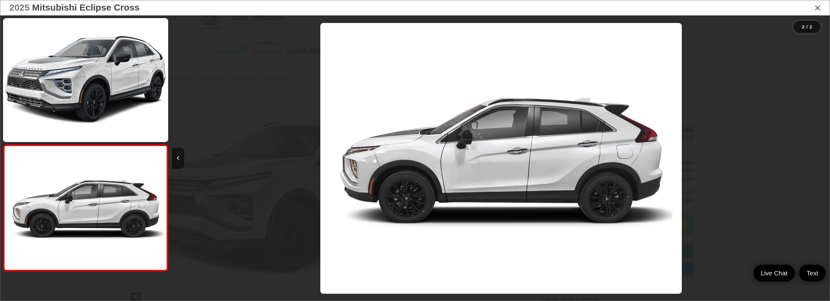
click at [819, 8] on icon "Close gallery" at bounding box center [818, 8] width 6 height 8
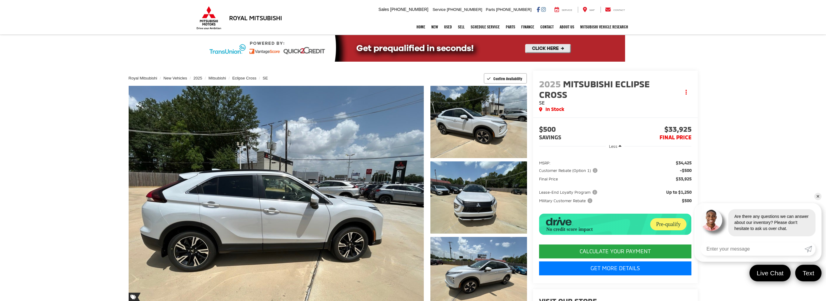
click at [816, 193] on link "✕" at bounding box center [817, 196] width 7 height 7
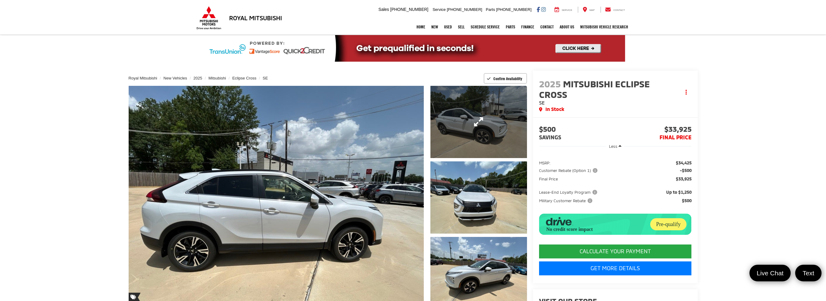
click at [505, 136] on link "Expand Photo 1" at bounding box center [478, 122] width 96 height 72
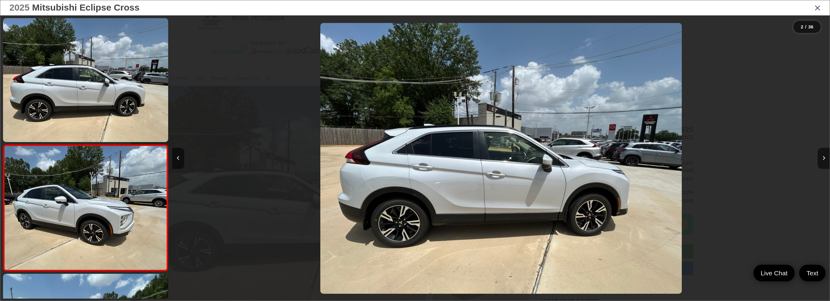
scroll to position [67, 0]
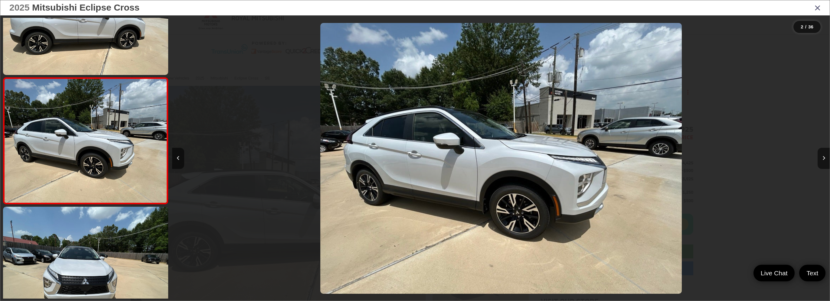
click at [427, 152] on img "2025 Mitsubishi Eclipse Cross SE 1" at bounding box center [501, 158] width 362 height 271
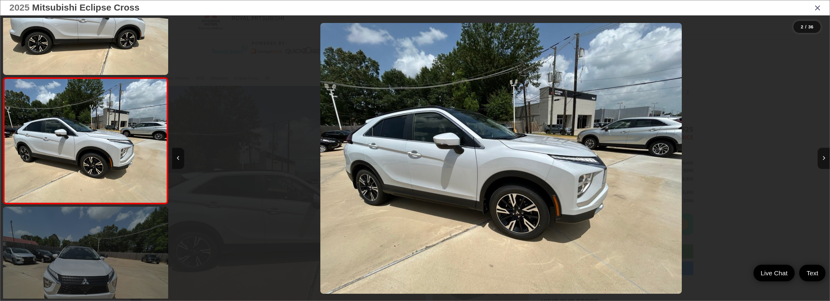
click at [108, 239] on link at bounding box center [85, 269] width 165 height 124
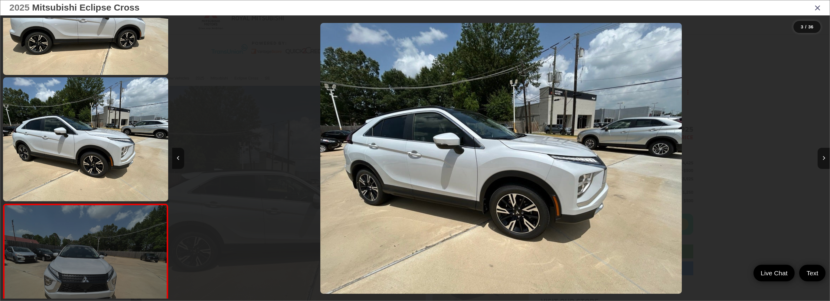
scroll to position [194, 0]
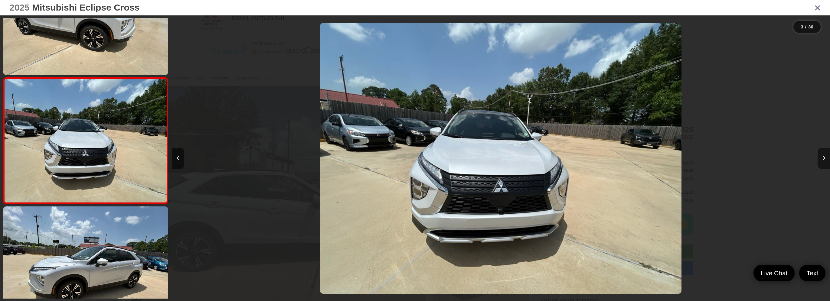
click at [823, 157] on icon "Next image" at bounding box center [824, 158] width 3 height 4
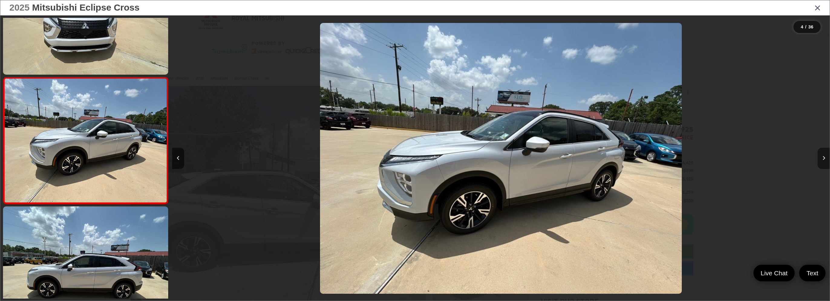
click at [823, 157] on icon "Next image" at bounding box center [824, 158] width 3 height 4
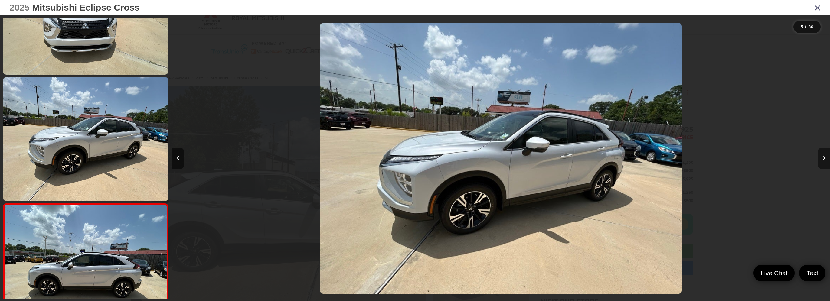
scroll to position [446, 0]
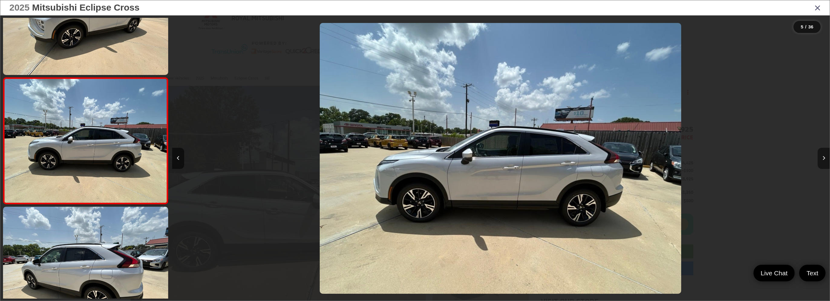
click at [823, 157] on icon "Next image" at bounding box center [824, 158] width 3 height 4
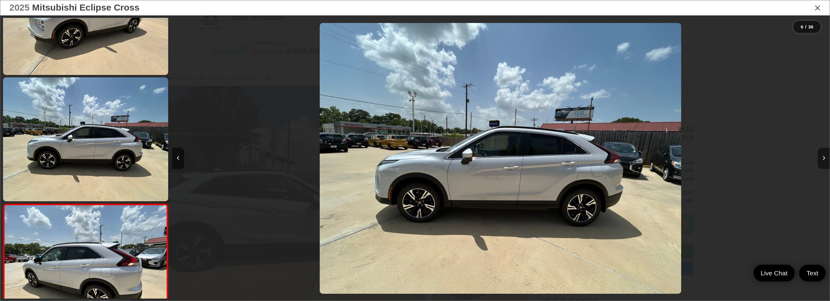
scroll to position [573, 0]
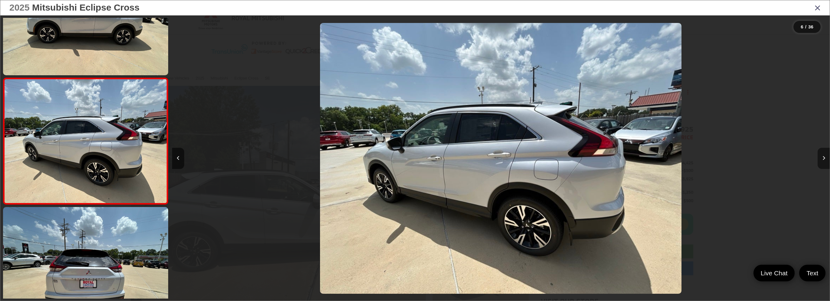
click at [823, 157] on icon "Next image" at bounding box center [824, 158] width 3 height 4
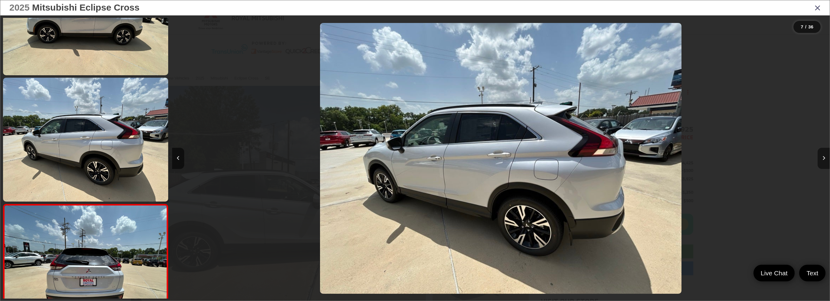
scroll to position [699, 0]
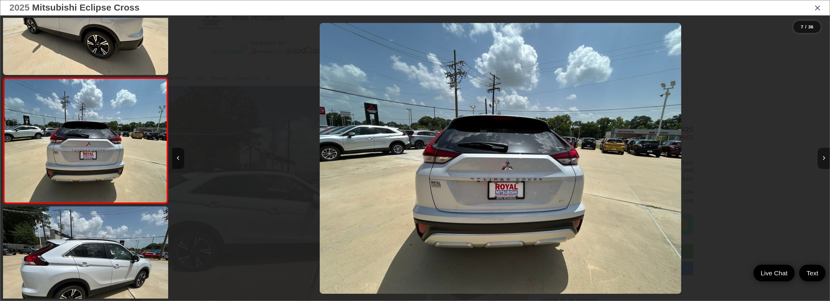
click at [823, 157] on icon "Next image" at bounding box center [824, 158] width 3 height 4
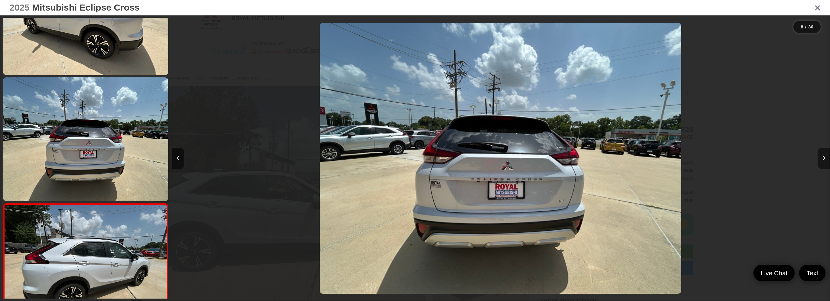
scroll to position [826, 0]
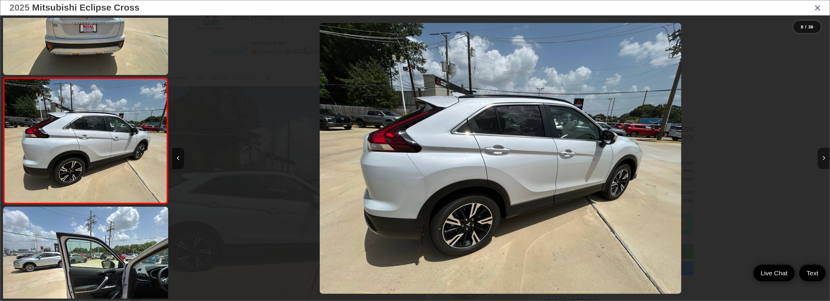
click at [823, 157] on icon "Next image" at bounding box center [824, 158] width 3 height 4
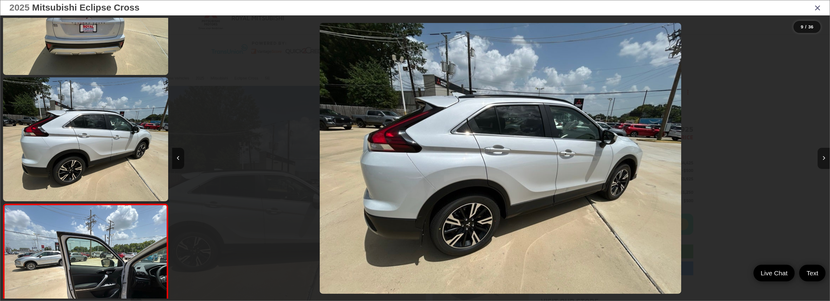
scroll to position [952, 0]
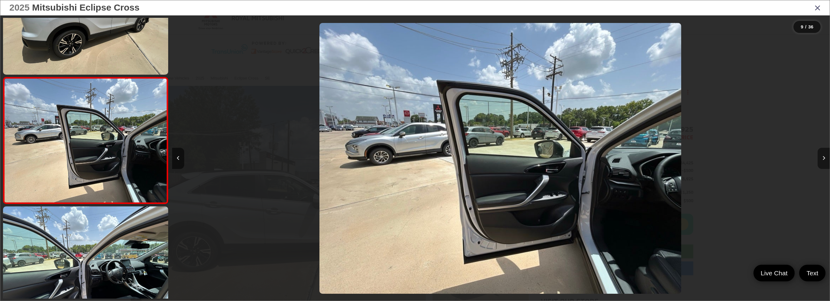
click at [823, 157] on icon "Next image" at bounding box center [824, 158] width 3 height 4
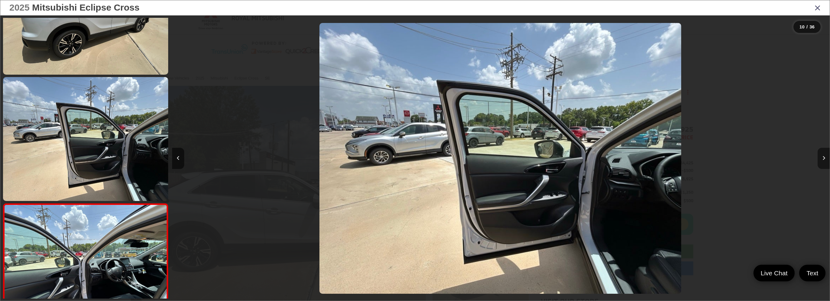
scroll to position [1078, 0]
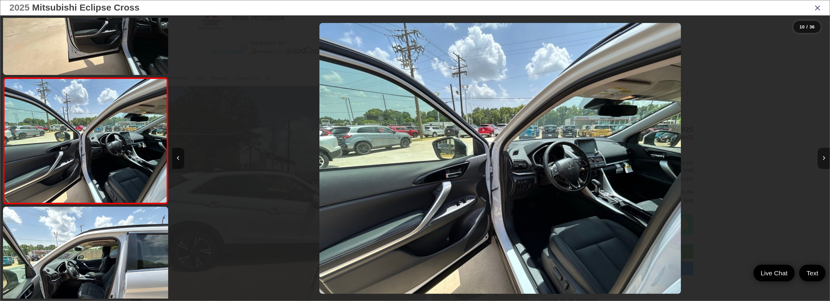
click at [823, 157] on icon "Next image" at bounding box center [824, 158] width 3 height 4
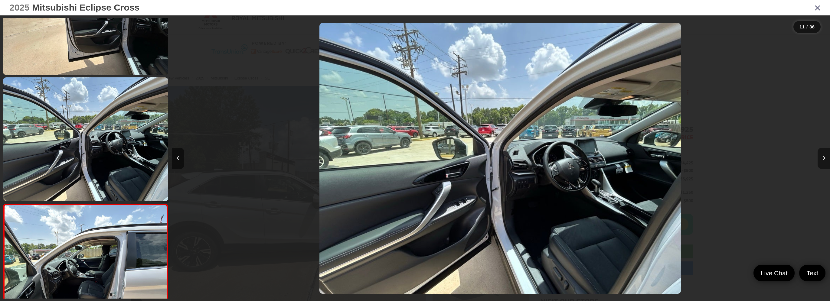
scroll to position [1205, 0]
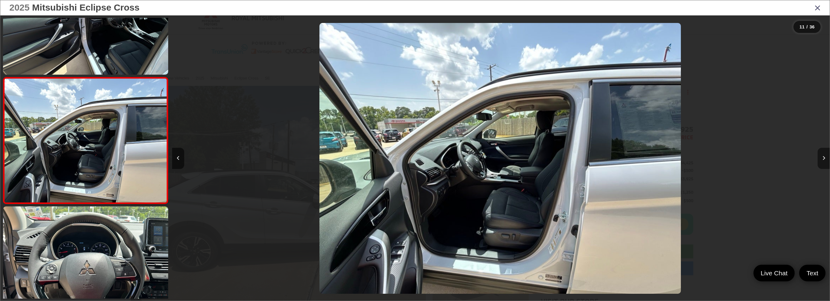
click at [823, 157] on icon "Next image" at bounding box center [824, 158] width 3 height 4
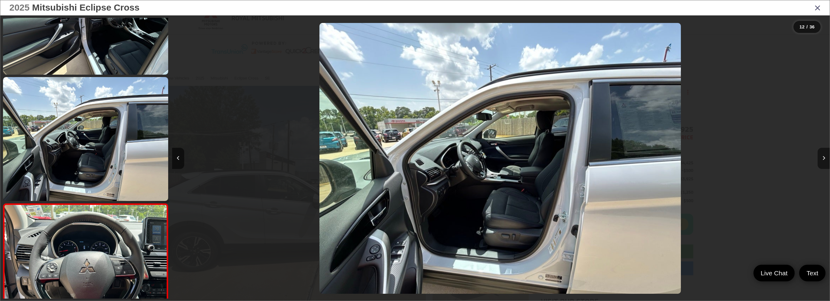
scroll to position [1331, 0]
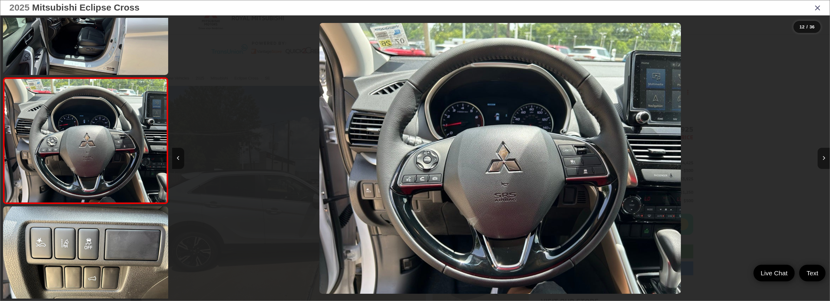
click at [823, 157] on icon "Next image" at bounding box center [824, 158] width 3 height 4
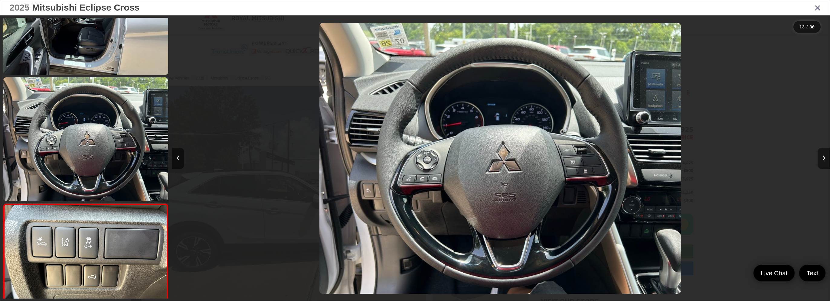
scroll to position [1458, 0]
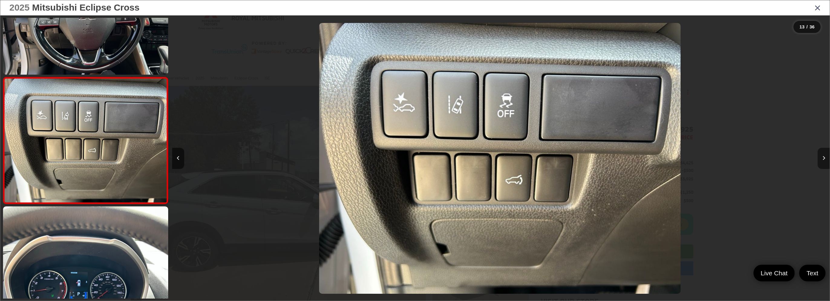
click at [823, 157] on icon "Next image" at bounding box center [824, 158] width 3 height 4
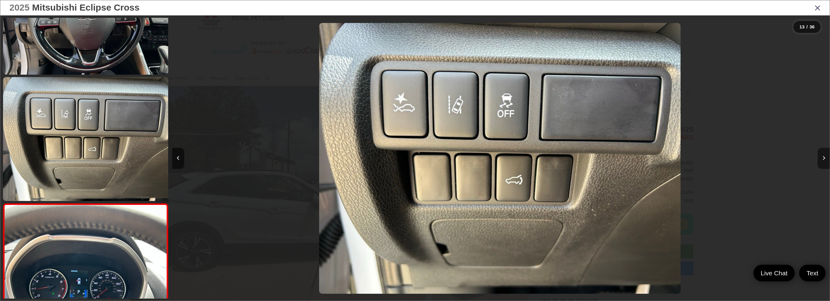
scroll to position [1584, 0]
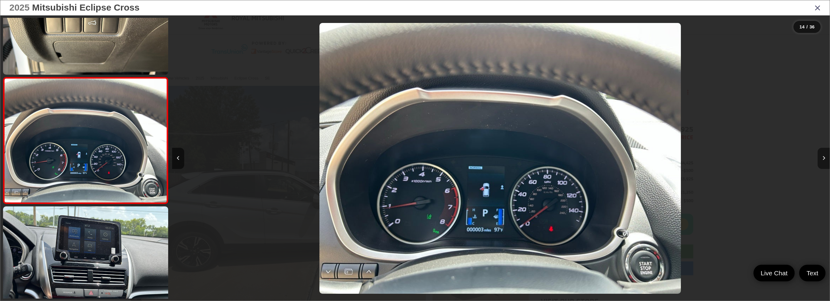
click at [823, 157] on icon "Next image" at bounding box center [824, 158] width 3 height 4
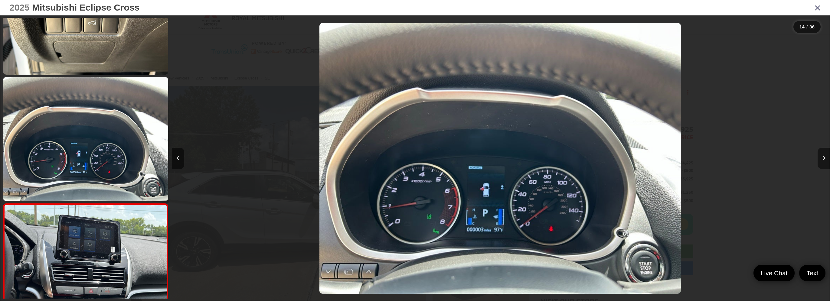
scroll to position [1711, 0]
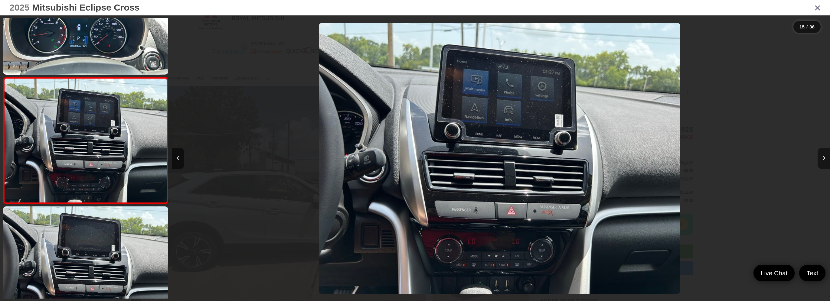
click at [823, 157] on icon "Next image" at bounding box center [824, 158] width 3 height 4
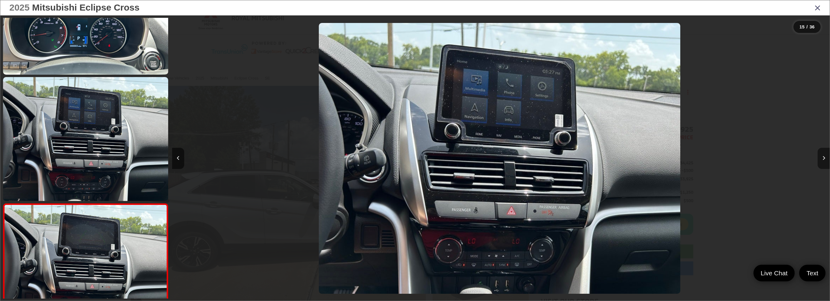
scroll to position [0, 0]
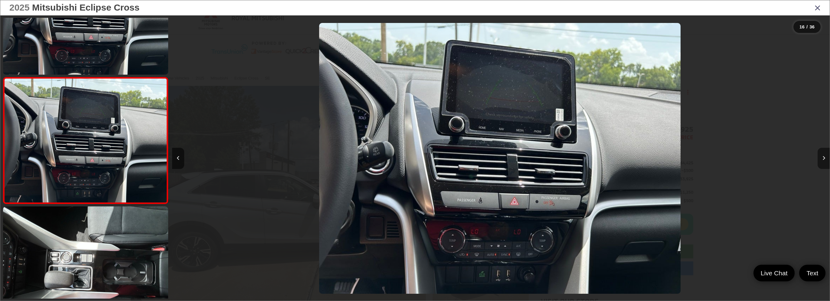
click at [823, 157] on icon "Next image" at bounding box center [824, 158] width 3 height 4
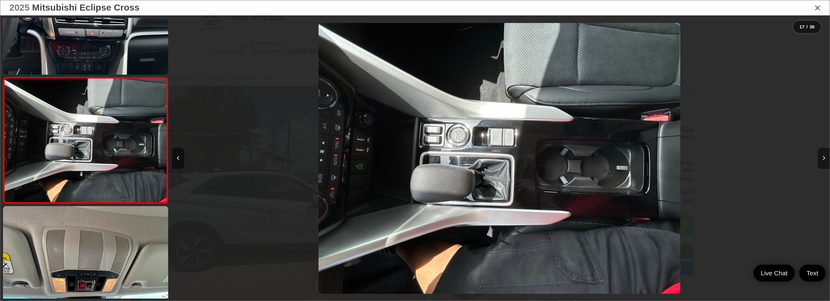
click at [823, 157] on icon "Next image" at bounding box center [824, 158] width 3 height 4
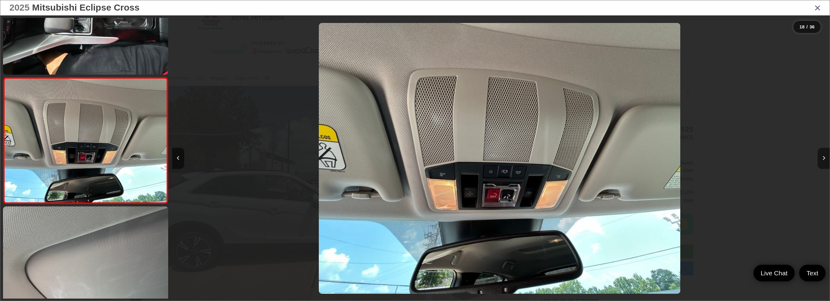
click at [823, 157] on icon "Next image" at bounding box center [824, 158] width 3 height 4
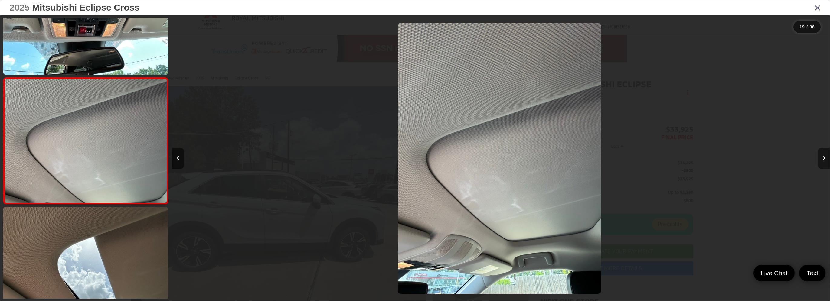
click at [823, 157] on icon "Next image" at bounding box center [824, 158] width 3 height 4
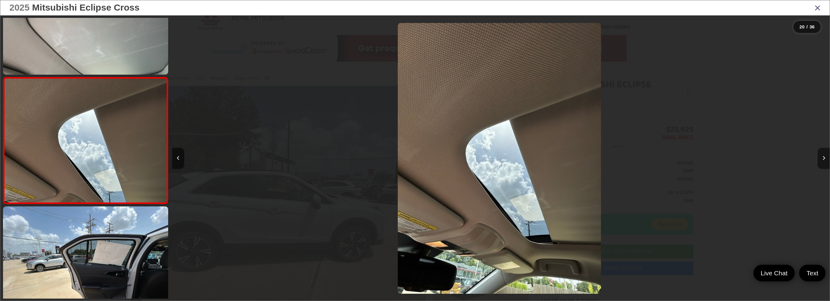
click at [823, 157] on icon "Next image" at bounding box center [824, 158] width 3 height 4
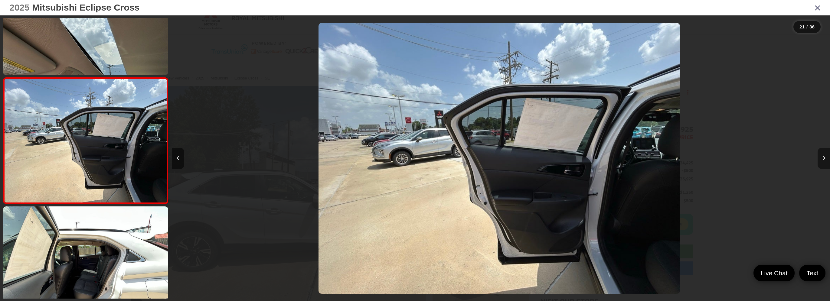
click at [823, 157] on icon "Next image" at bounding box center [824, 158] width 3 height 4
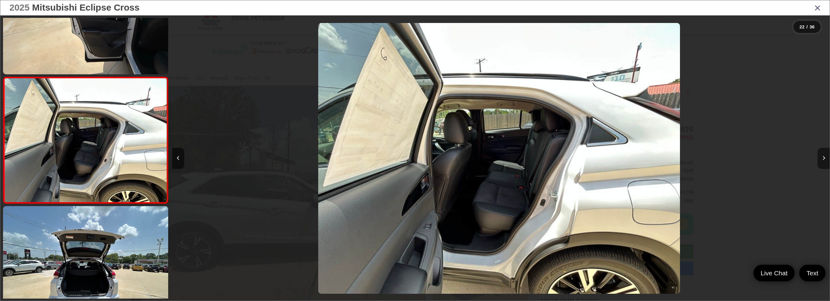
click at [823, 157] on icon "Next image" at bounding box center [824, 158] width 3 height 4
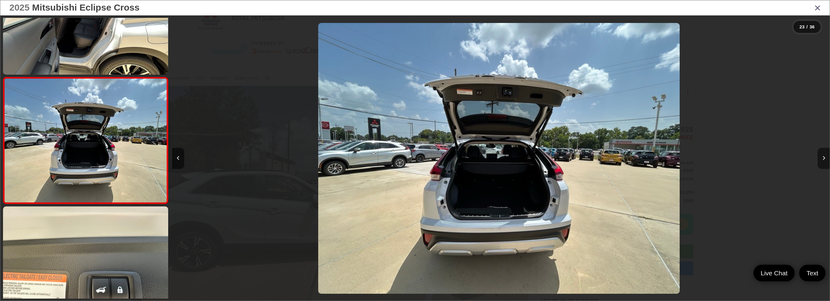
click at [823, 157] on icon "Next image" at bounding box center [824, 158] width 3 height 4
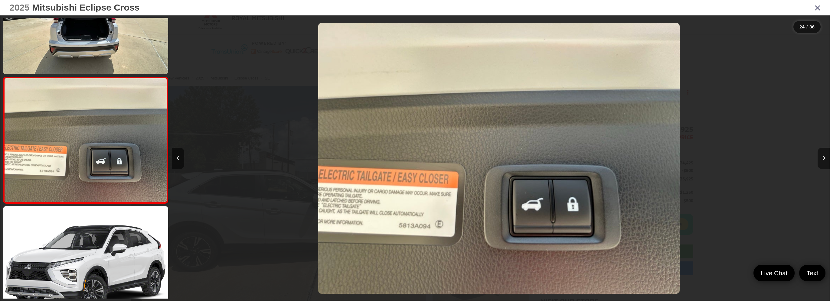
click at [823, 157] on icon "Next image" at bounding box center [824, 158] width 3 height 4
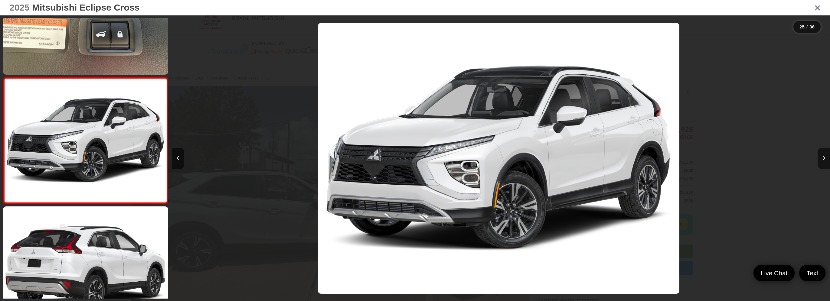
click at [821, 8] on icon "Close gallery" at bounding box center [818, 8] width 6 height 8
